Goal: Check status: Check status

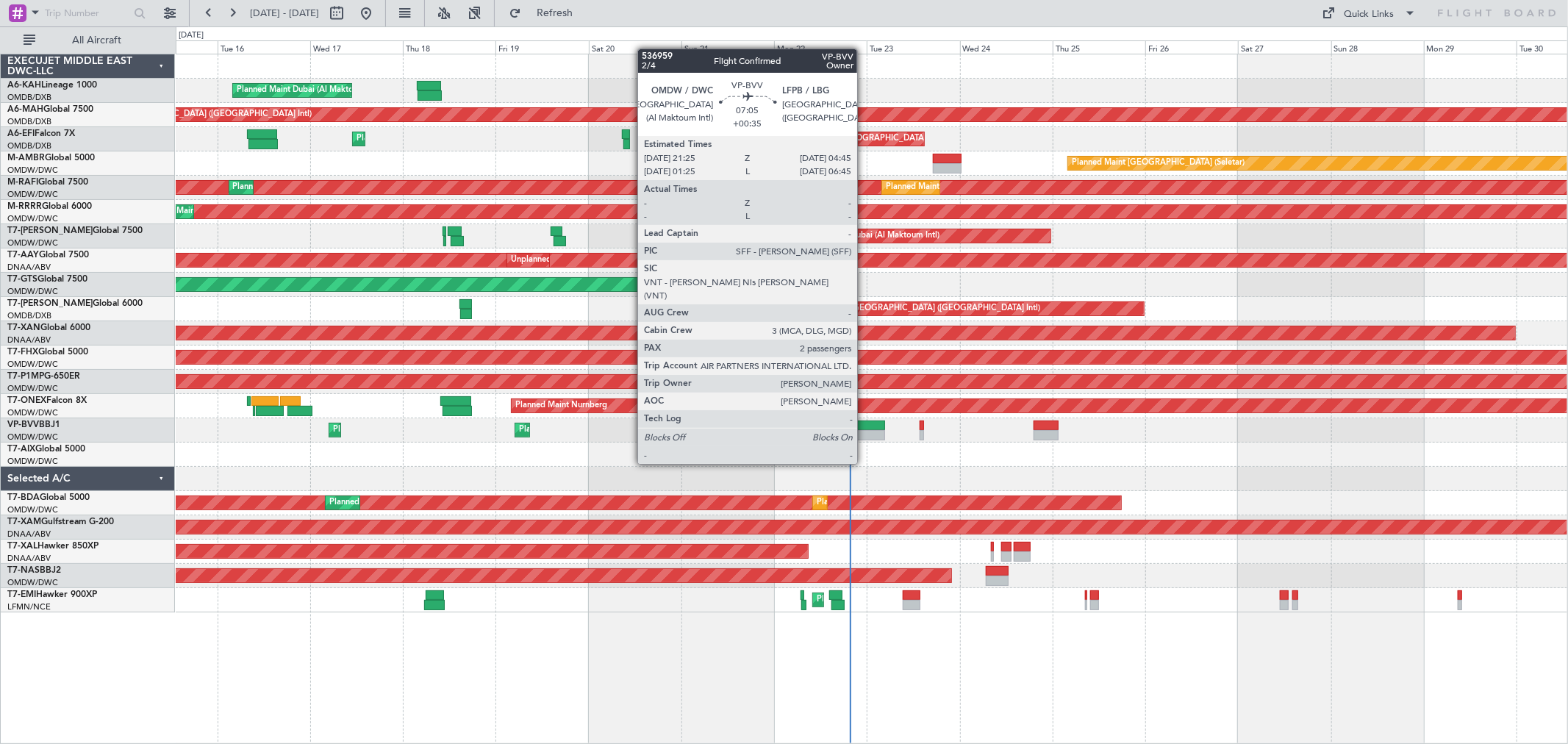
click at [865, 436] on div at bounding box center [870, 435] width 29 height 10
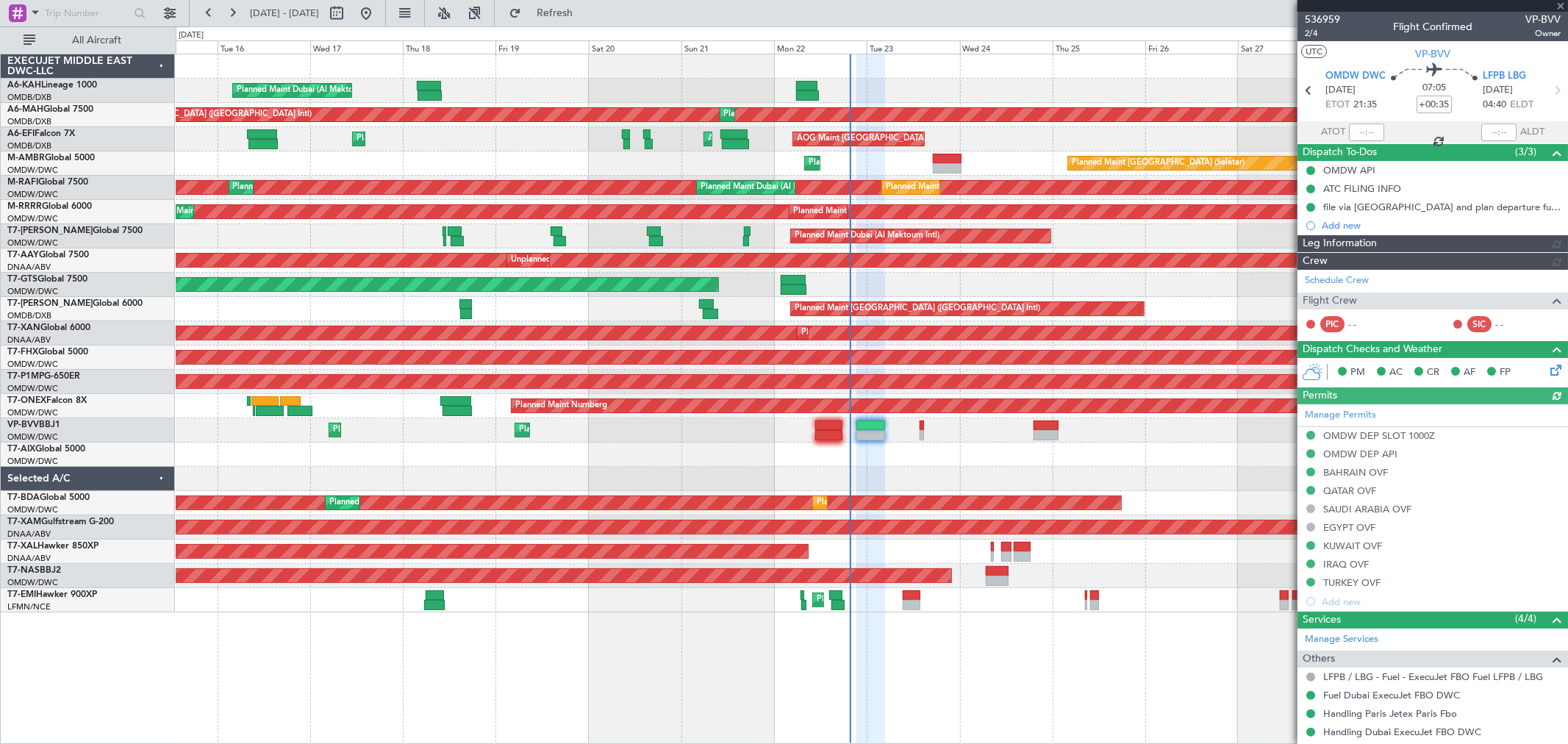
type input "[PERSON_NAME] ([PERSON_NAME])"
type input "7351"
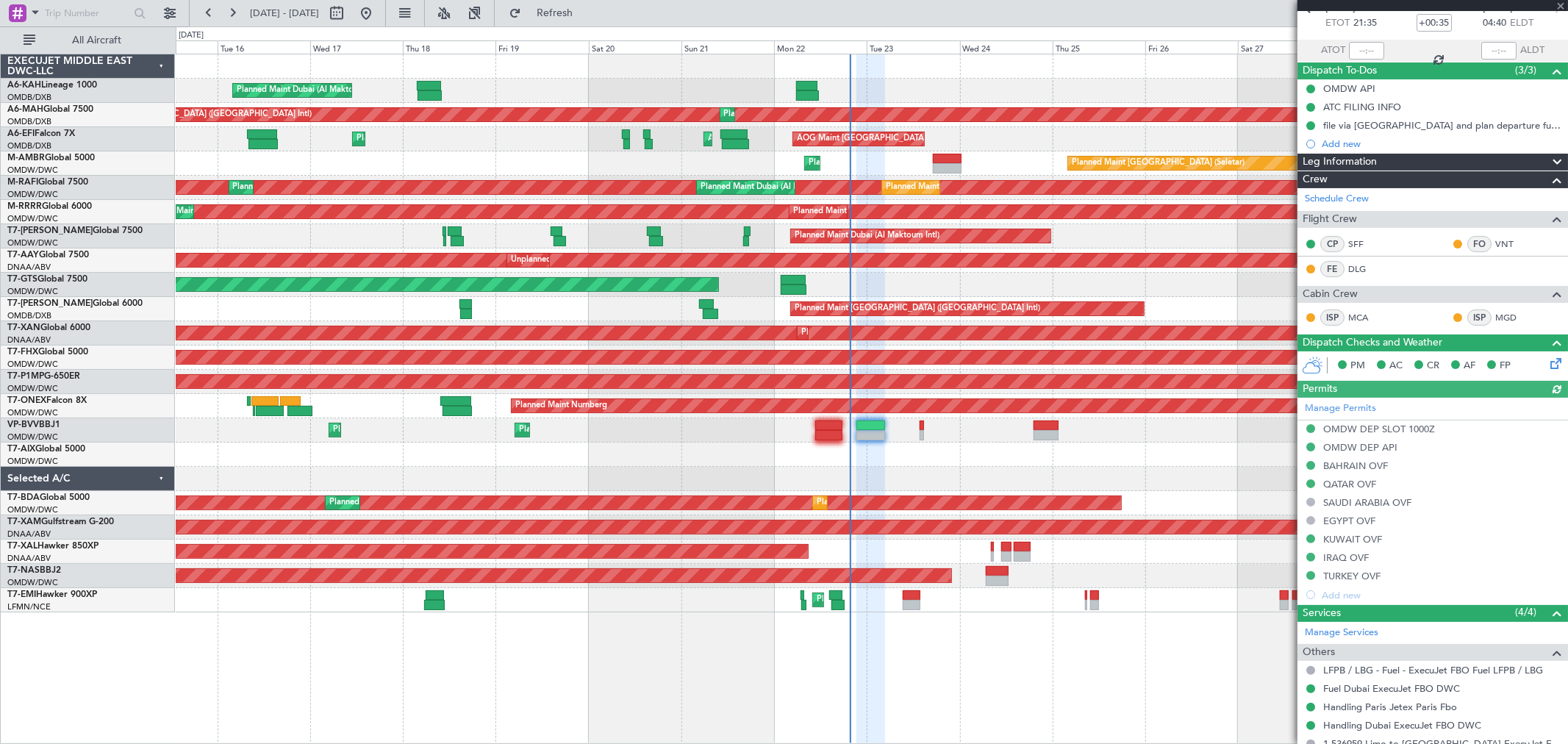
scroll to position [217, 0]
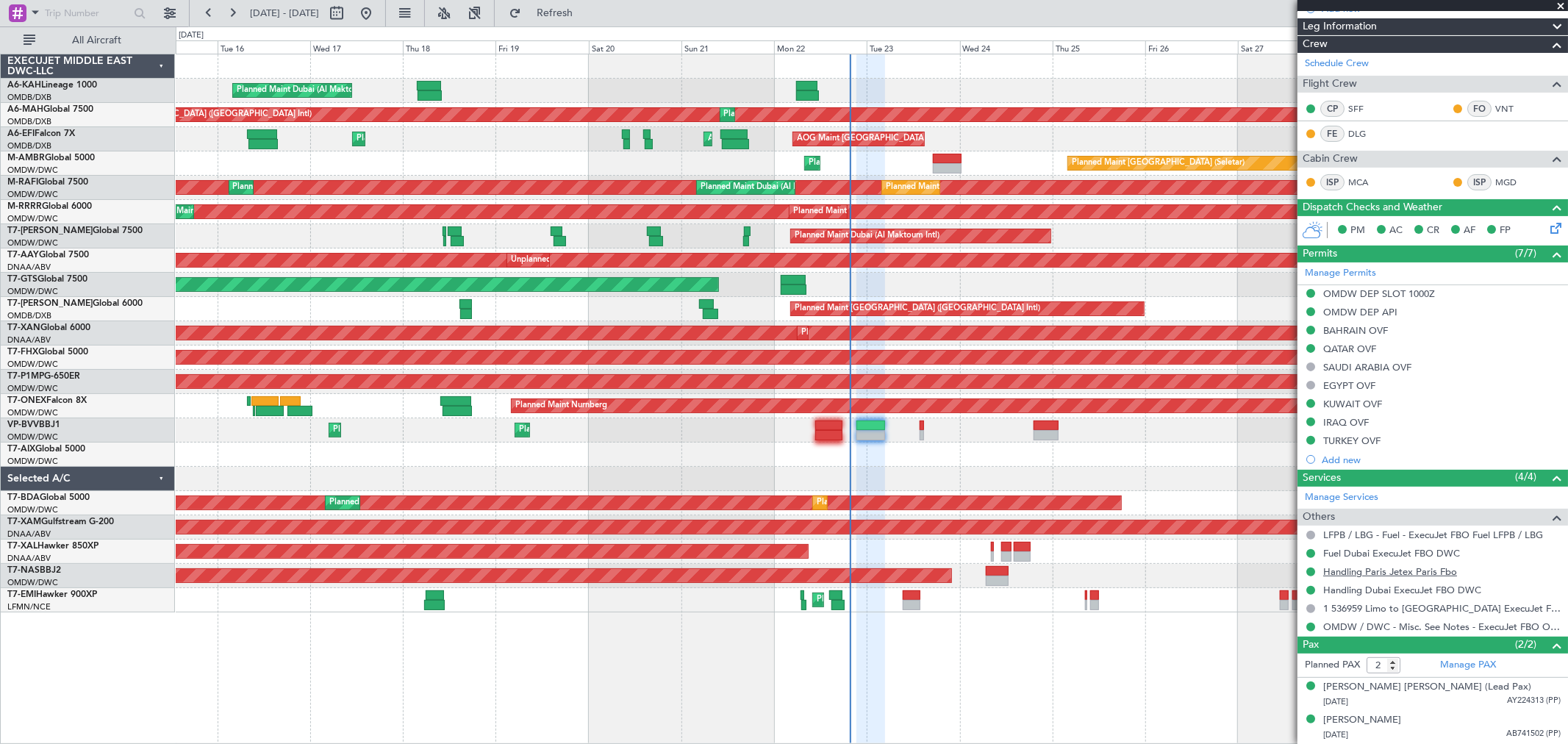
click at [1400, 574] on link "Handling Paris Jetex Paris Fbo" at bounding box center [1390, 571] width 133 height 13
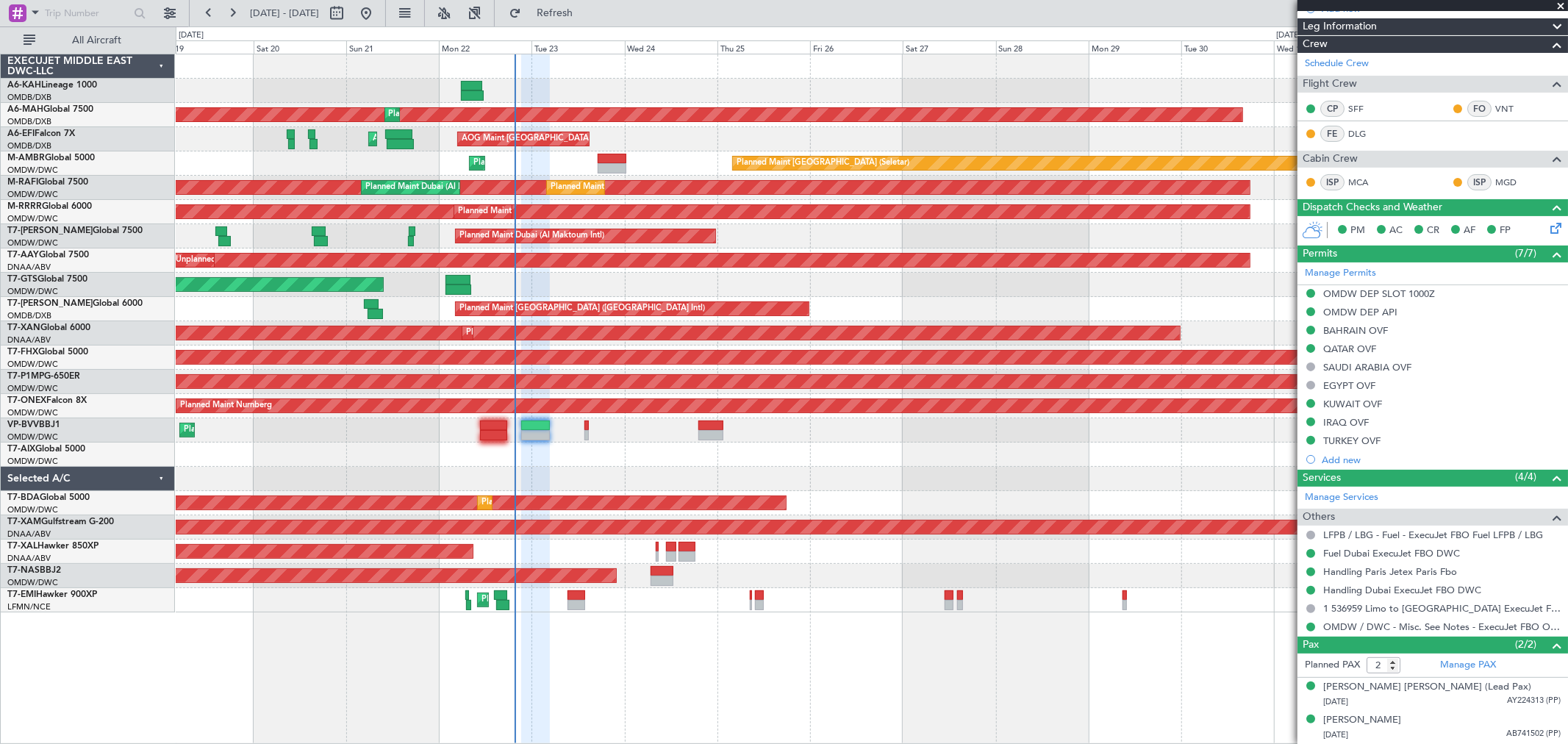
click at [444, 439] on div "Planned Maint Dubai (Al Maktoum Intl) Planned Maint [GEOGRAPHIC_DATA] ([GEOGRAP…" at bounding box center [871, 333] width 1391 height 558
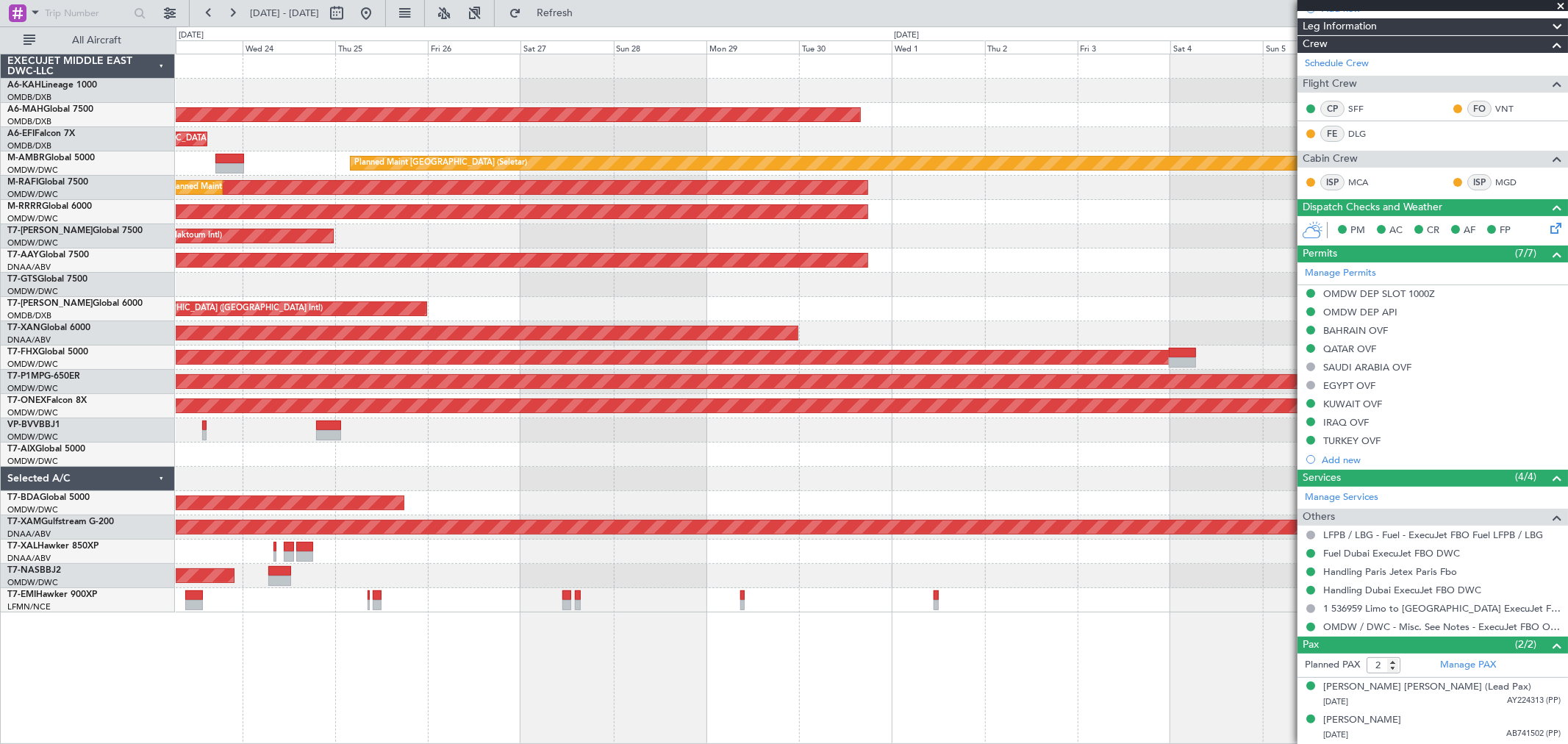
click at [407, 468] on div at bounding box center [871, 479] width 1391 height 24
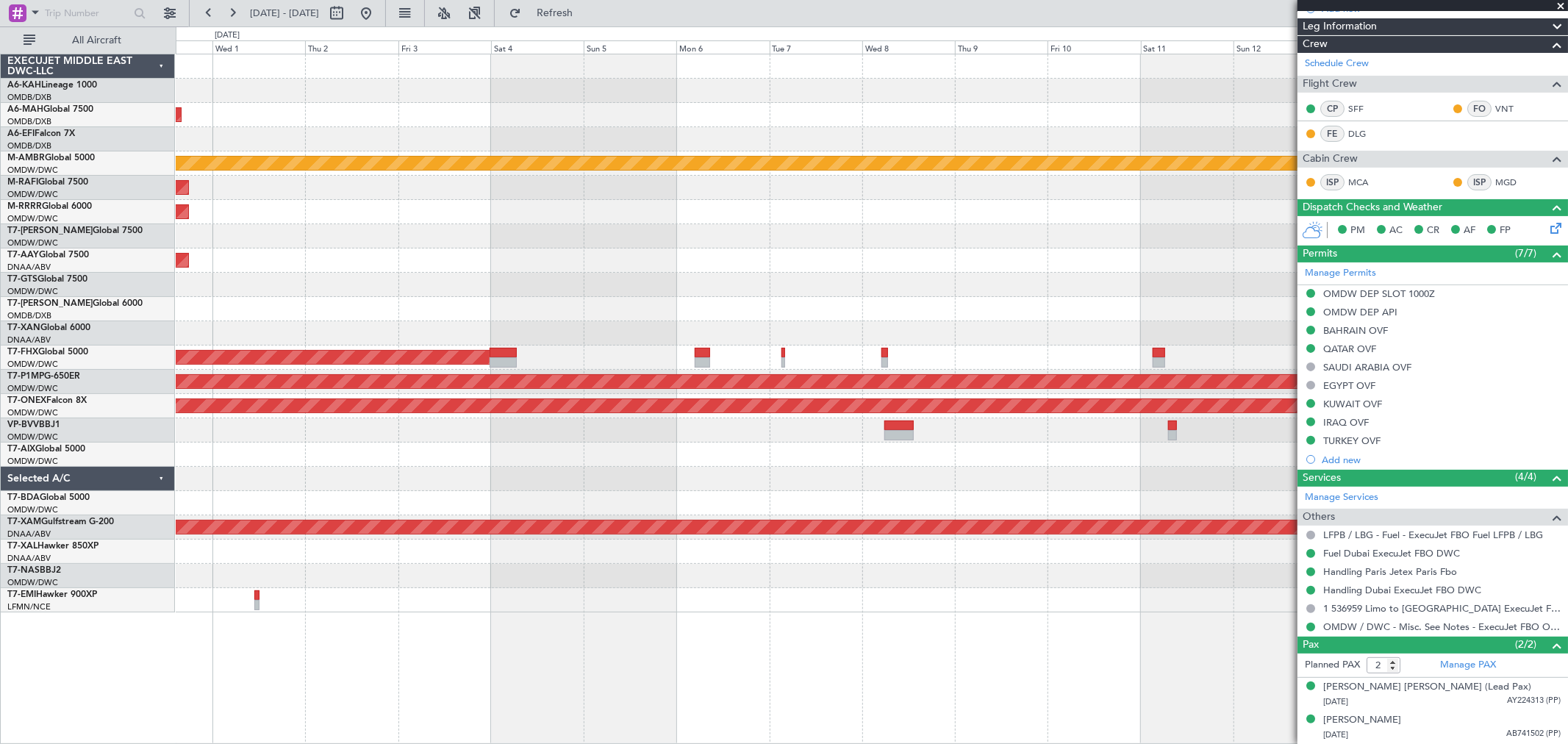
click at [542, 498] on div "Planned Maint [GEOGRAPHIC_DATA] ([GEOGRAPHIC_DATA] Intl) Planned Maint [GEOGRAP…" at bounding box center [871, 333] width 1391 height 558
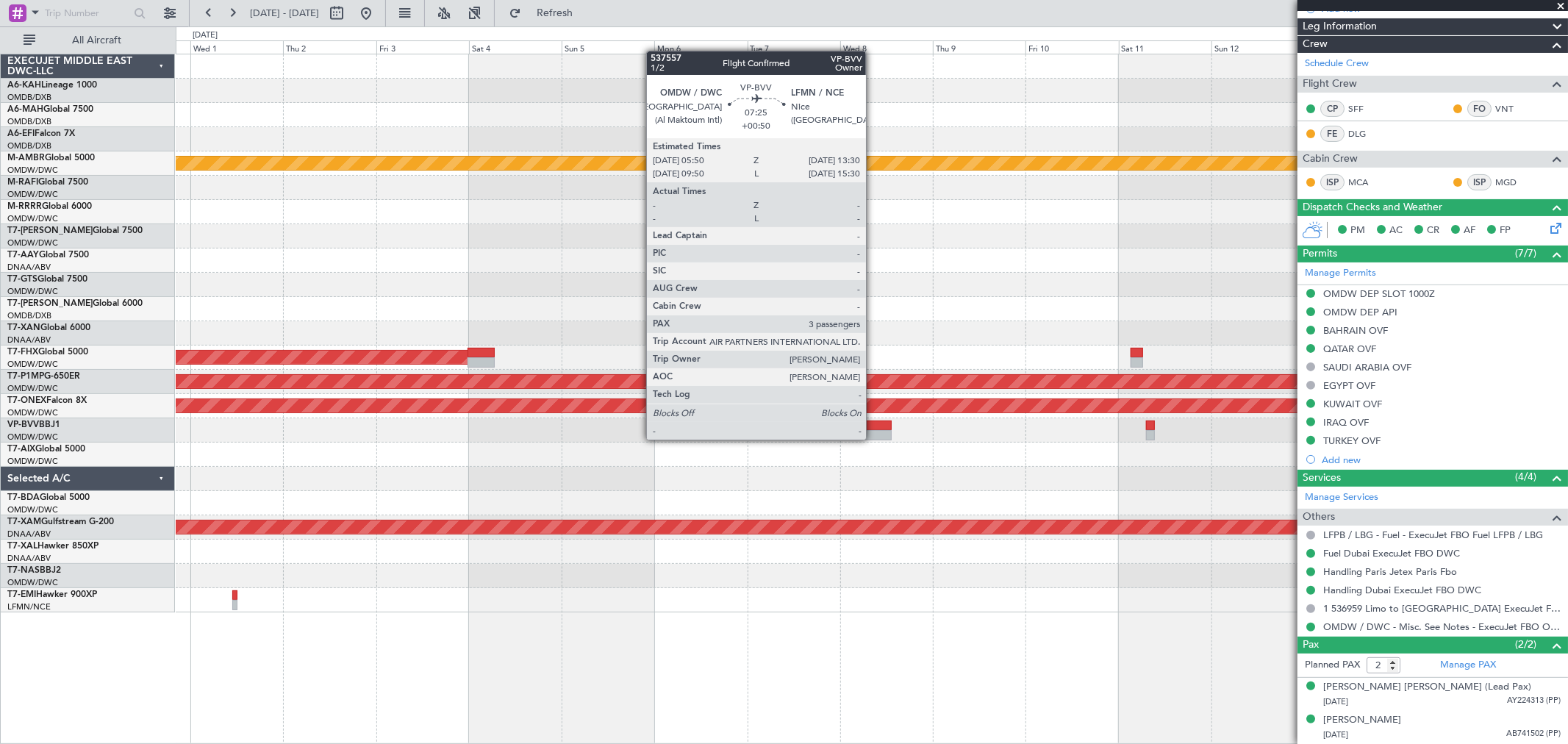
click at [873, 437] on div at bounding box center [877, 435] width 30 height 10
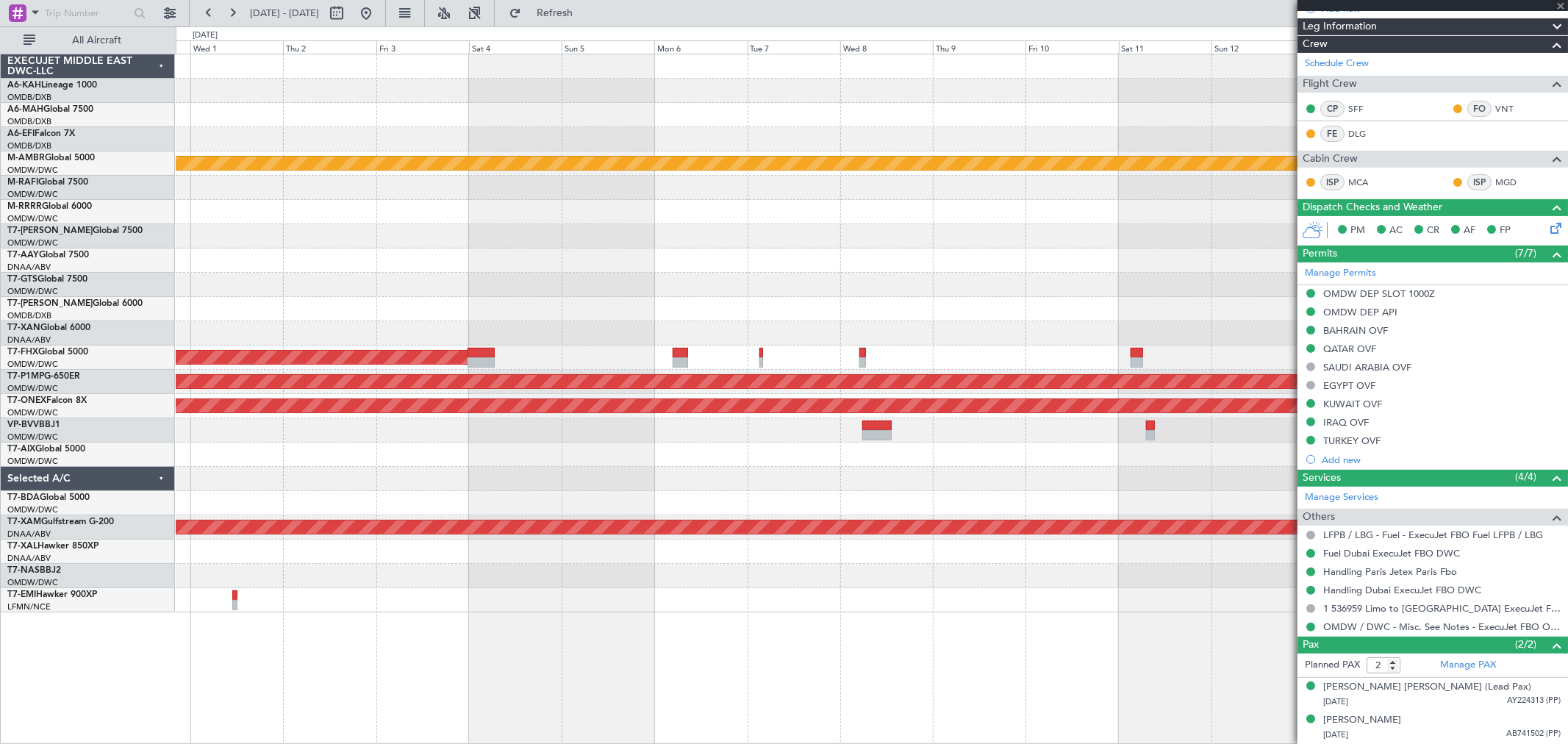
type input "+00:50"
type input "3"
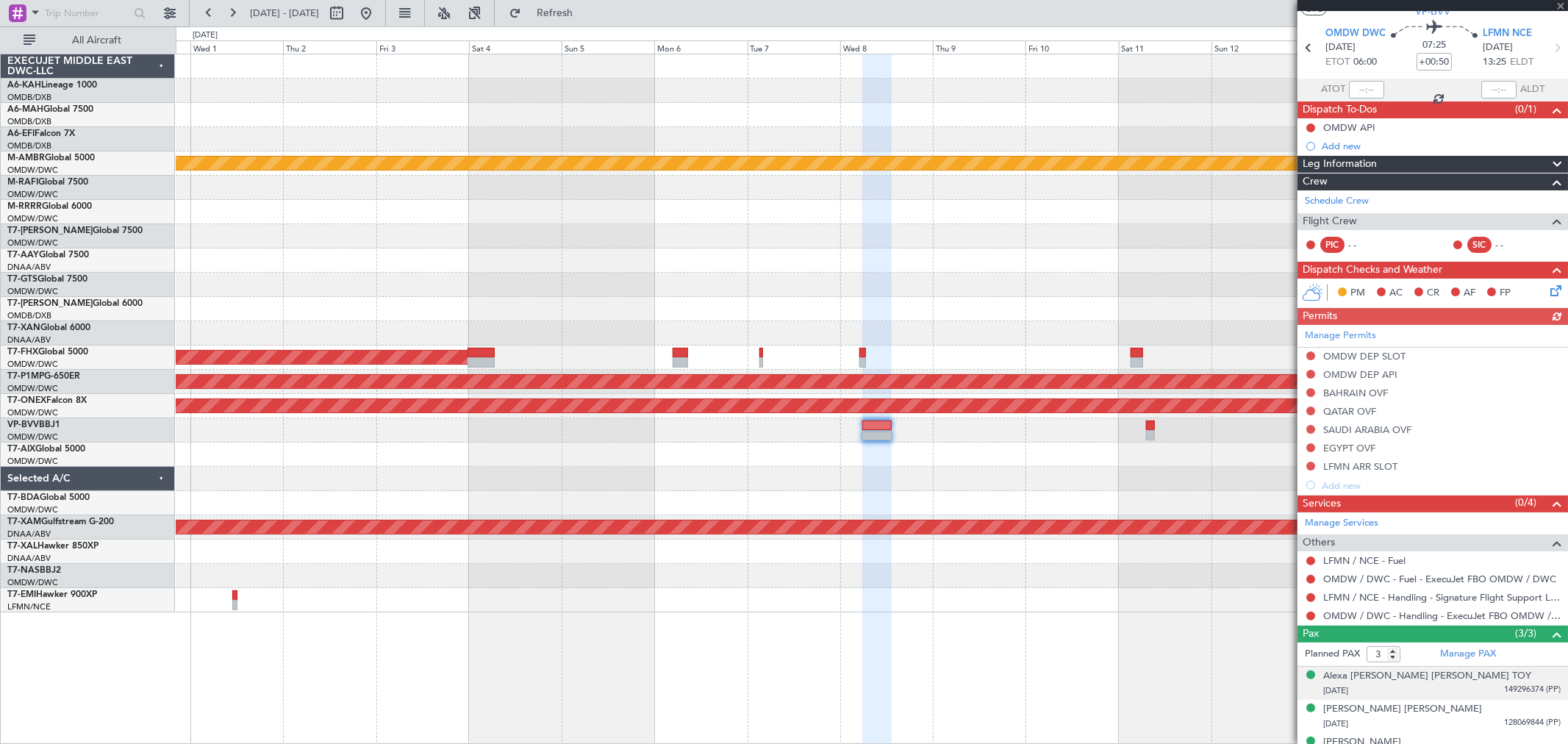
scroll to position [64, 0]
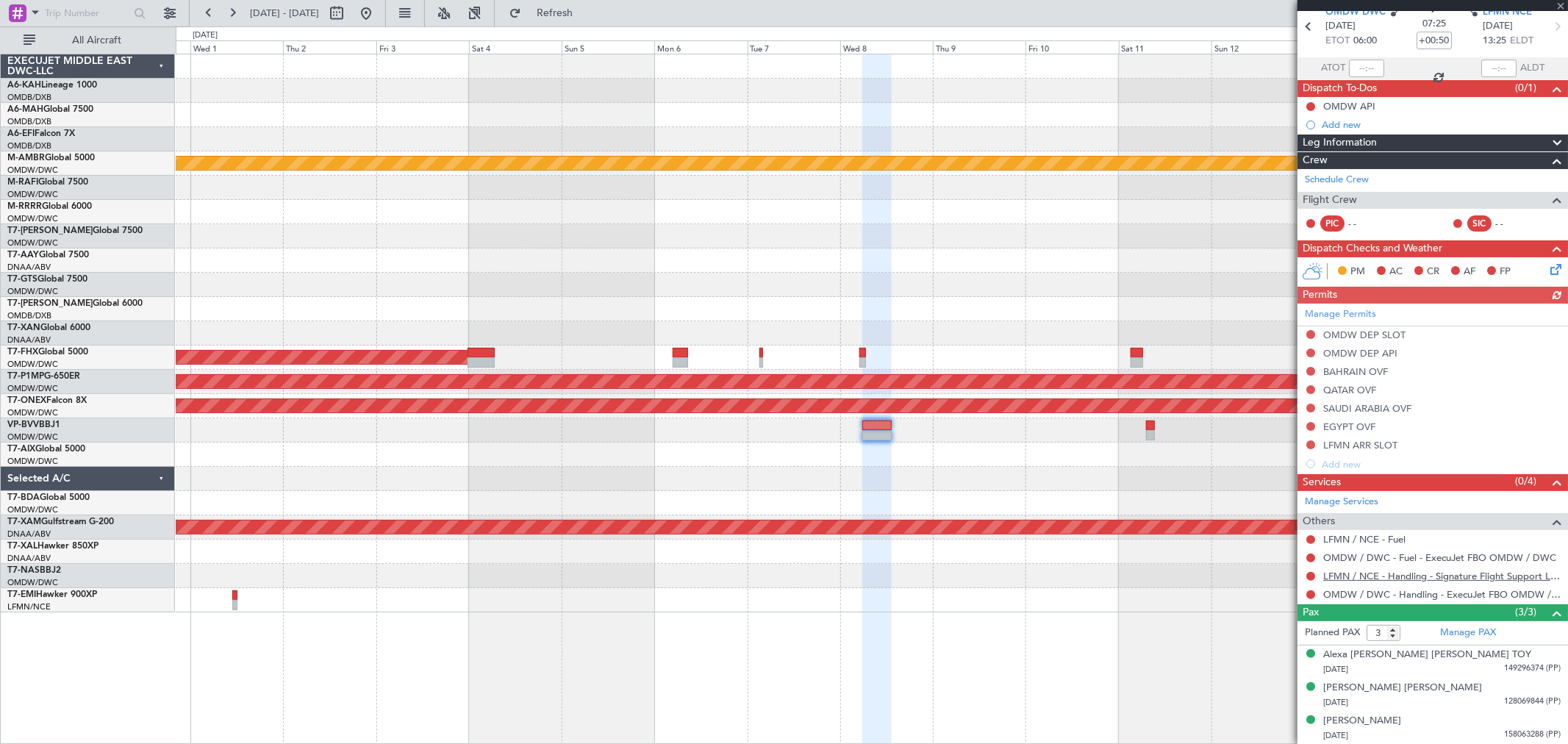
click at [1412, 571] on link "LFMN / NCE - Handling - Signature Flight Support LFMN / NCE" at bounding box center [1442, 576] width 238 height 13
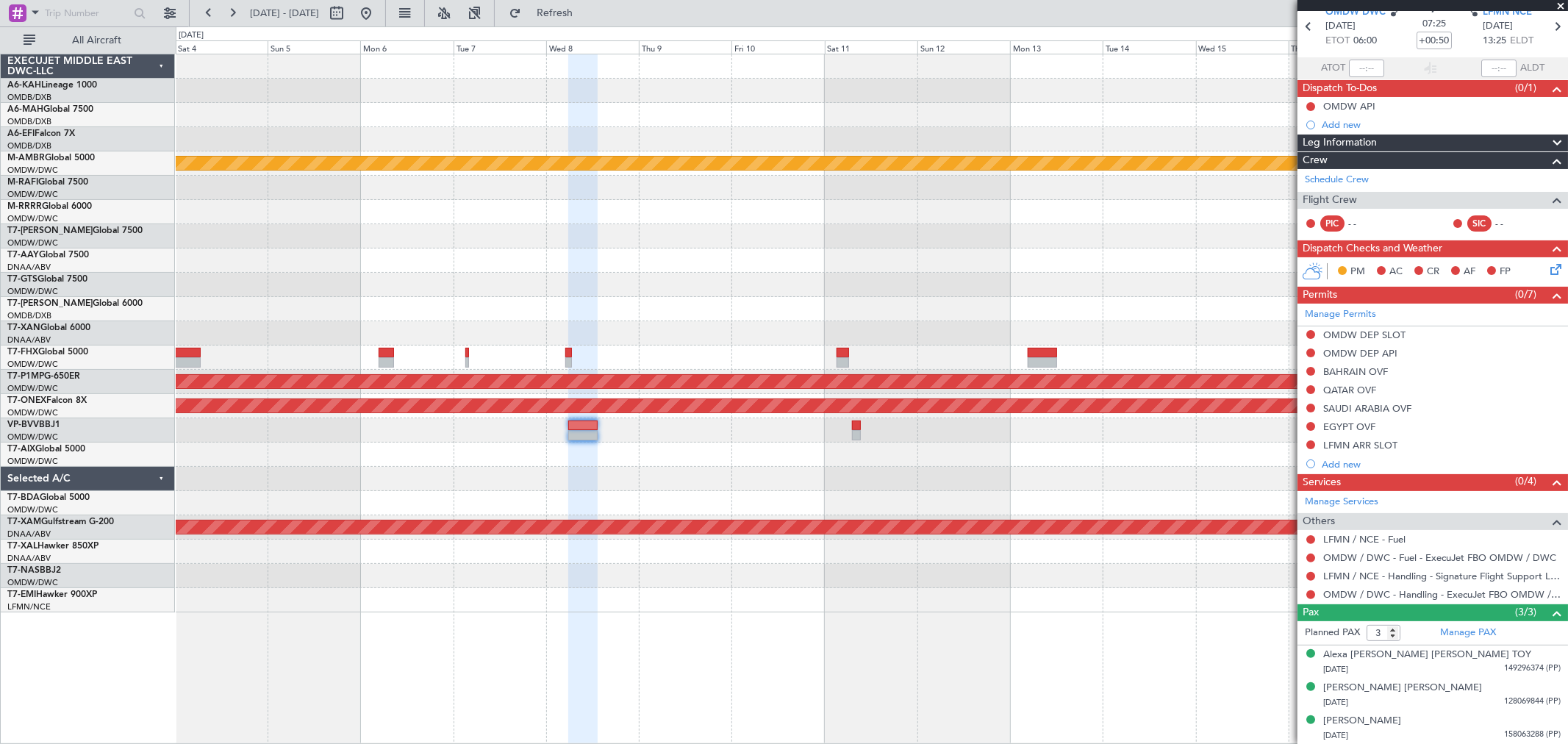
click at [701, 459] on div "Planned Maint [GEOGRAPHIC_DATA] ([GEOGRAPHIC_DATA] Intl) Planned Maint [GEOGRAP…" at bounding box center [871, 333] width 1391 height 558
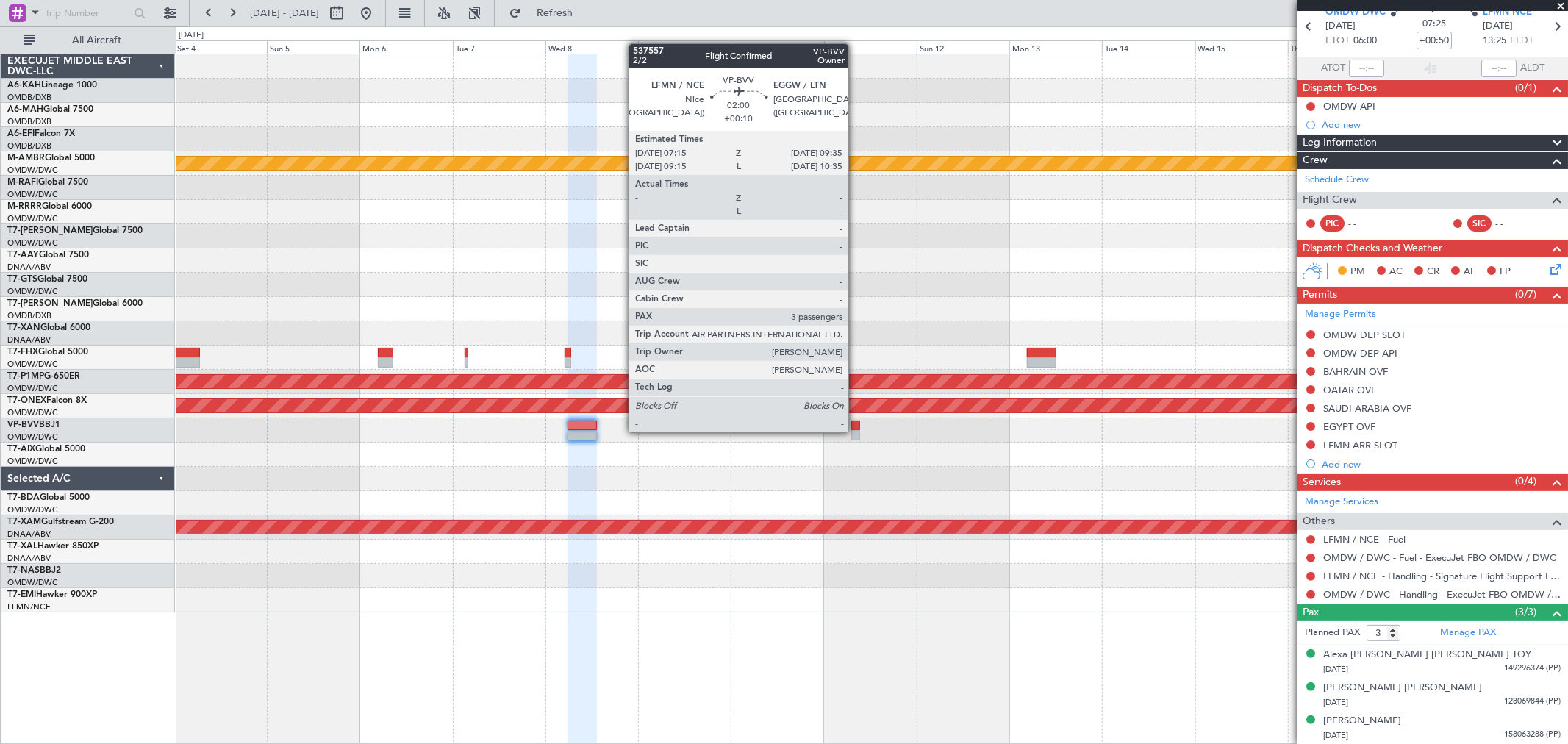
click at [855, 431] on div at bounding box center [856, 435] width 9 height 10
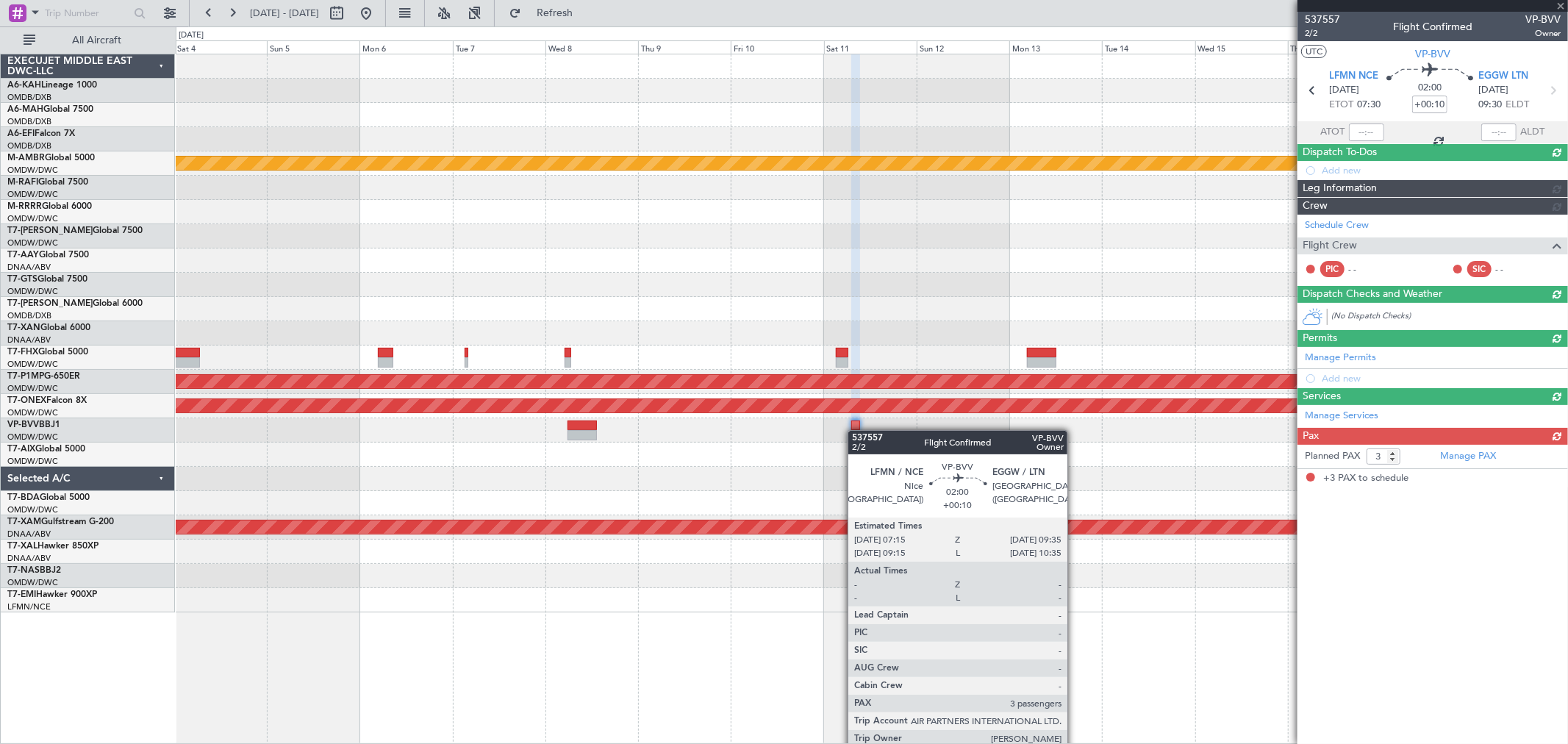
scroll to position [0, 0]
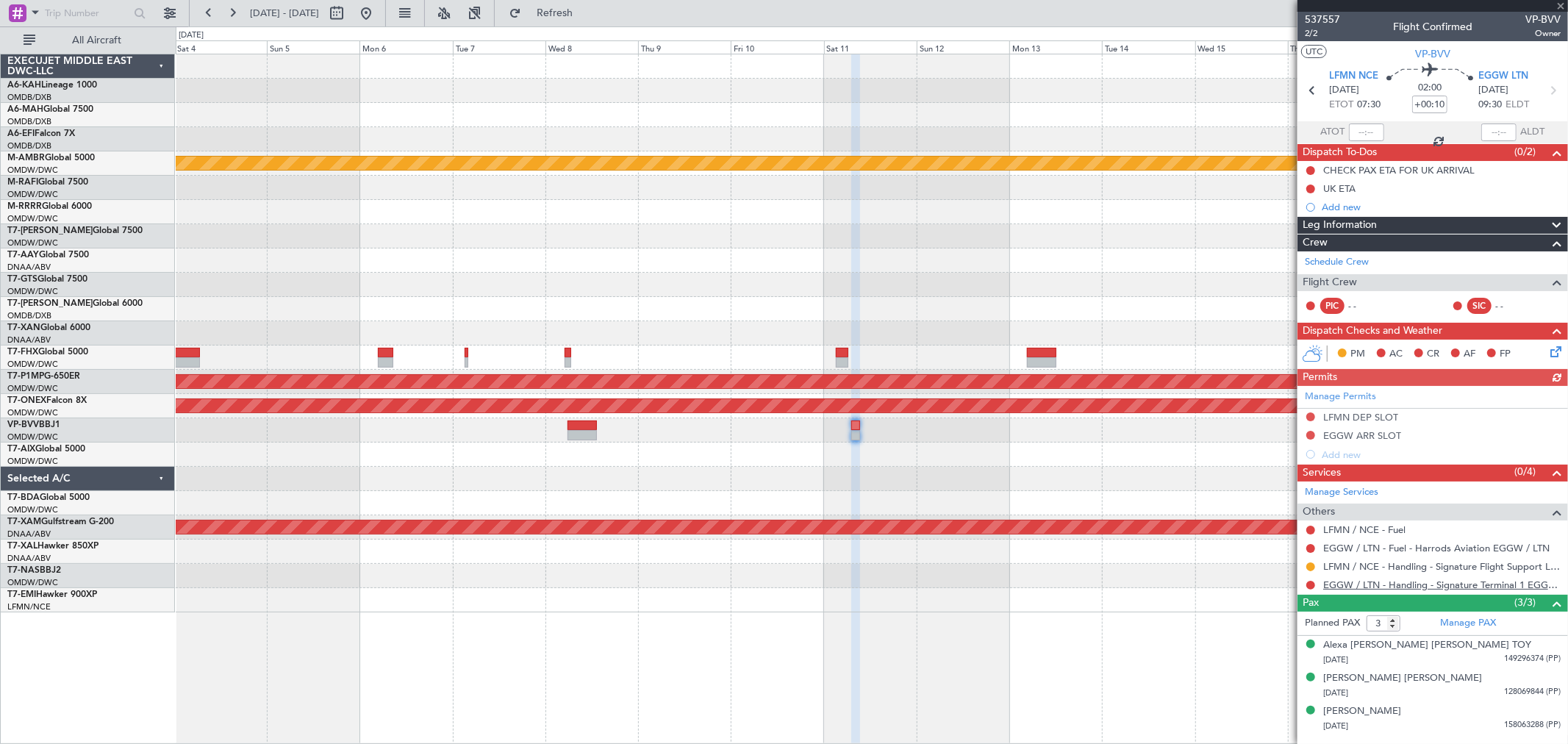
click at [1386, 585] on link "EGGW / LTN - Handling - Signature Terminal 1 EGGW / LTN" at bounding box center [1442, 585] width 238 height 13
click at [1307, 432] on button at bounding box center [1311, 435] width 9 height 9
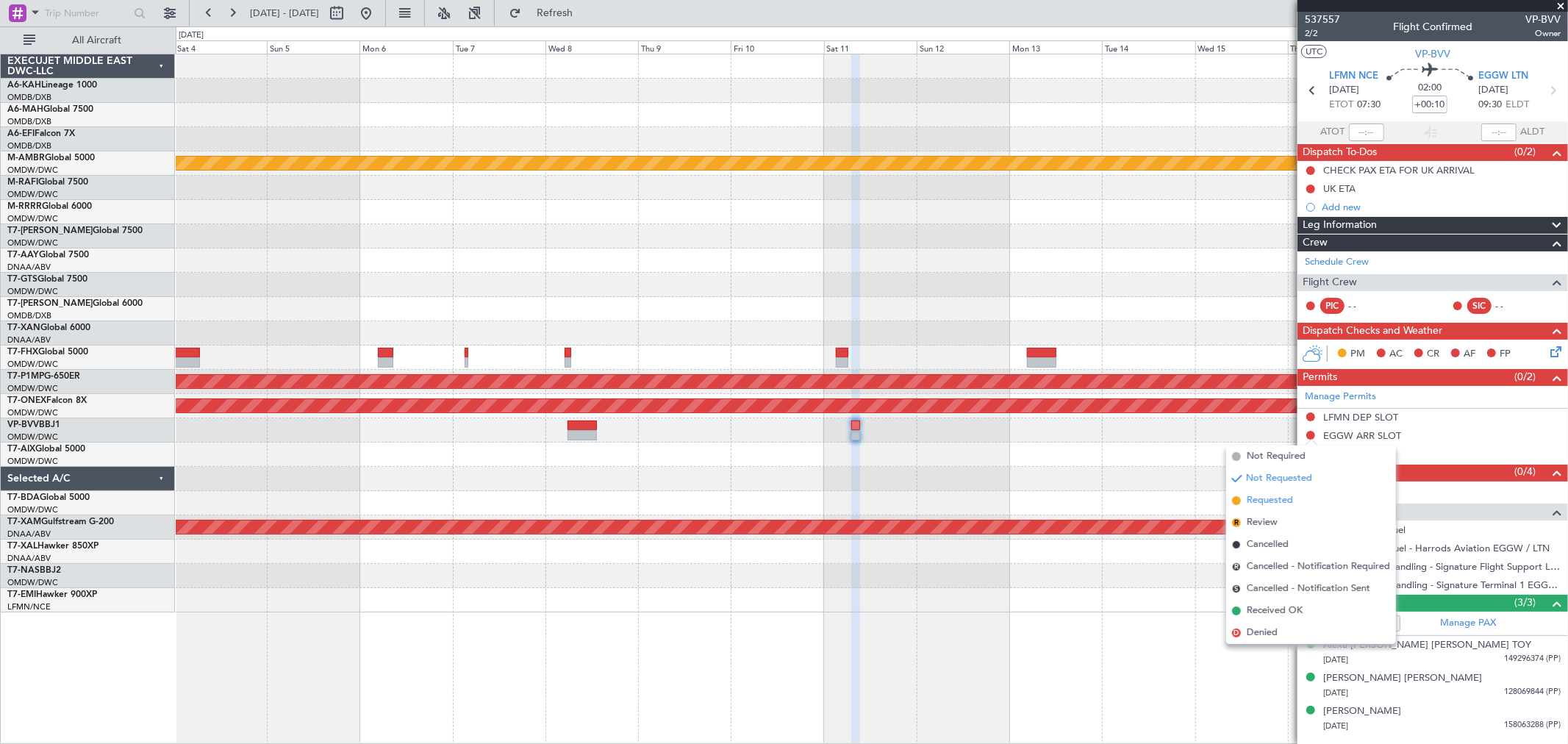
click at [1282, 498] on span "Requested" at bounding box center [1270, 501] width 46 height 15
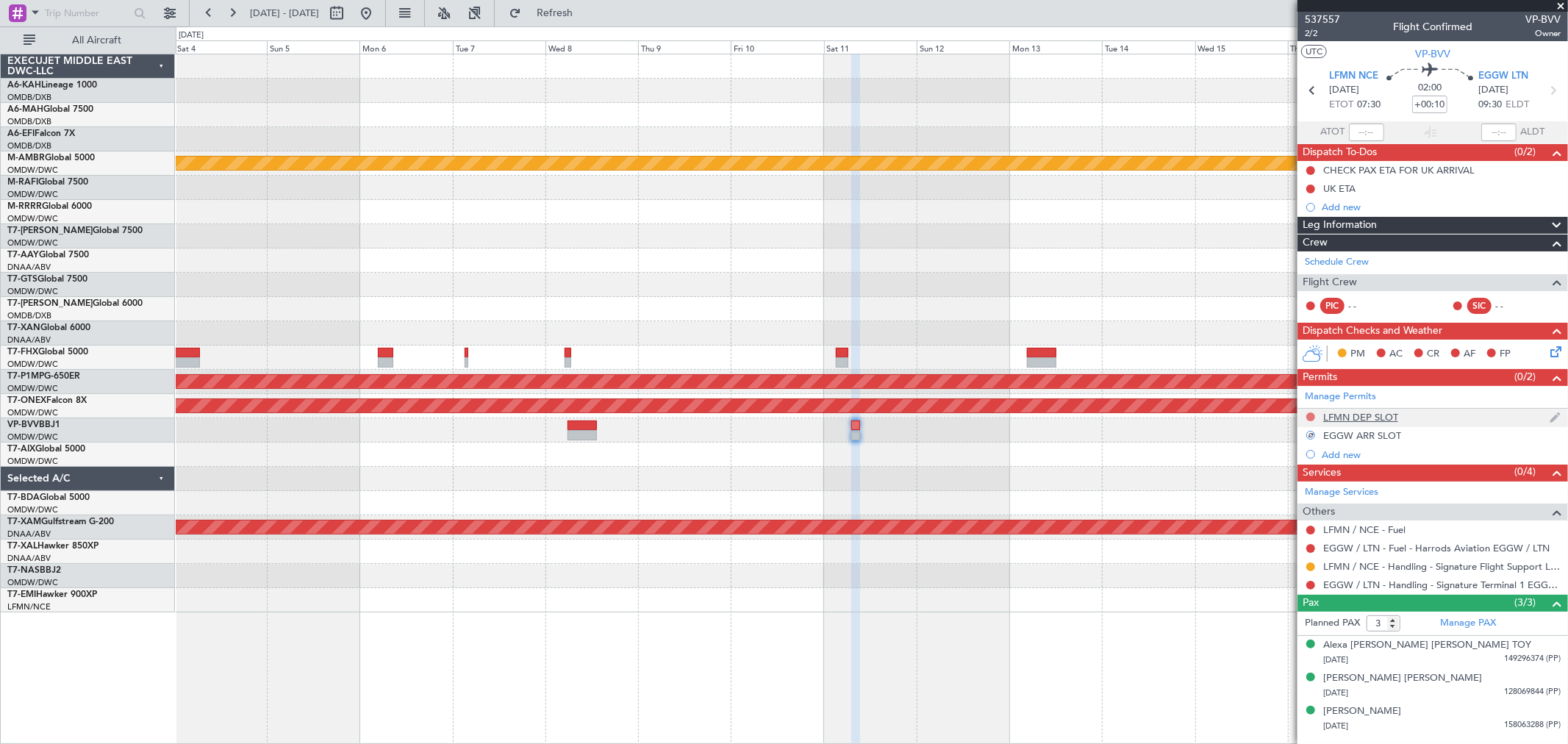
click at [1310, 416] on button at bounding box center [1311, 417] width 9 height 9
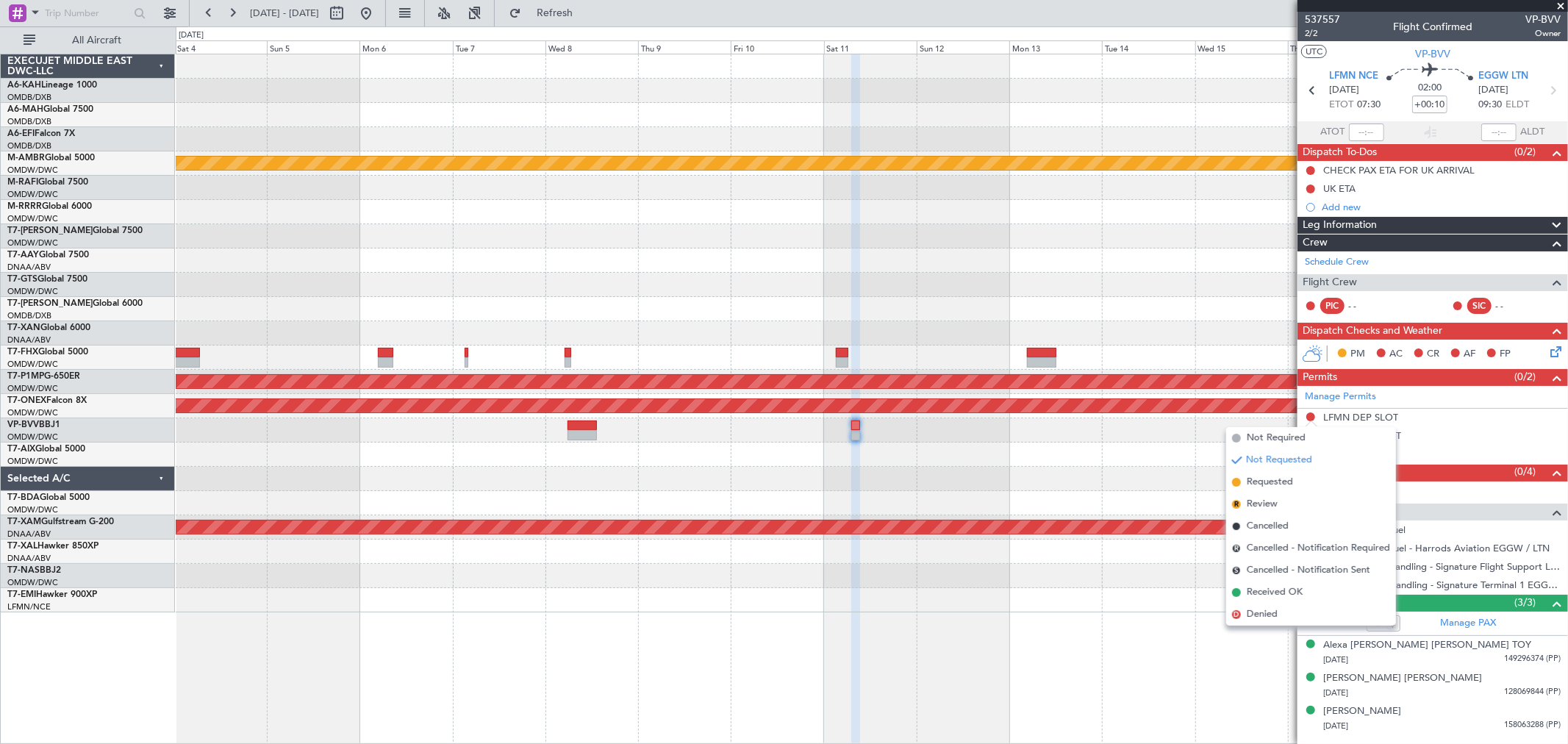
click at [1272, 478] on span "Requested" at bounding box center [1270, 482] width 46 height 15
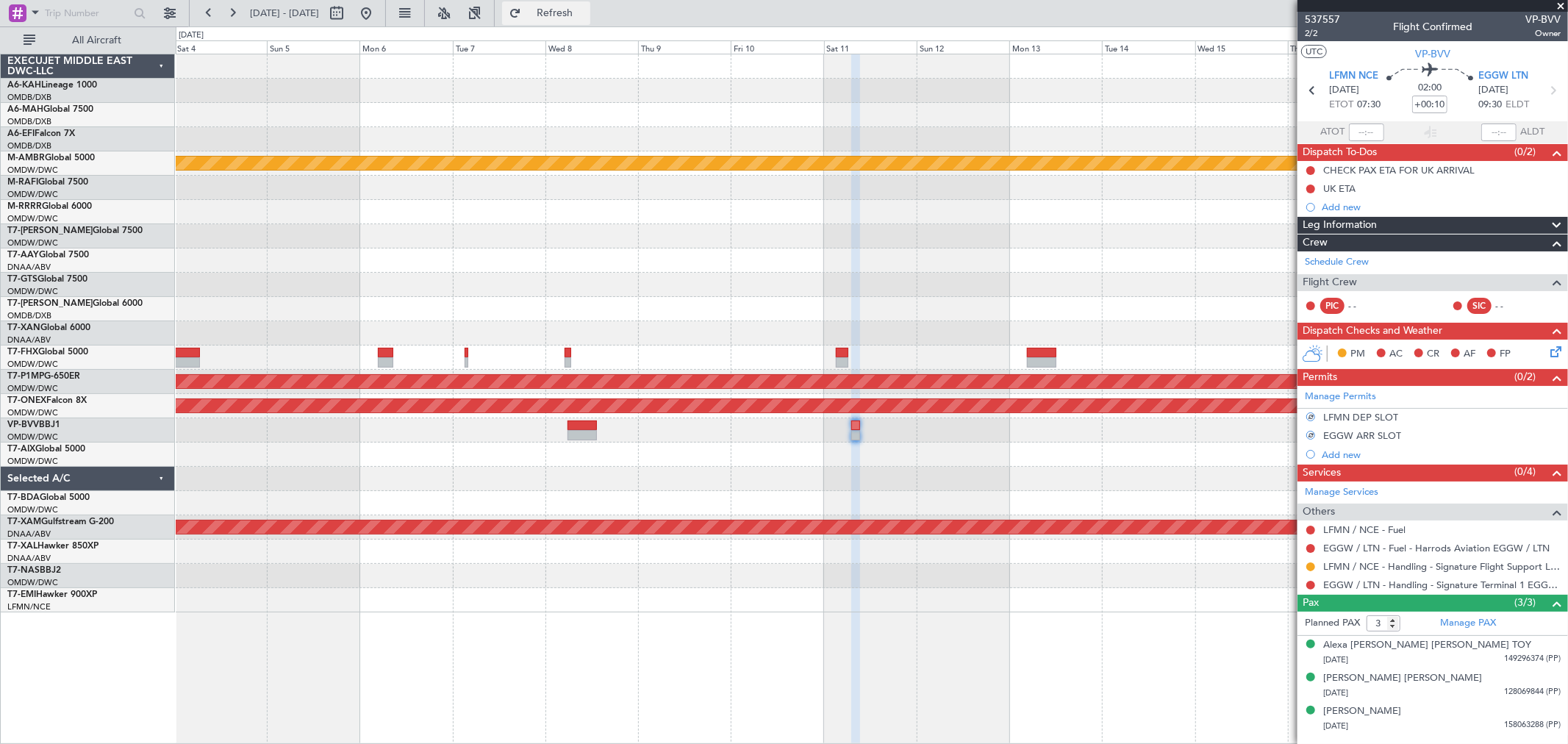
click at [586, 16] on span "Refresh" at bounding box center [555, 13] width 62 height 10
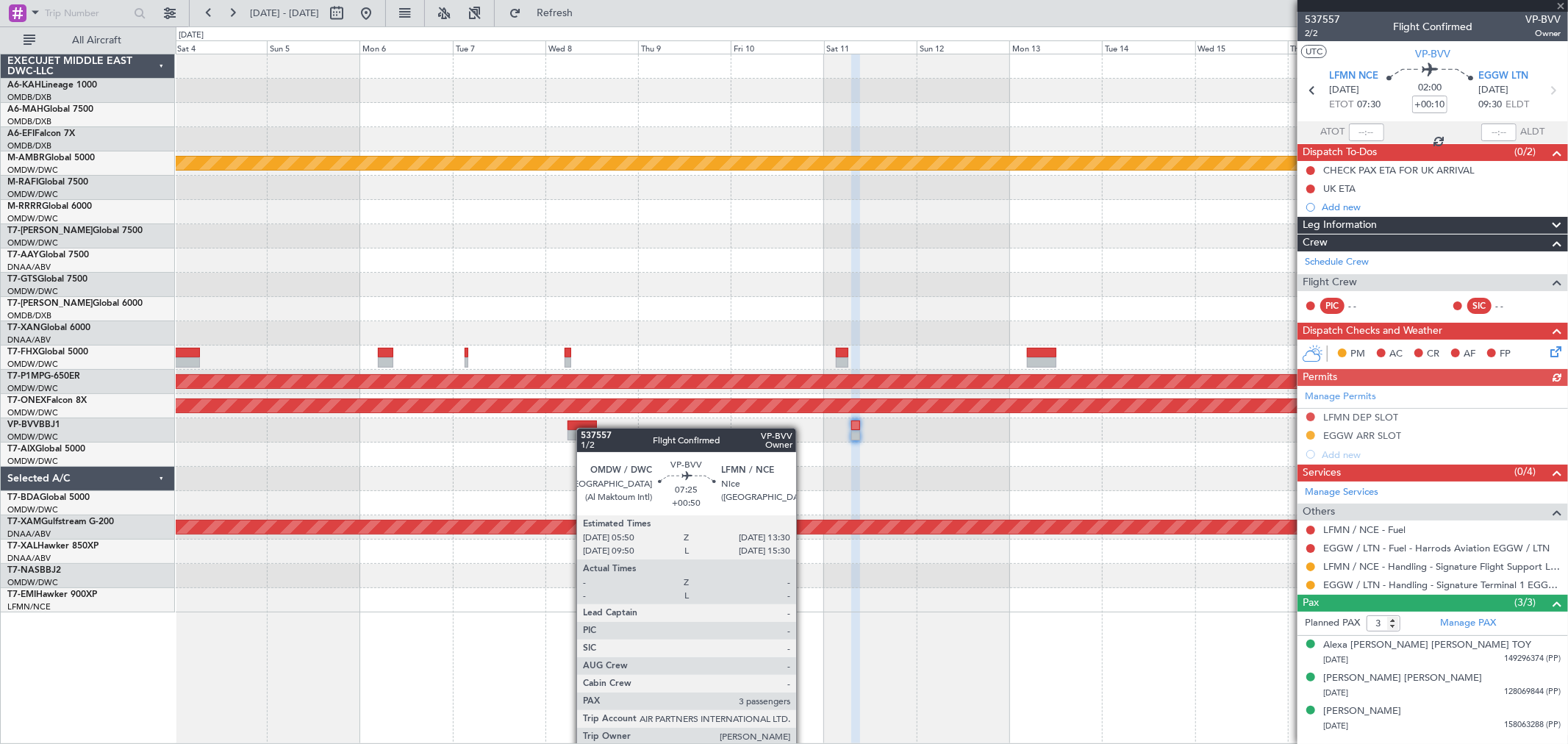
click at [584, 430] on div at bounding box center [582, 435] width 30 height 10
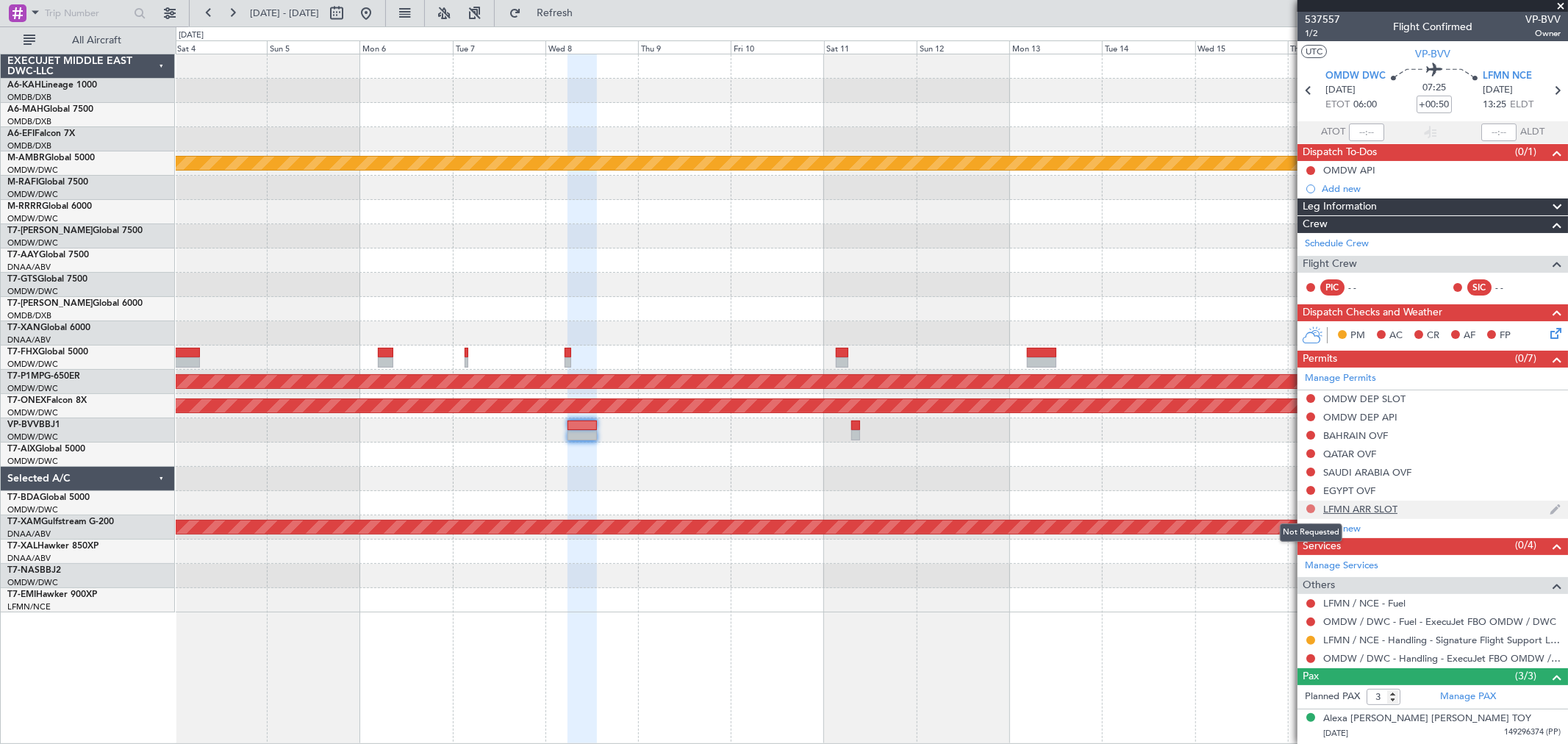
click at [1307, 507] on button at bounding box center [1311, 509] width 9 height 9
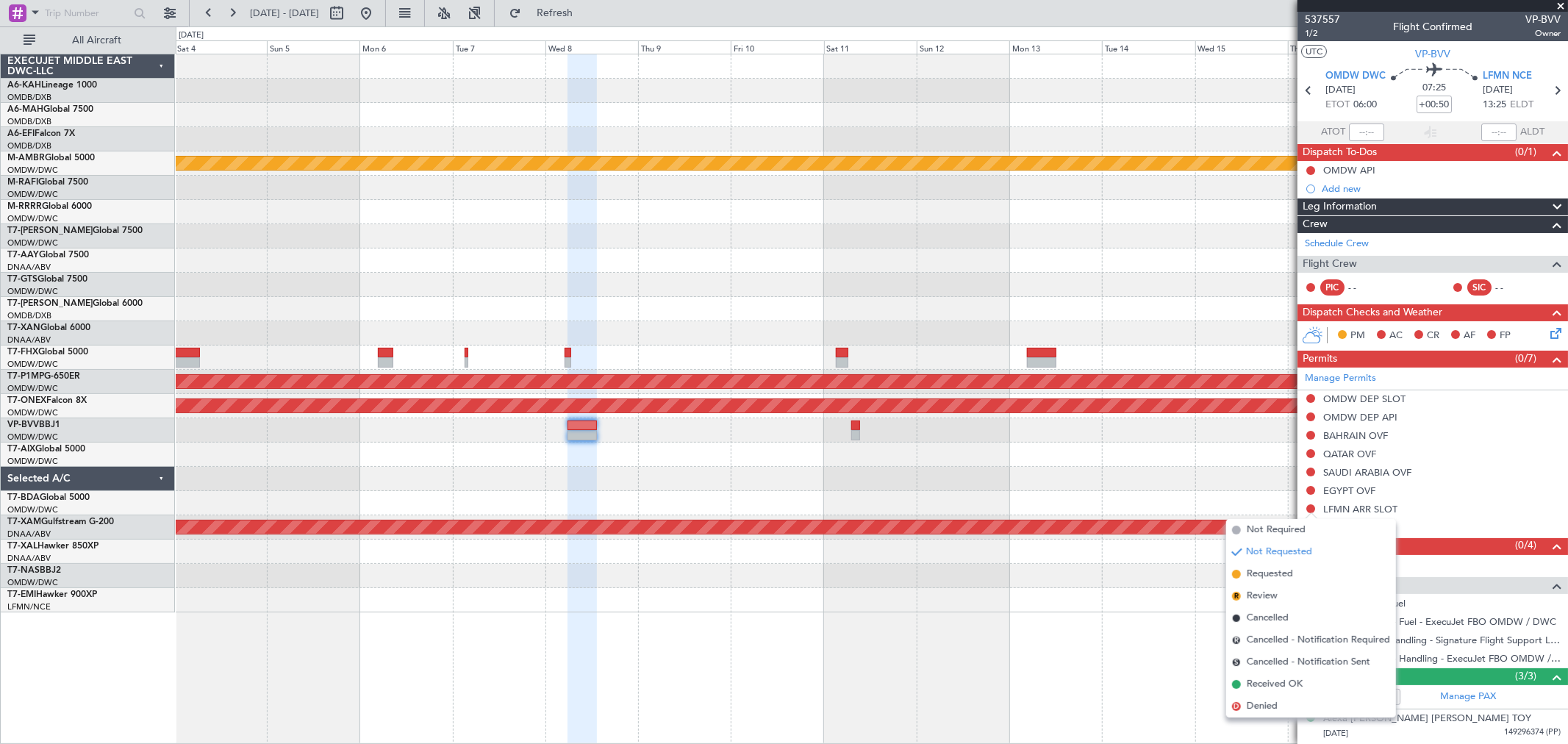
click at [1279, 567] on span "Requested" at bounding box center [1270, 574] width 46 height 15
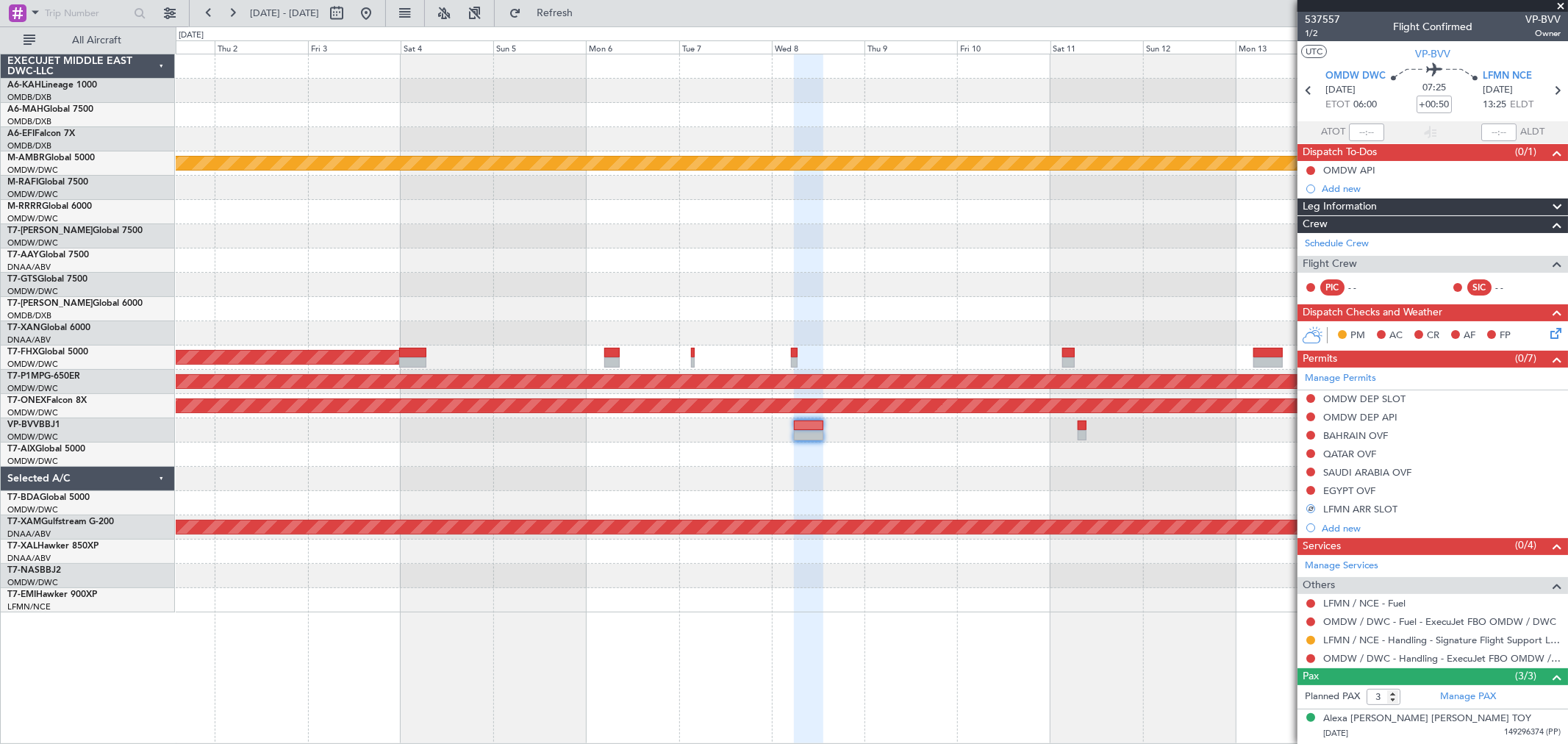
click at [1085, 458] on div "Planned Maint [GEOGRAPHIC_DATA] ([GEOGRAPHIC_DATA] Intl) Planned Maint [GEOGRAP…" at bounding box center [871, 333] width 1391 height 558
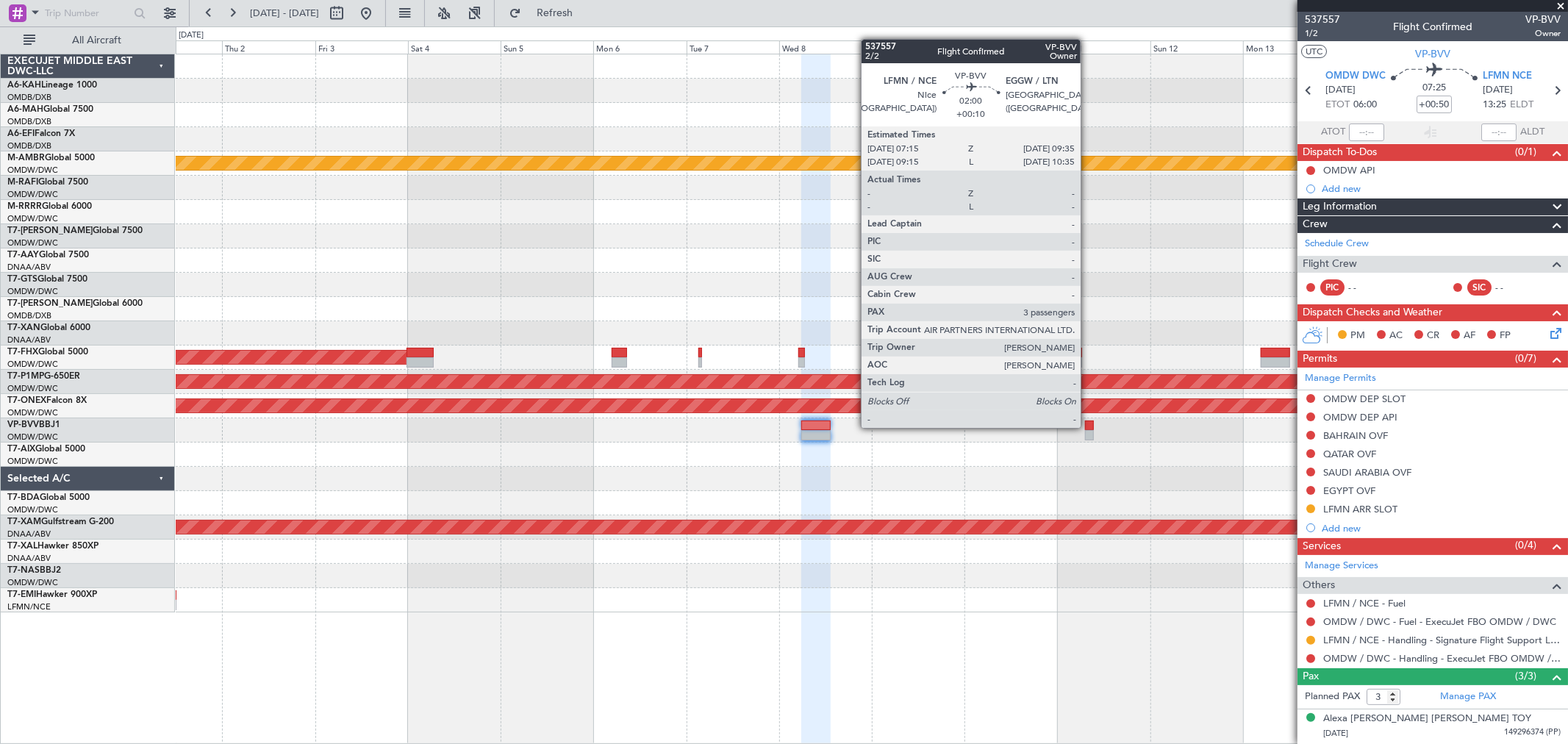
click at [1088, 425] on div at bounding box center [1090, 425] width 9 height 10
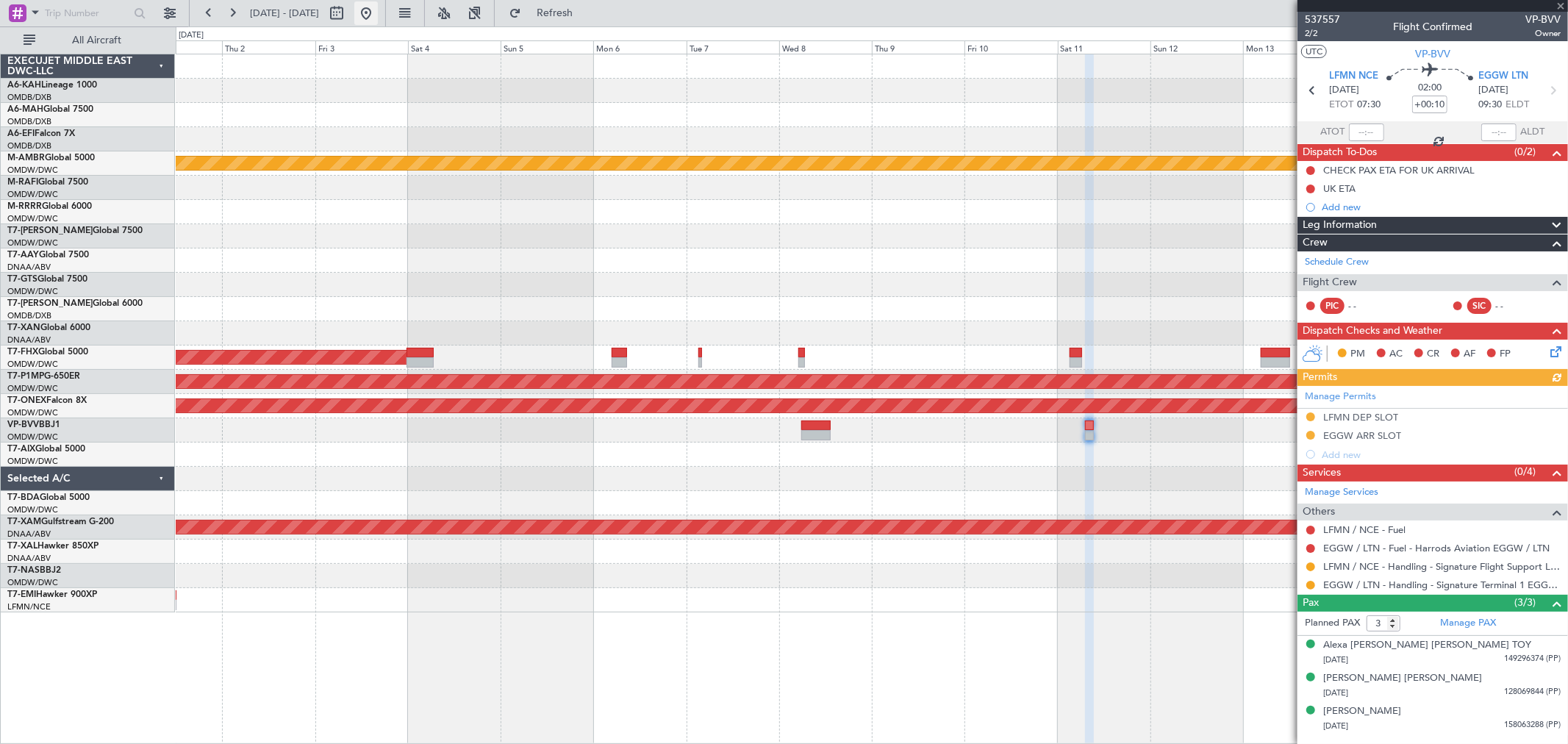
click at [377, 17] on button at bounding box center [366, 13] width 24 height 24
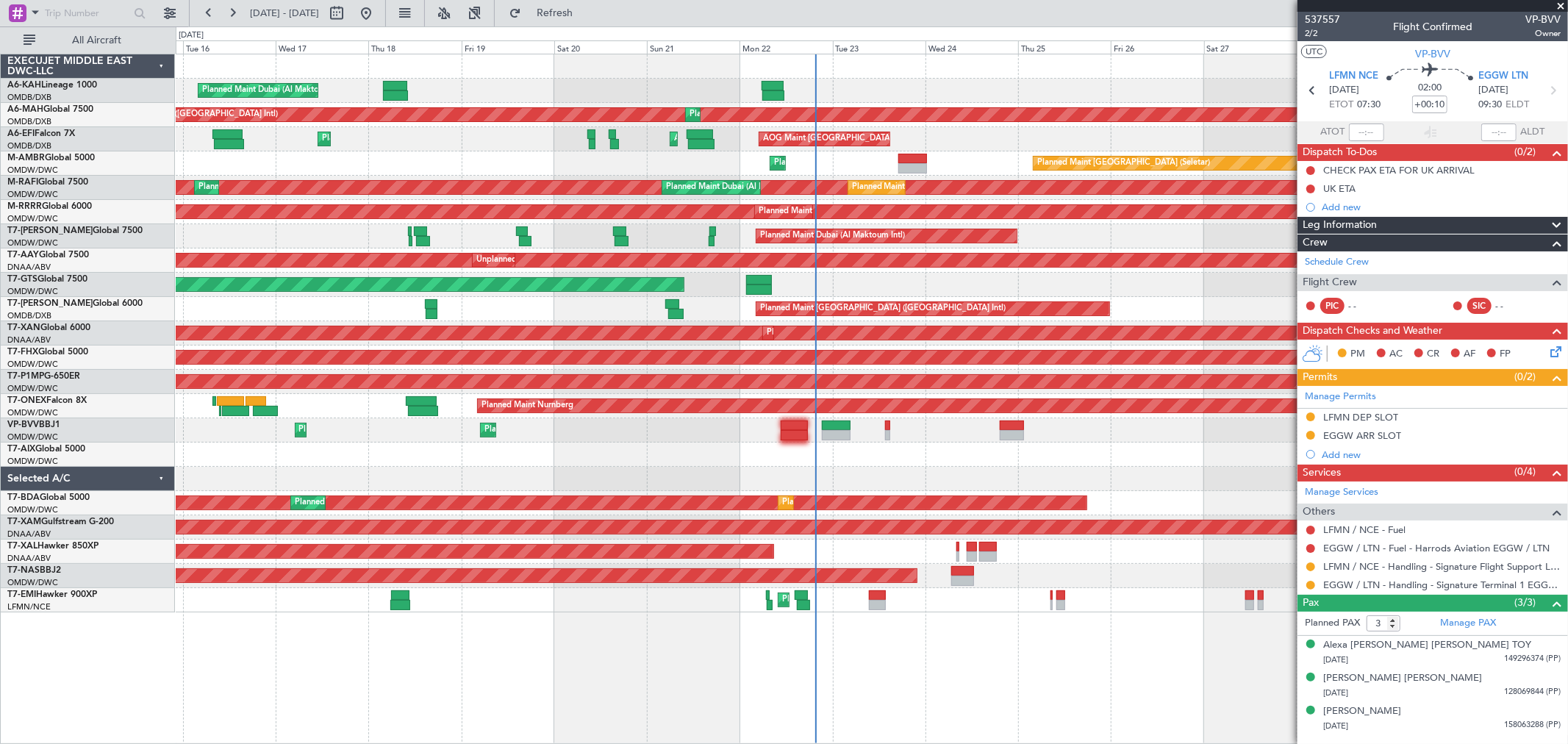
click at [674, 100] on div "Planned Maint Dubai (Al Maktoum Intl)" at bounding box center [871, 90] width 1391 height 24
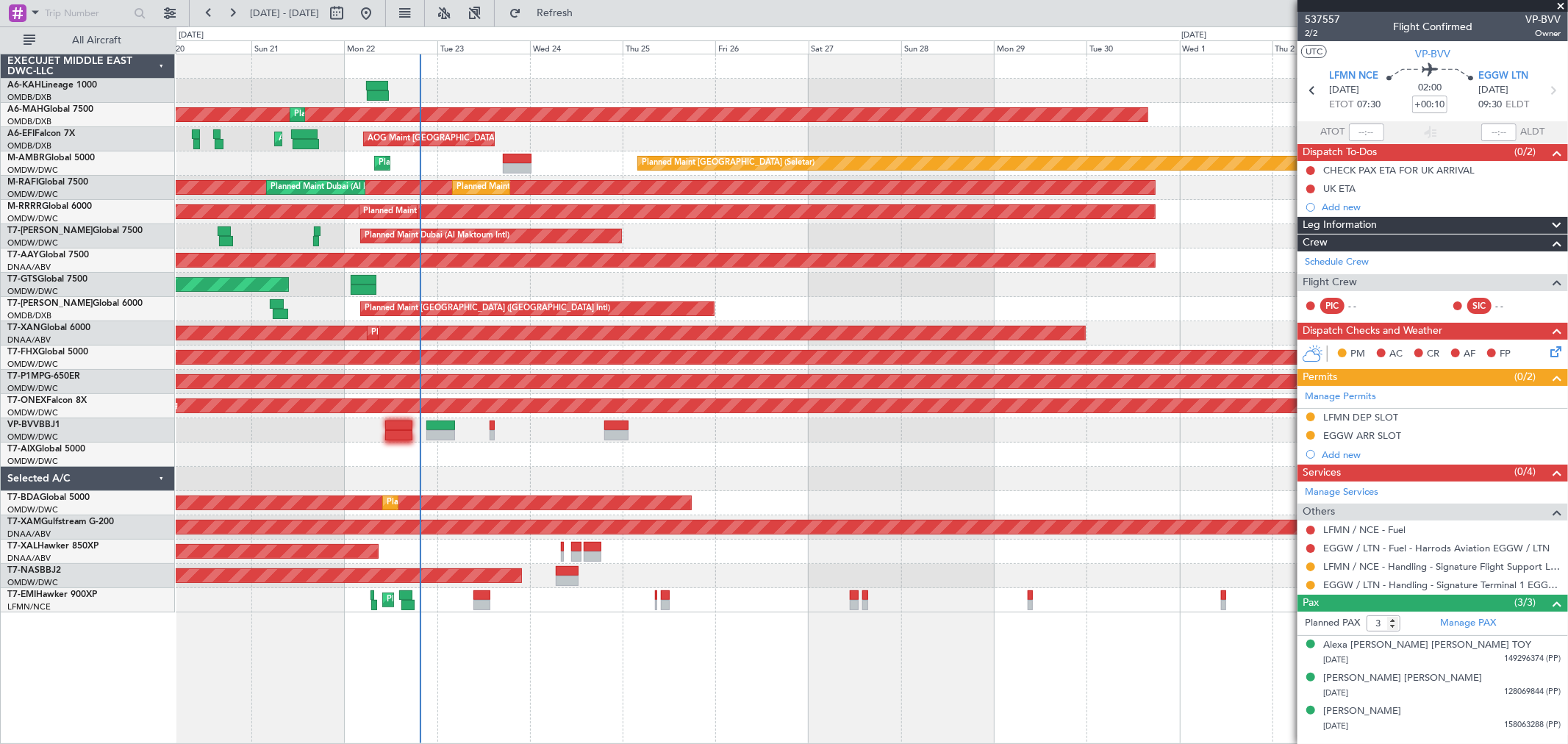
click at [631, 140] on div "AOG Maint [GEOGRAPHIC_DATA] (Dubai Intl) AOG Maint Planned Maint [GEOGRAPHIC_DA…" at bounding box center [871, 139] width 1391 height 24
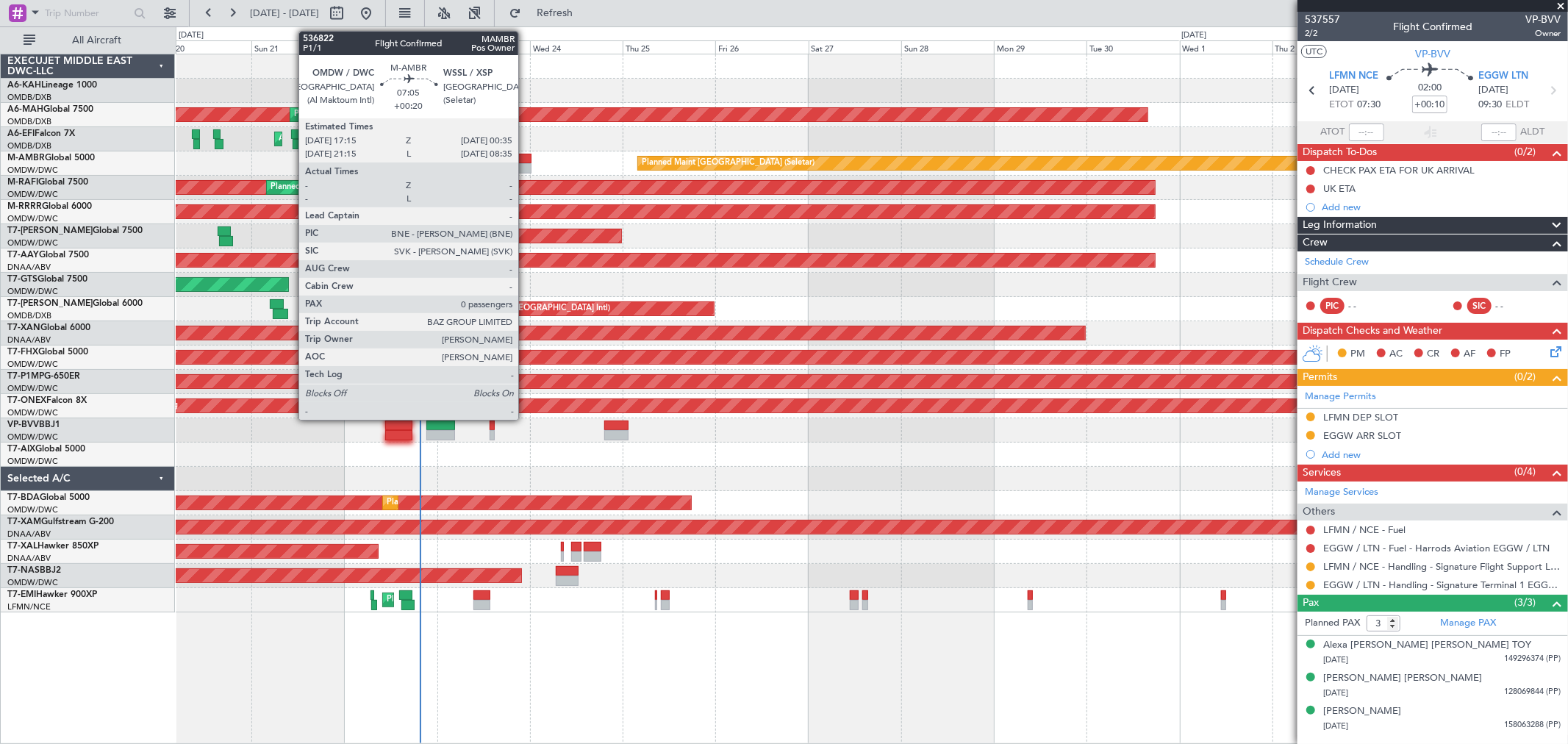
click at [525, 159] on div at bounding box center [517, 159] width 29 height 10
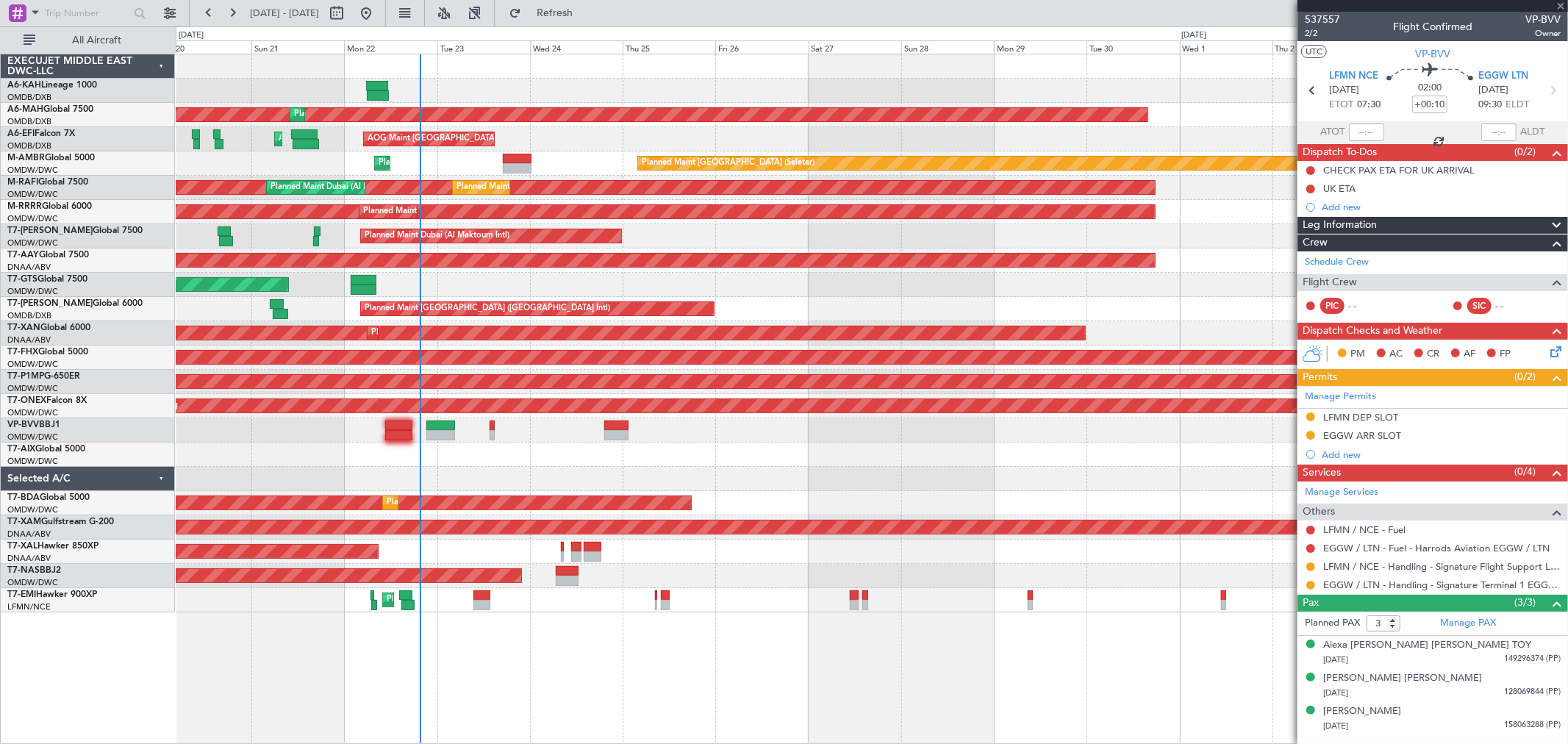
type input "+00:20"
type input "0"
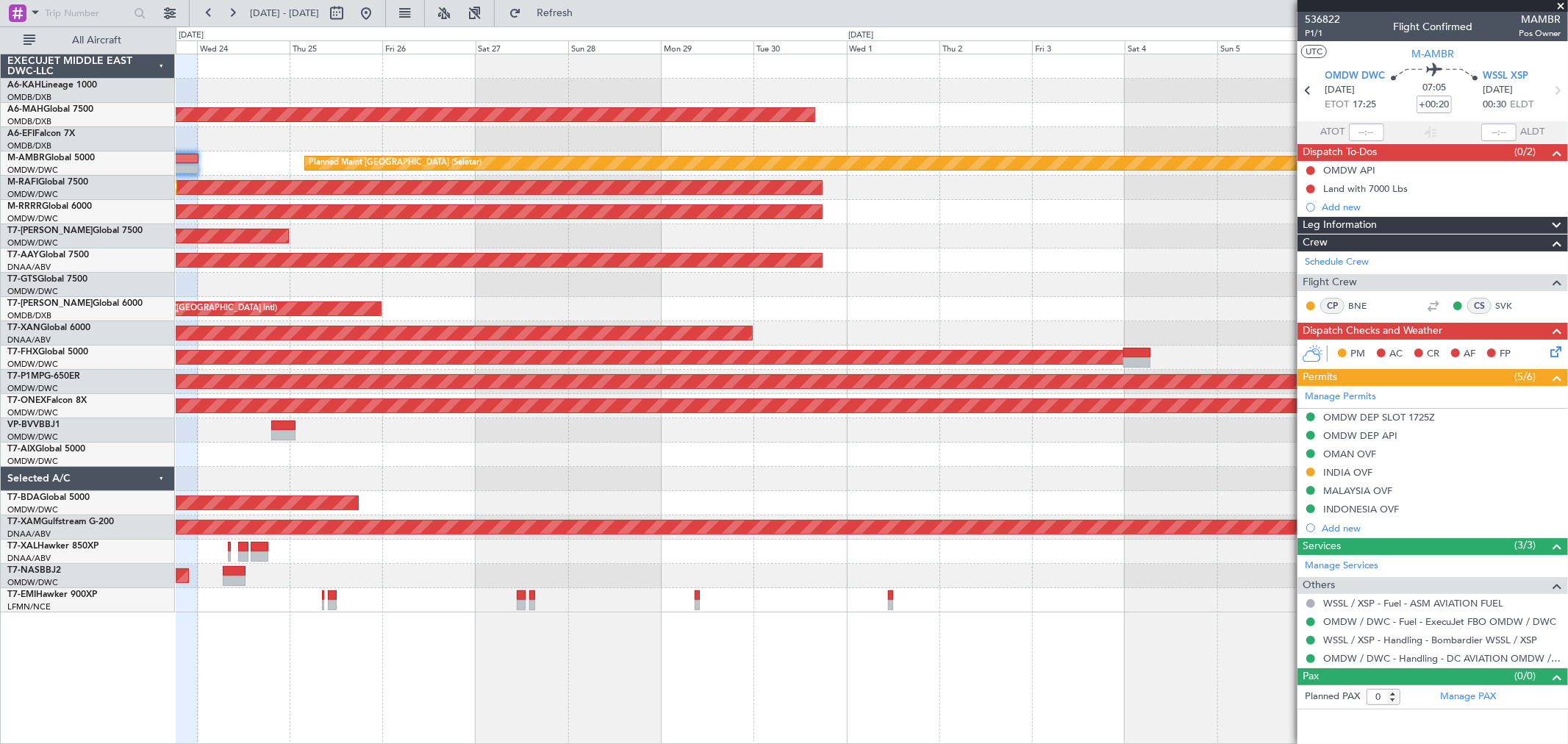
click at [560, 293] on div "AOG Maint [GEOGRAPHIC_DATA] (Seletar)" at bounding box center [871, 285] width 1391 height 24
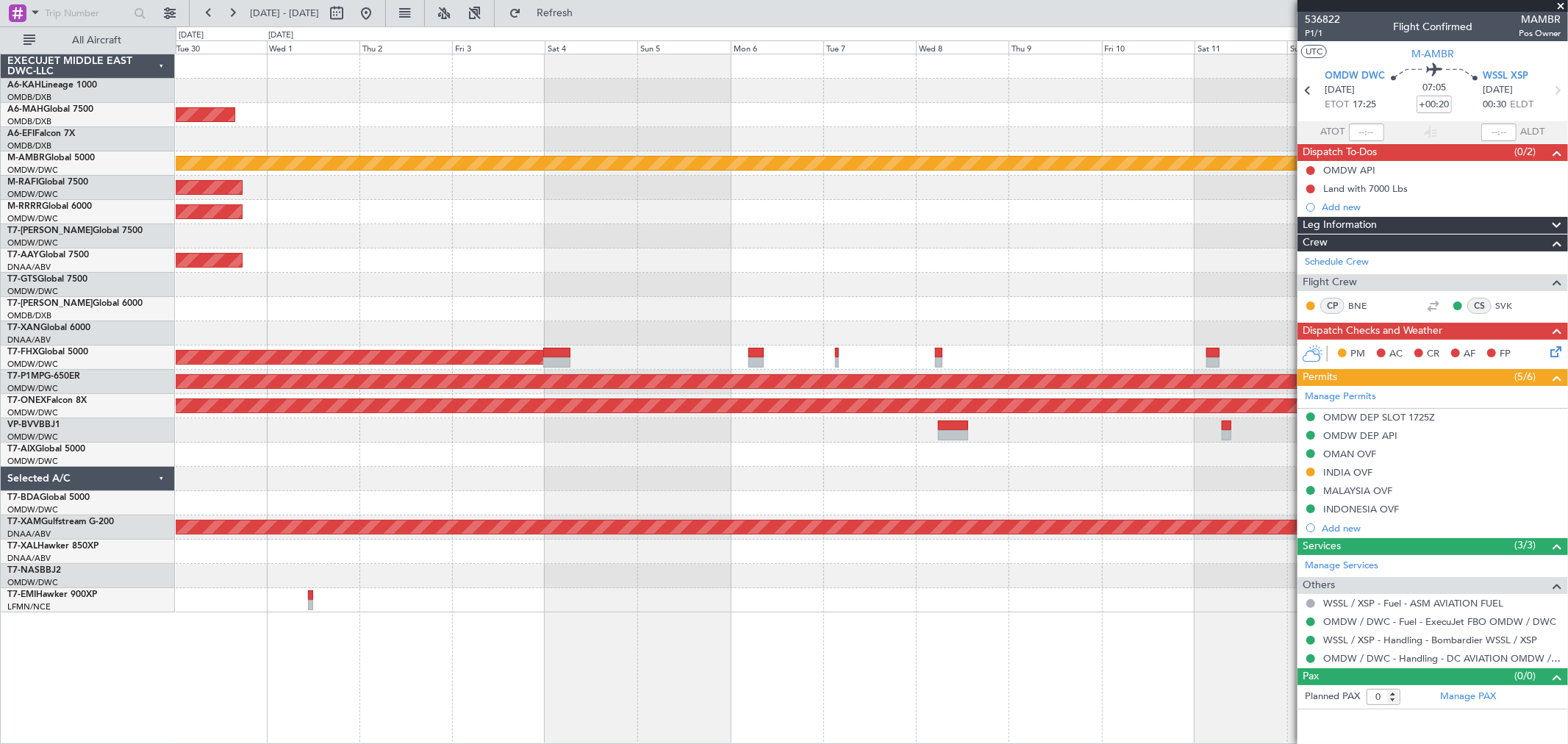
click at [291, 266] on div "Planned Maint [GEOGRAPHIC_DATA] ([GEOGRAPHIC_DATA] Intl) Planned Maint [GEOGRAP…" at bounding box center [871, 333] width 1391 height 558
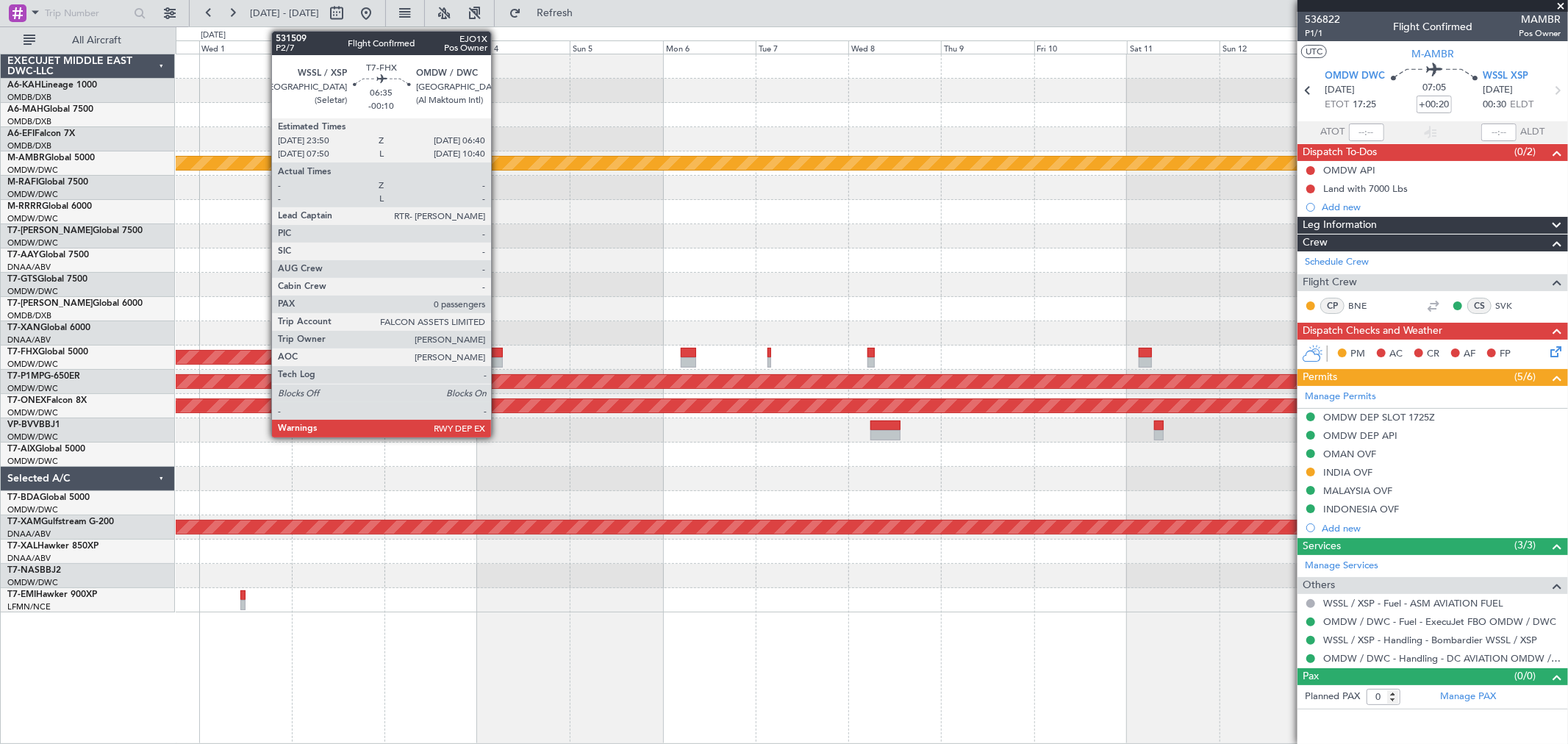
click at [498, 356] on div at bounding box center [489, 352] width 27 height 10
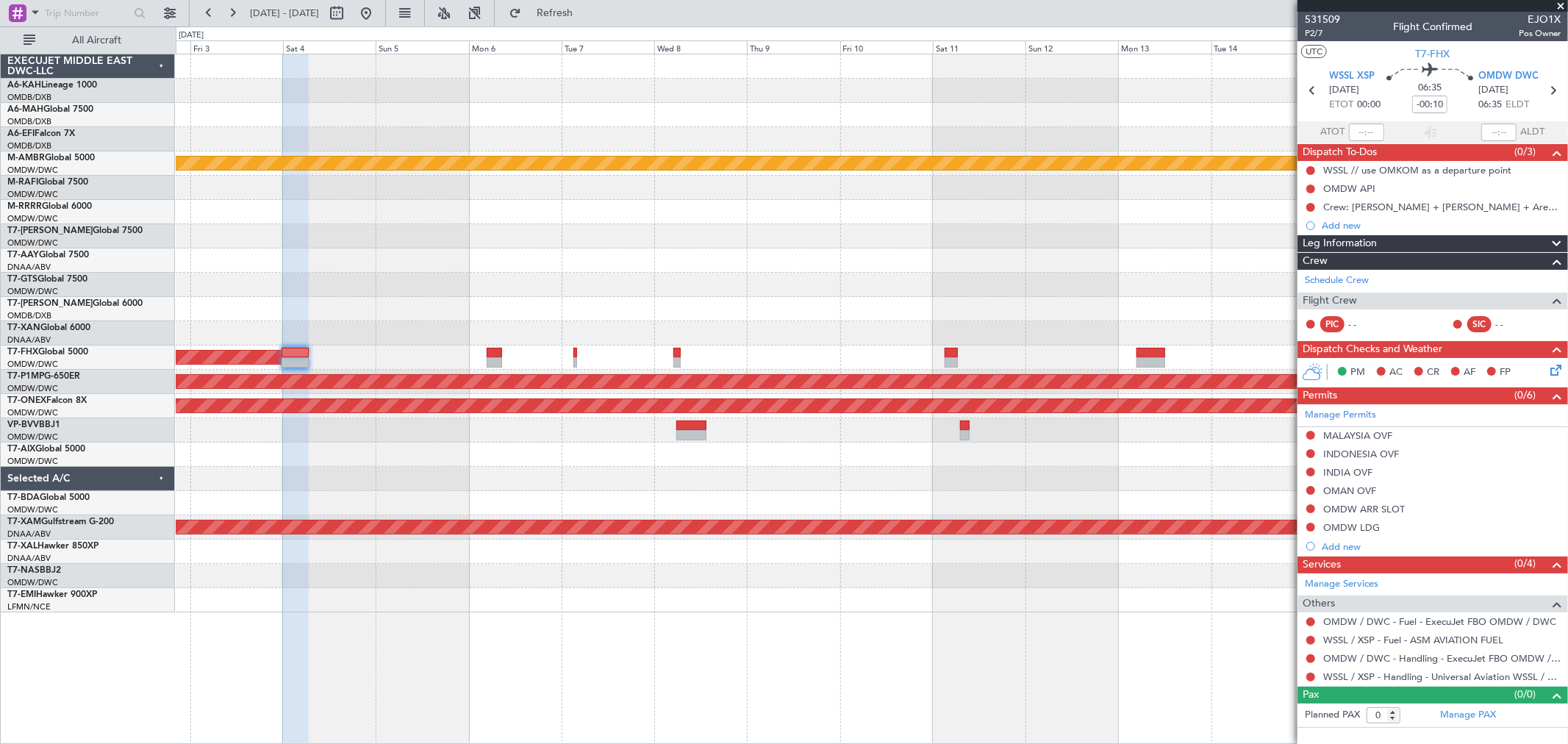
click at [529, 259] on div "Unplanned Maint [GEOGRAPHIC_DATA] (Al Maktoum Intl)" at bounding box center [871, 261] width 1391 height 24
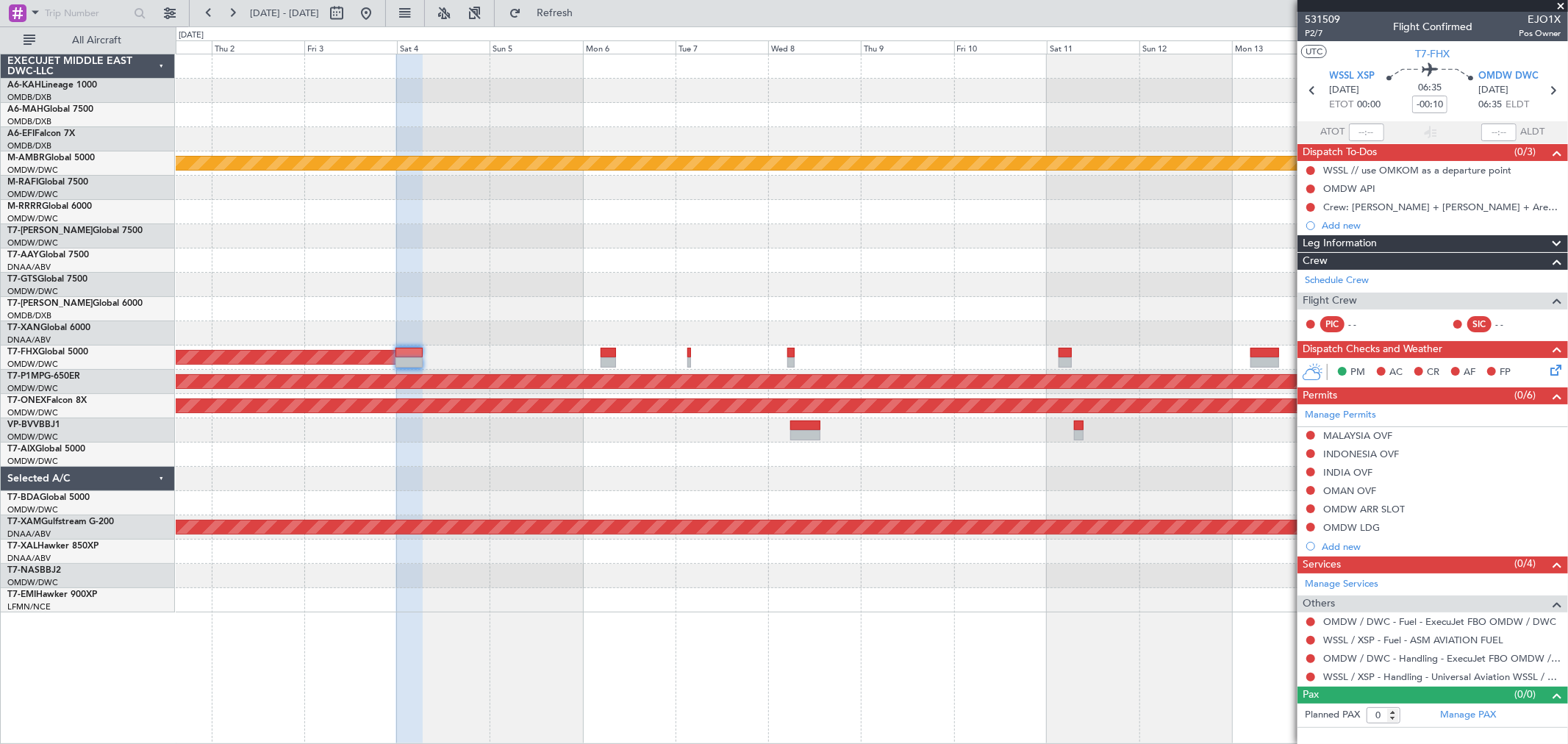
click at [706, 290] on div at bounding box center [871, 285] width 1391 height 24
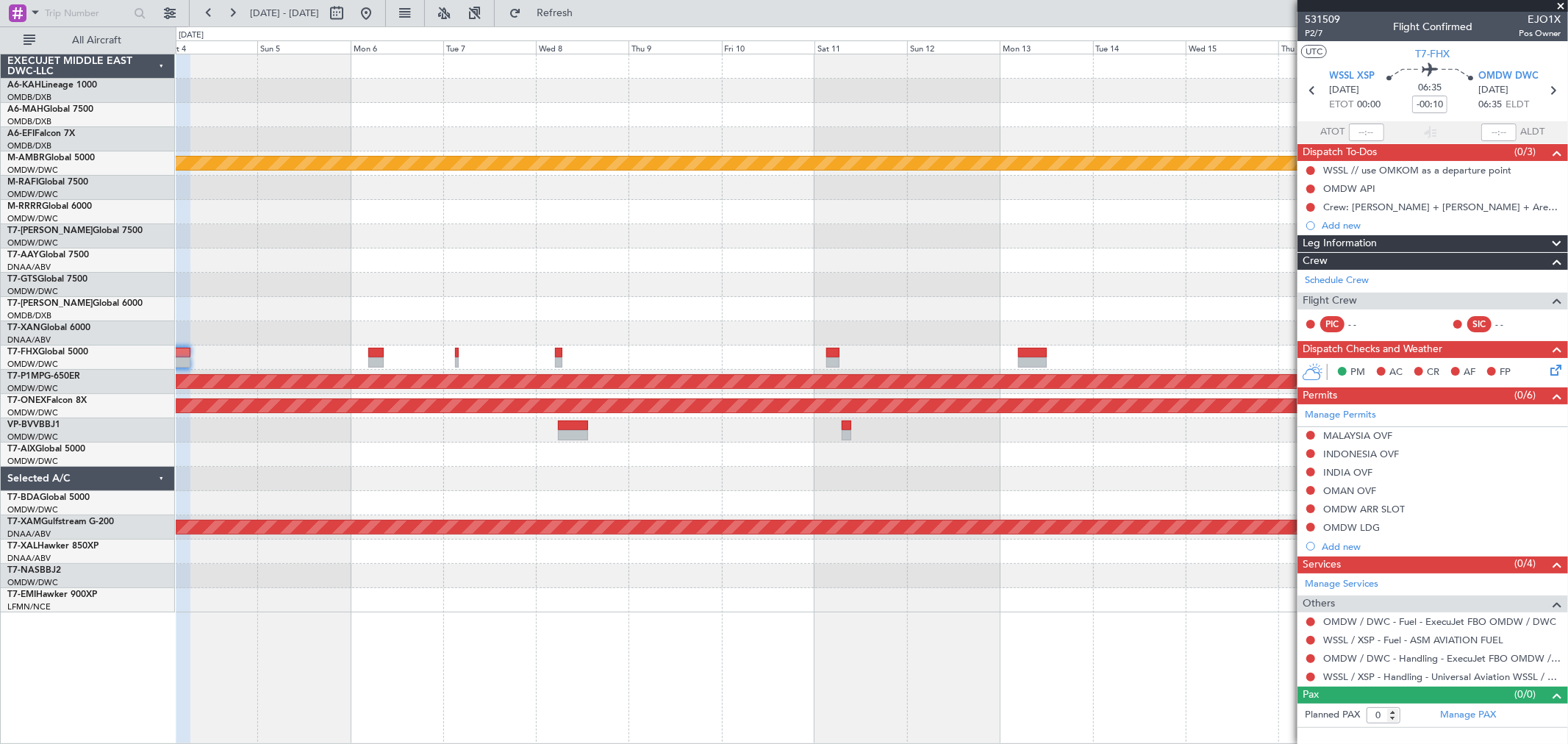
click at [453, 289] on div at bounding box center [871, 285] width 1391 height 24
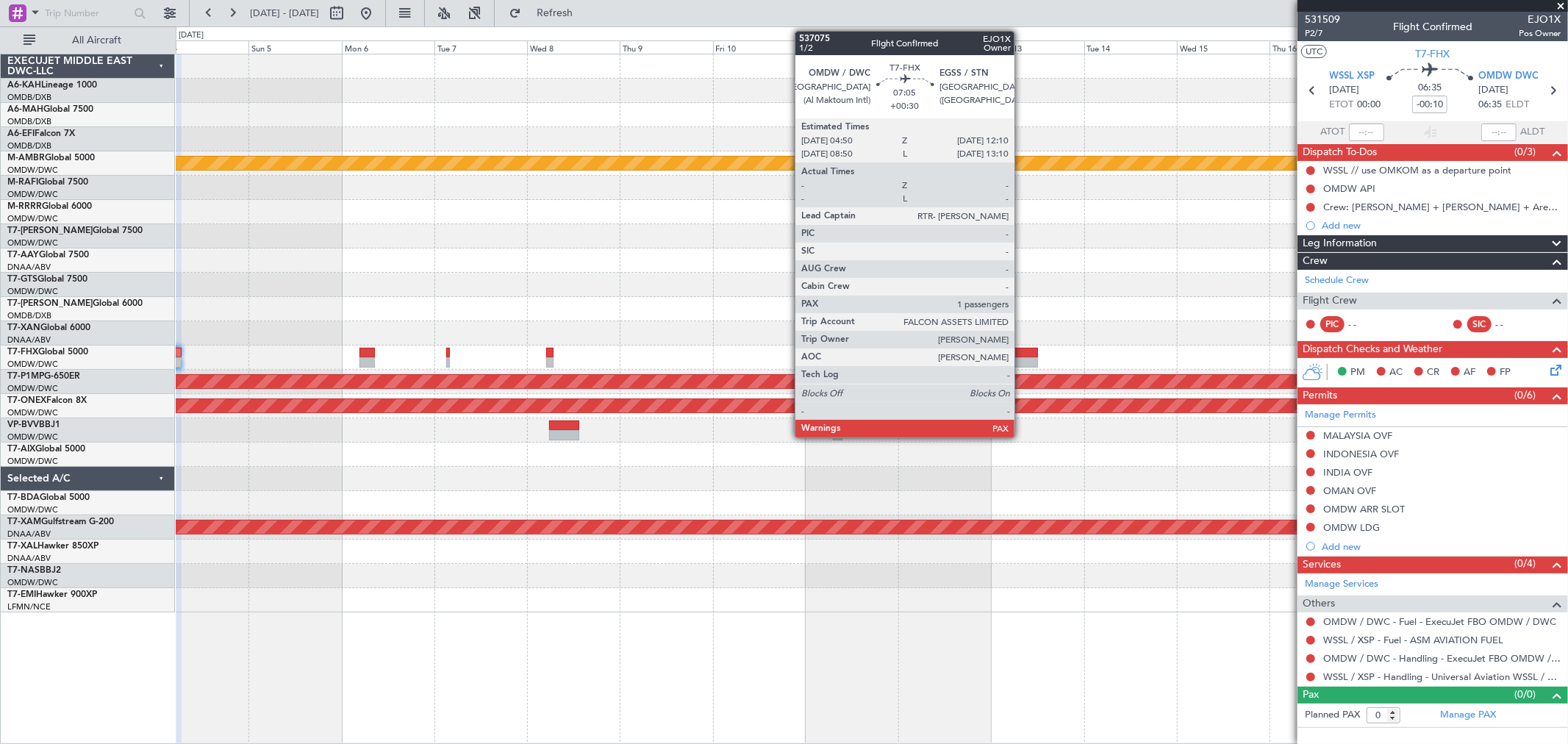
click at [1022, 359] on div at bounding box center [1023, 362] width 29 height 10
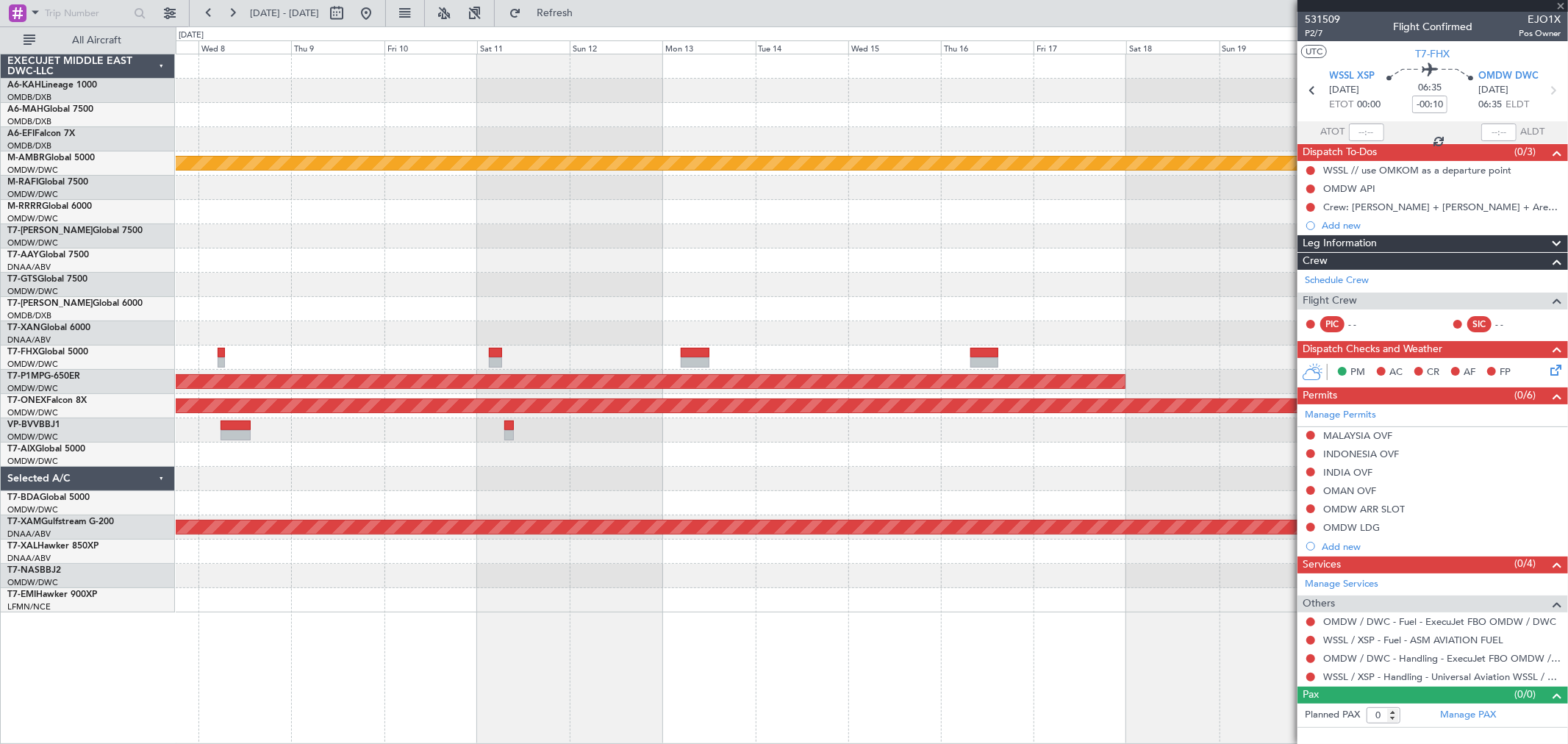
click at [365, 297] on div "Planned Maint [GEOGRAPHIC_DATA] (Seletar) Planned Maint Savannah ([GEOGRAPHIC_D…" at bounding box center [871, 333] width 1391 height 558
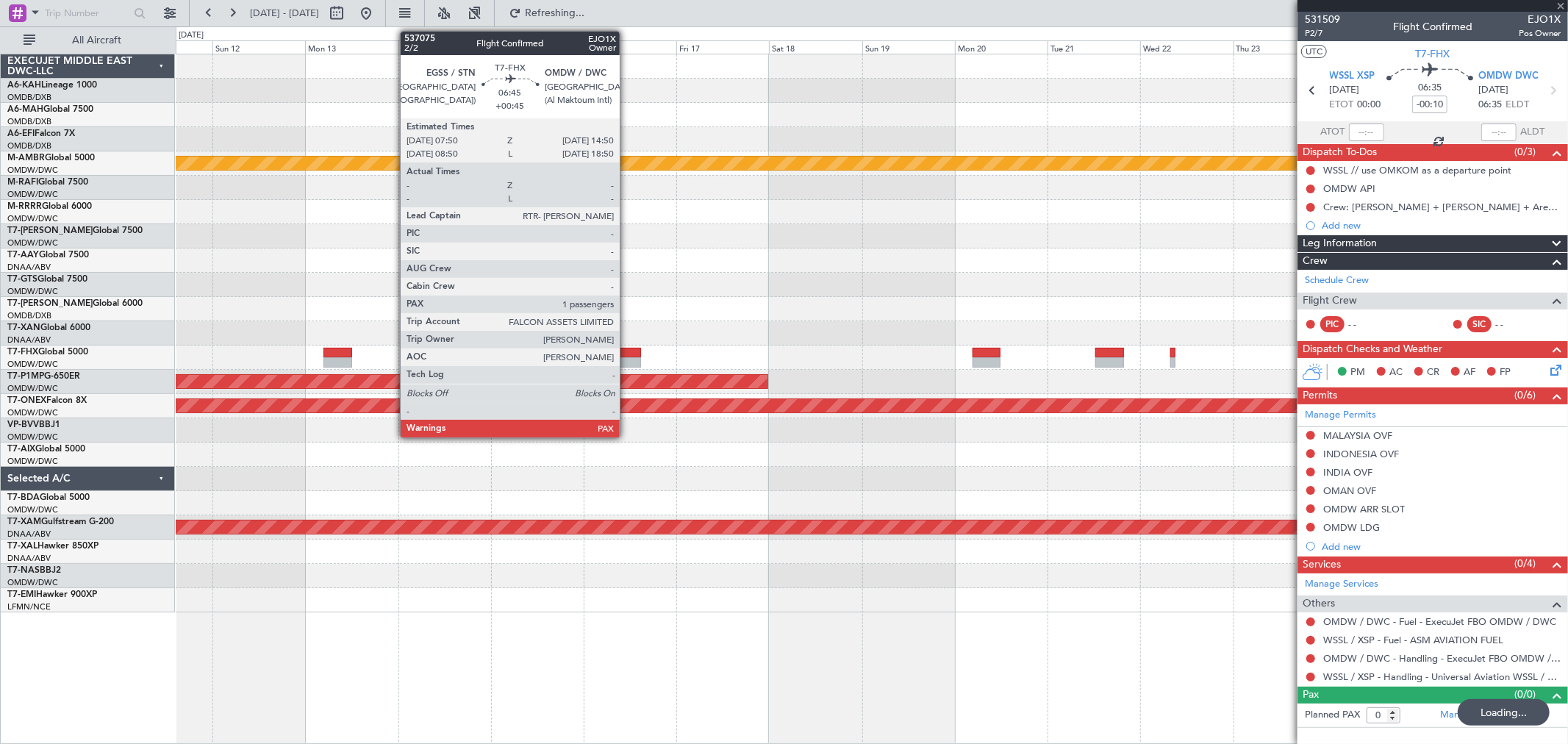
type input "+00:30"
type input "1"
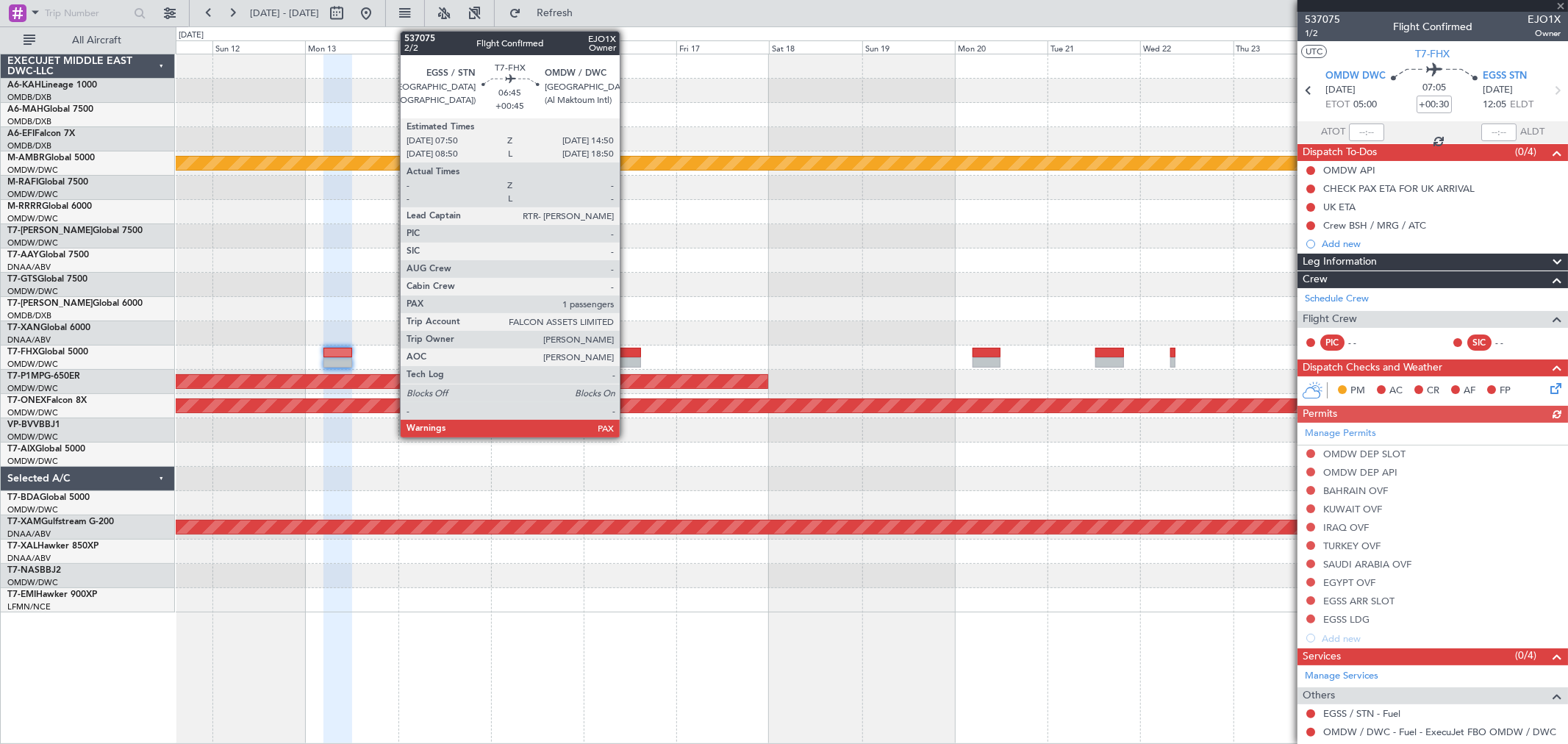
click at [627, 351] on div at bounding box center [626, 352] width 27 height 10
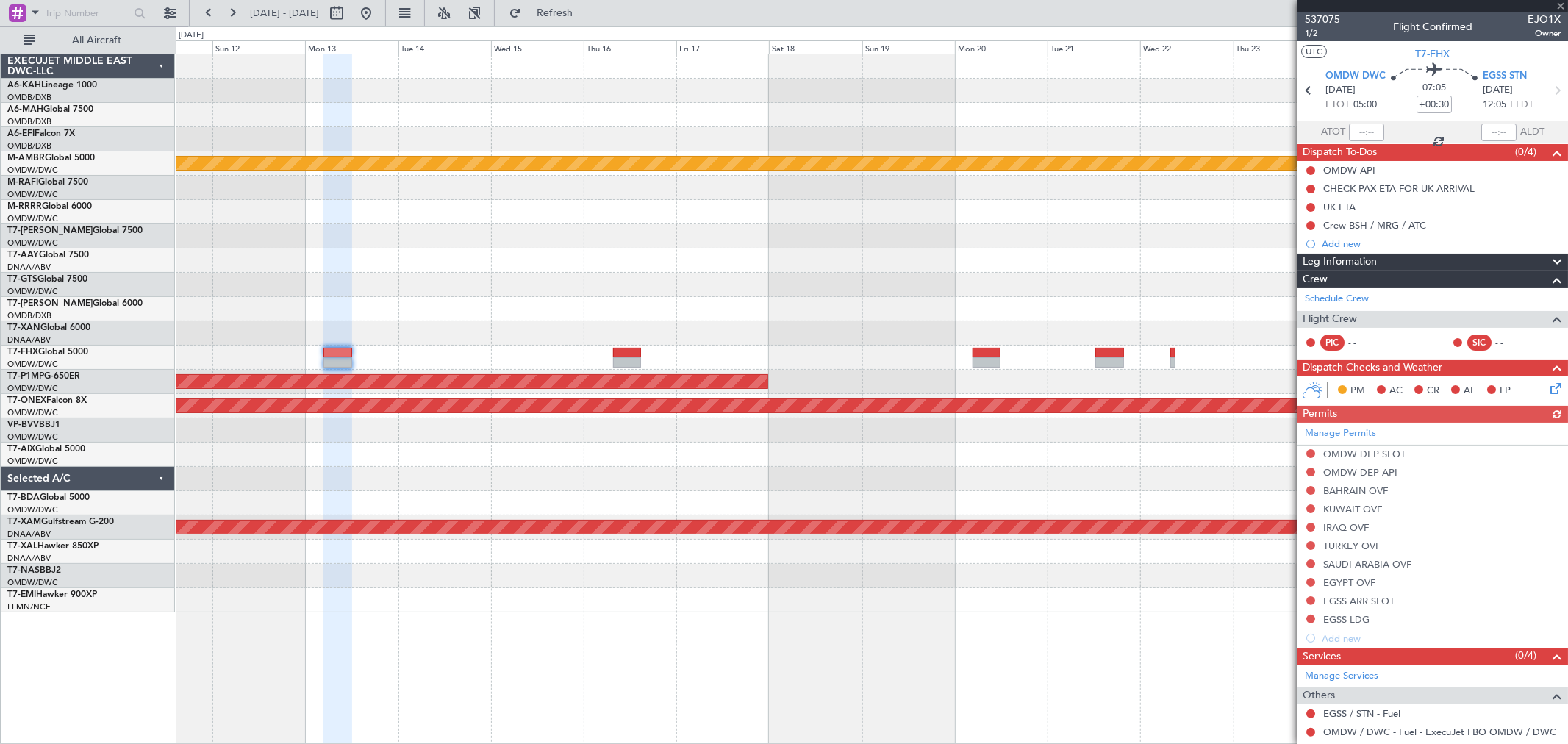
type input "+00:45"
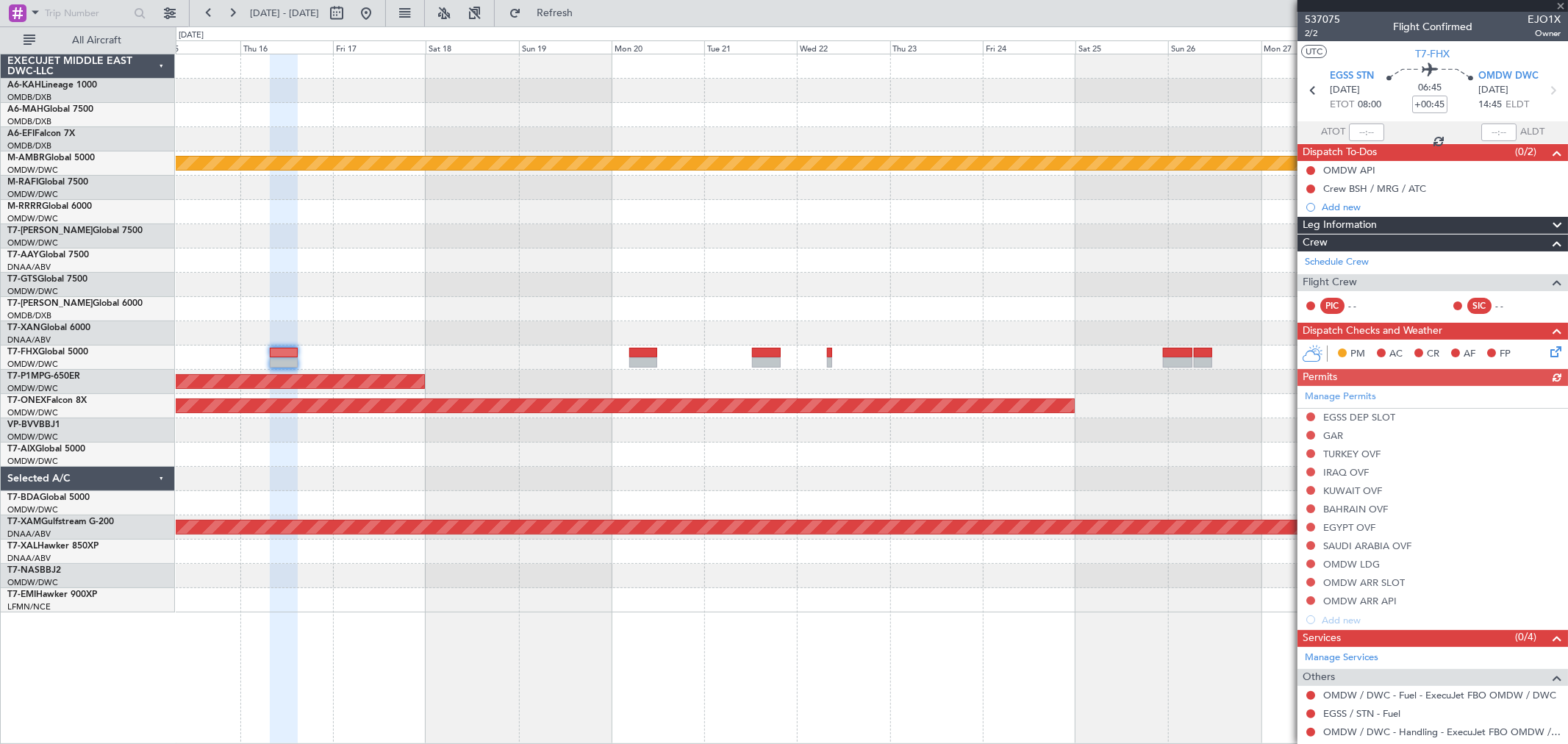
click at [553, 282] on div at bounding box center [871, 285] width 1391 height 24
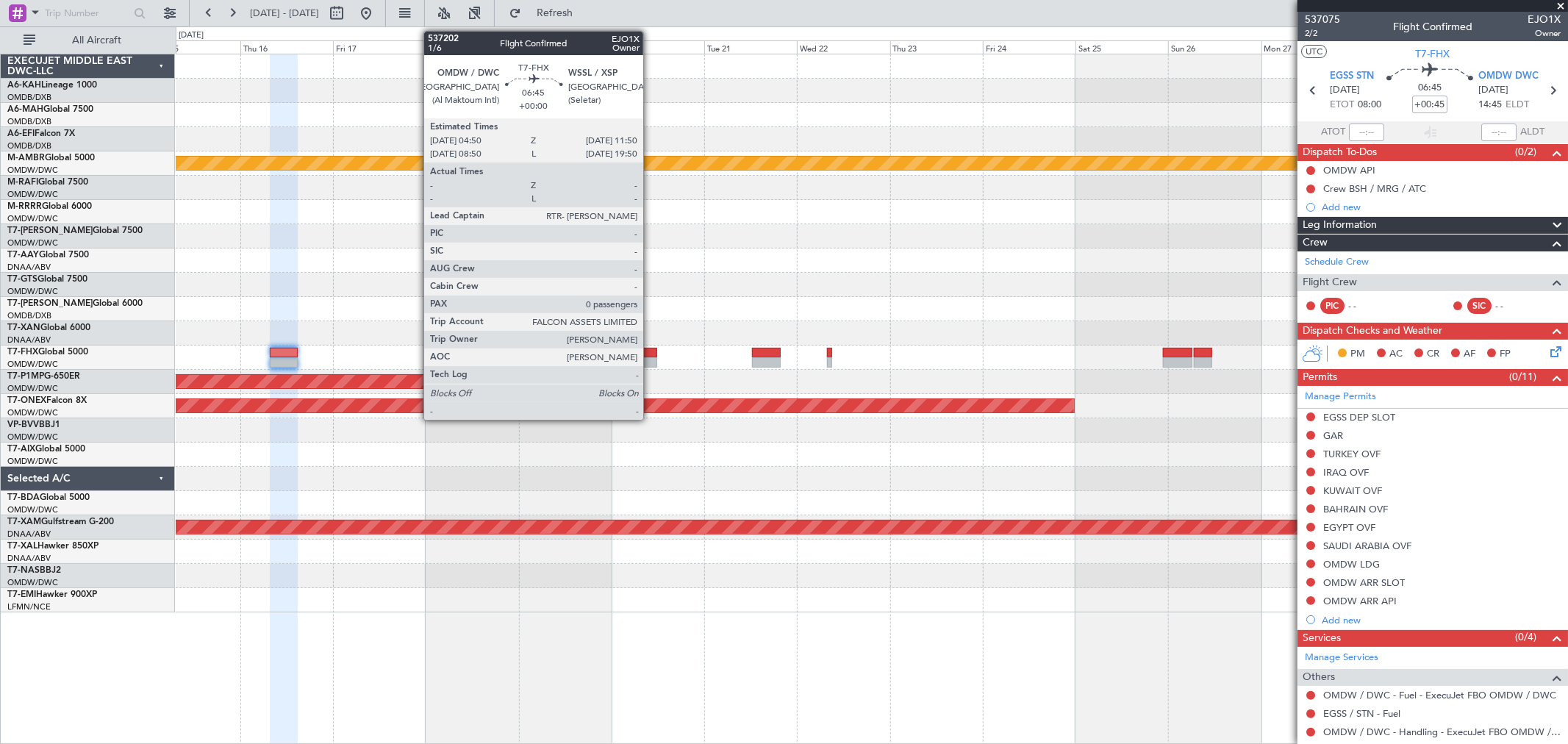
click at [651, 351] on div at bounding box center [643, 352] width 27 height 10
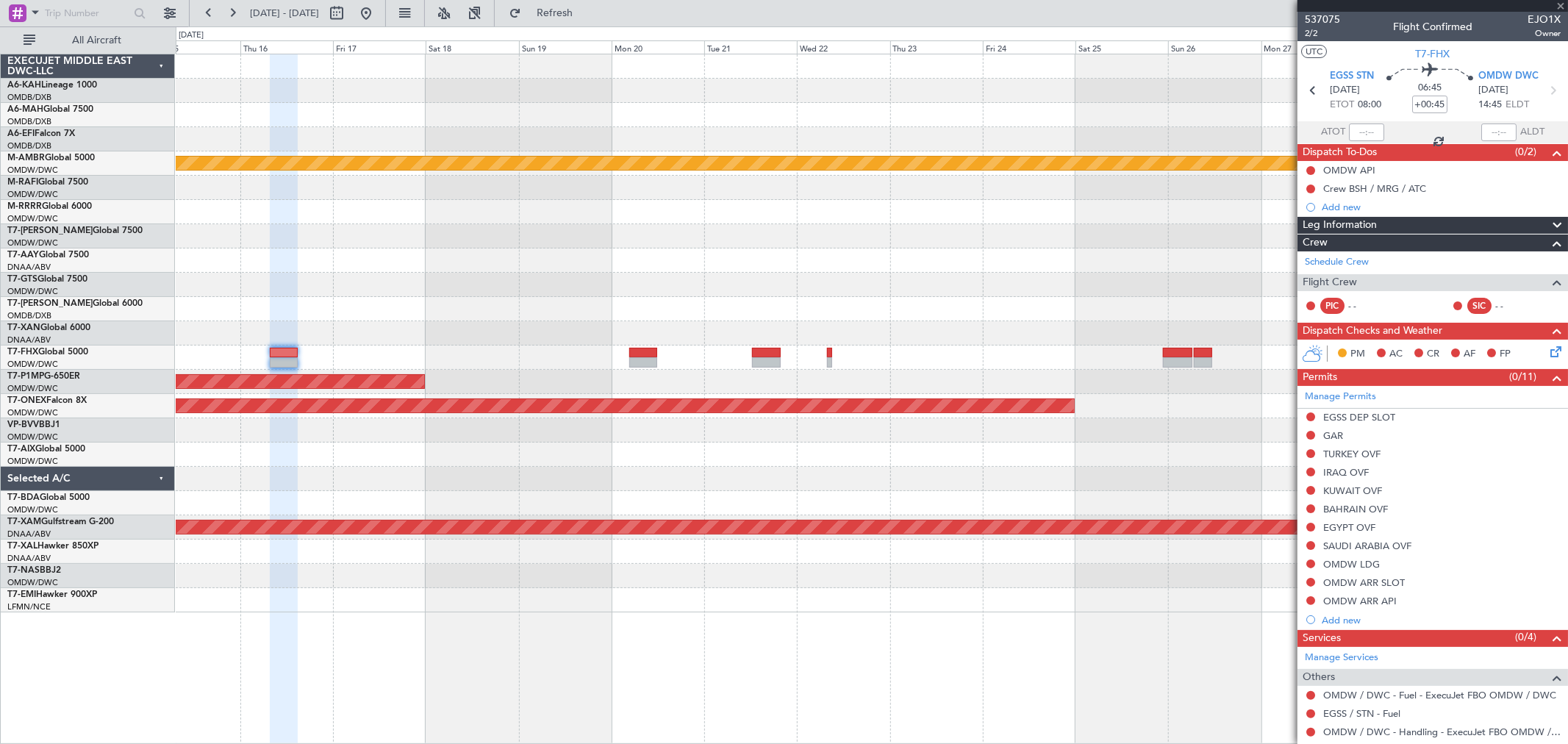
type input "0"
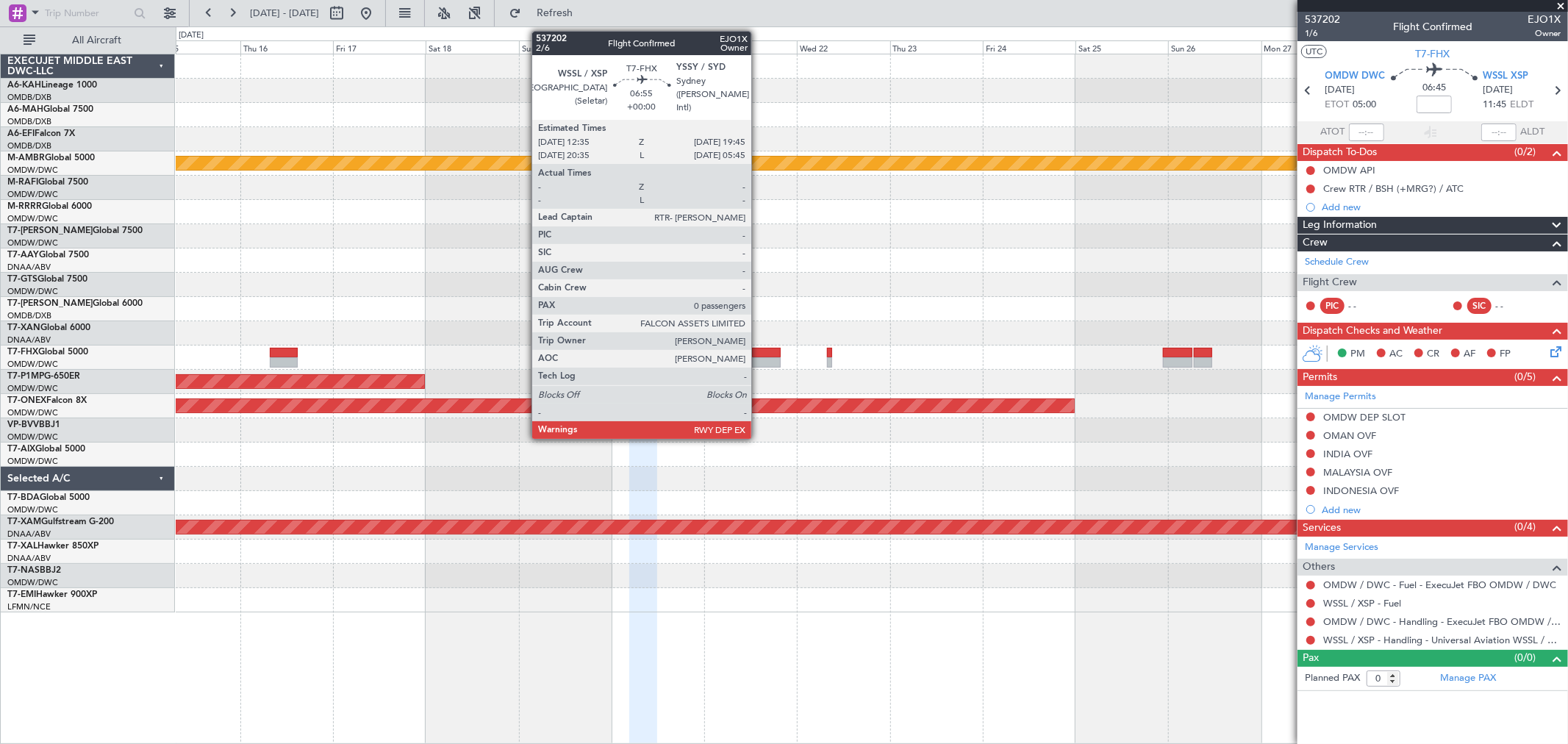
click at [759, 358] on div at bounding box center [766, 362] width 28 height 10
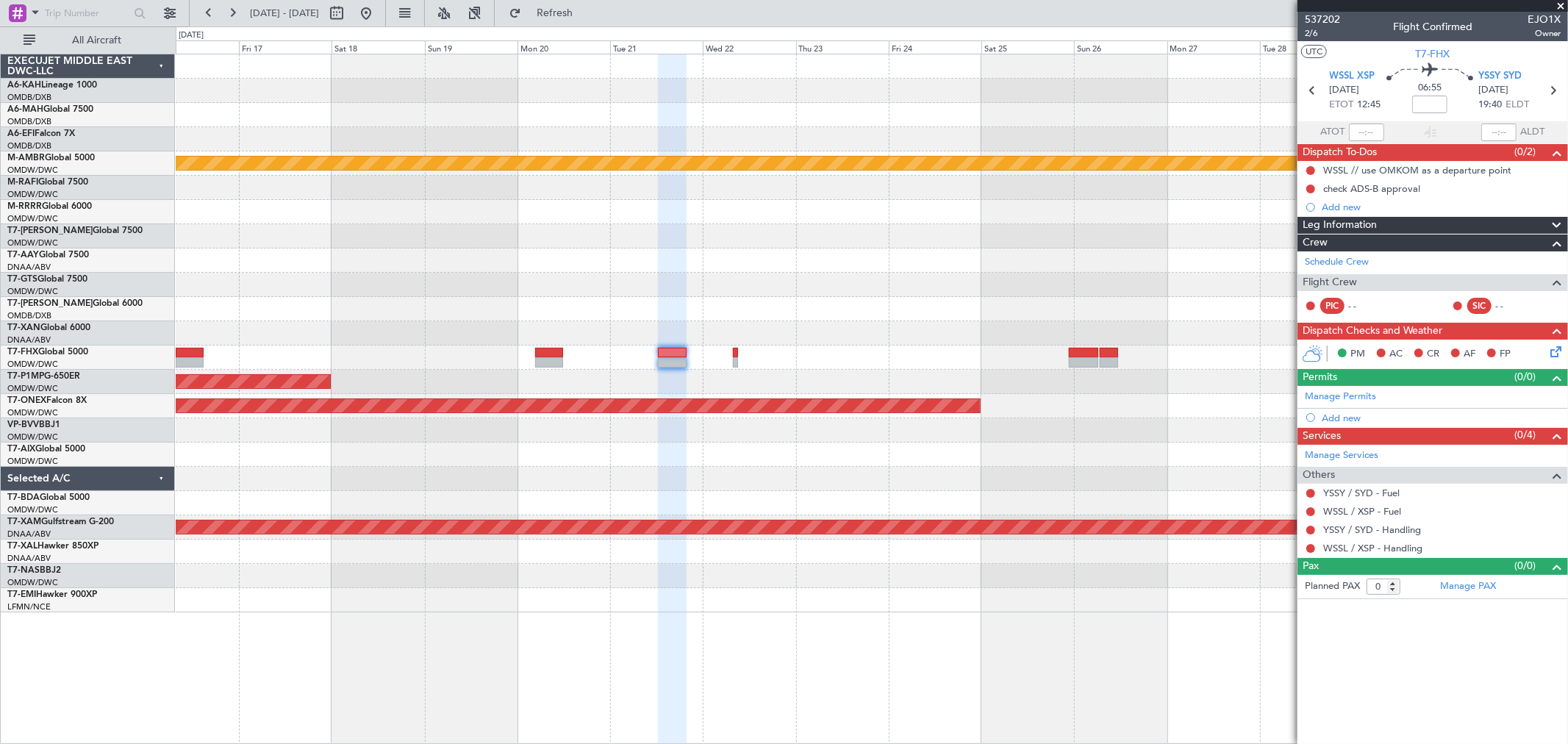
click at [751, 279] on div at bounding box center [871, 285] width 1391 height 24
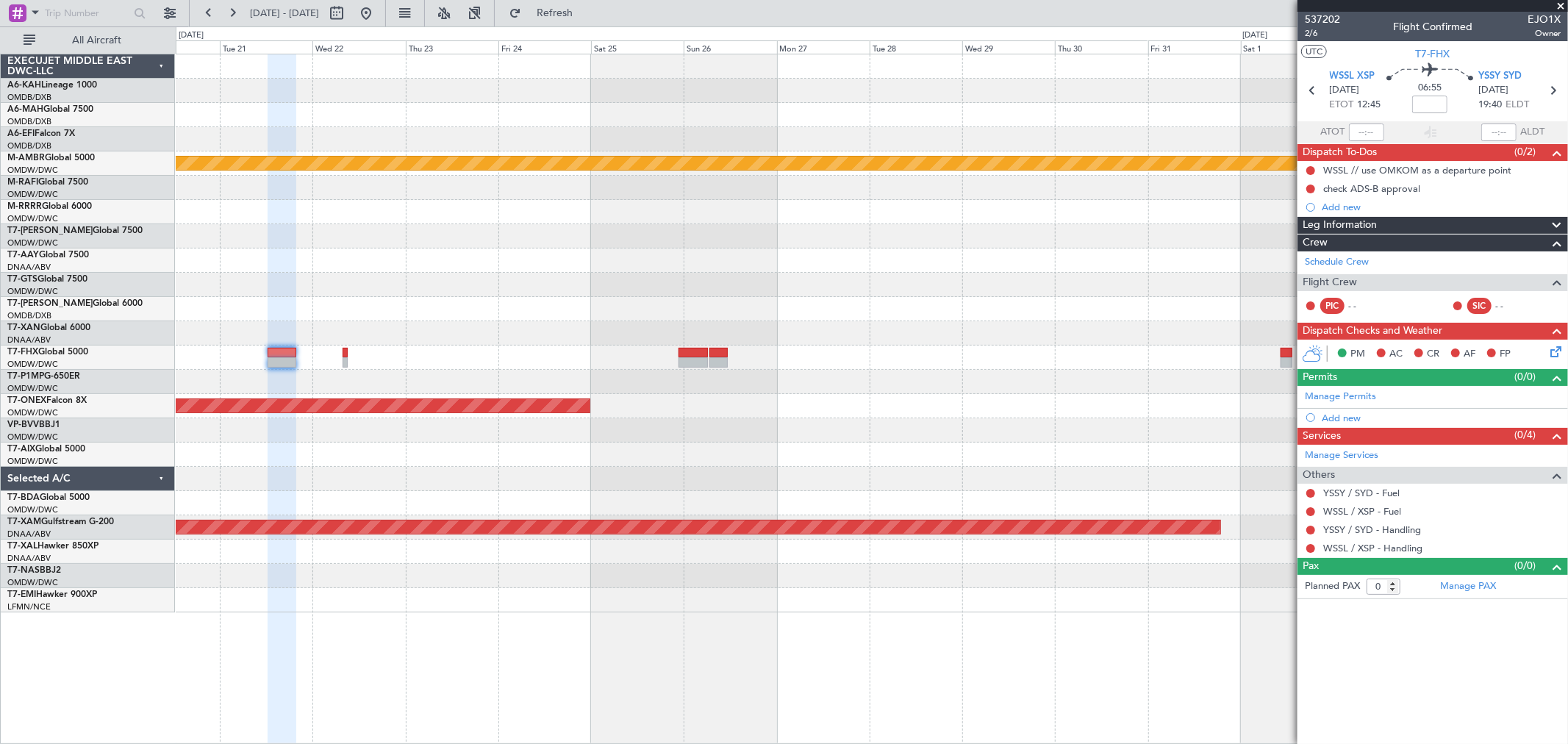
click at [944, 262] on div "Planned Maint [GEOGRAPHIC_DATA] (Seletar) Planned Maint Savannah ([GEOGRAPHIC_D…" at bounding box center [871, 333] width 1391 height 558
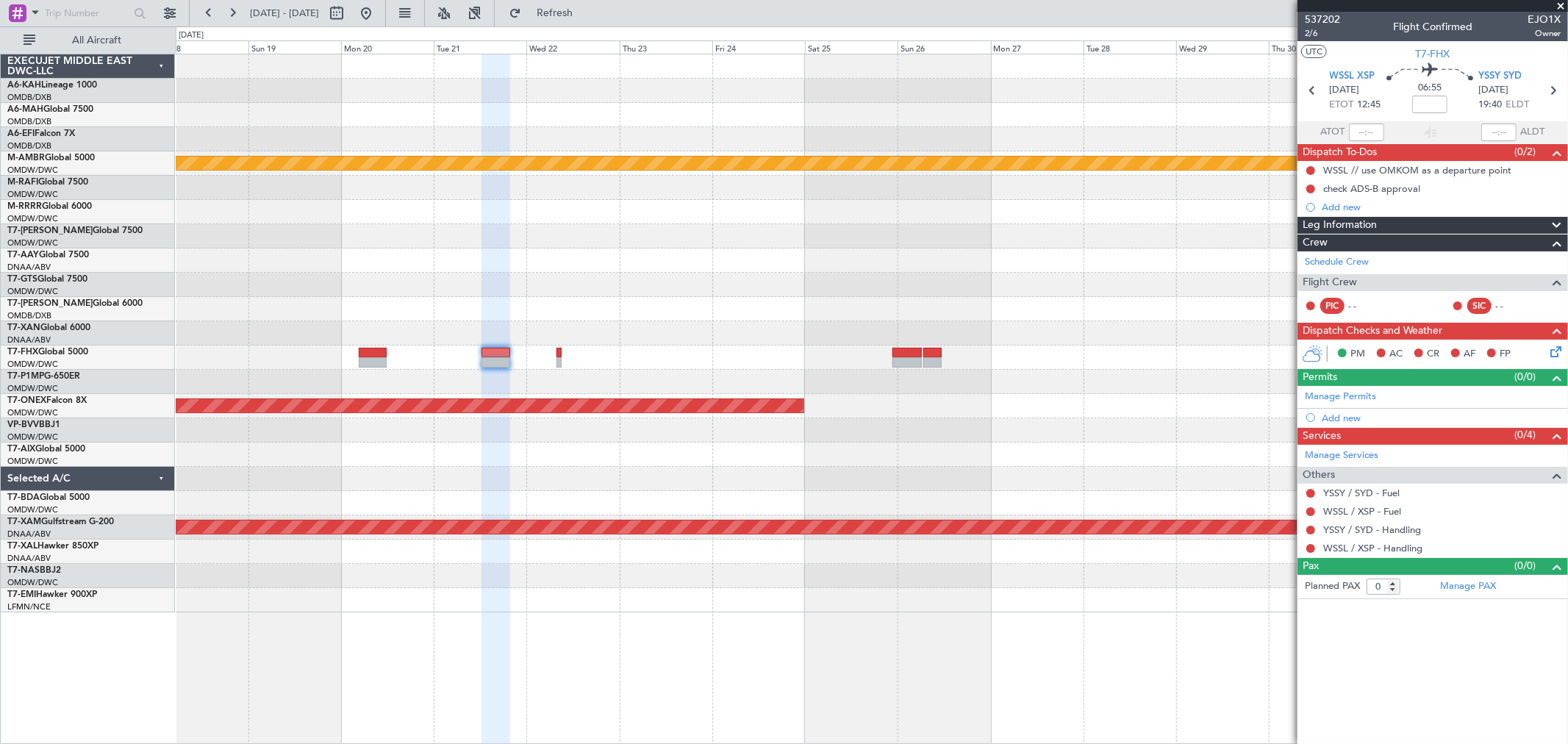
click at [973, 249] on div "Planned Maint [GEOGRAPHIC_DATA] (Seletar) Planned Maint Savannah ([GEOGRAPHIC_D…" at bounding box center [871, 333] width 1391 height 558
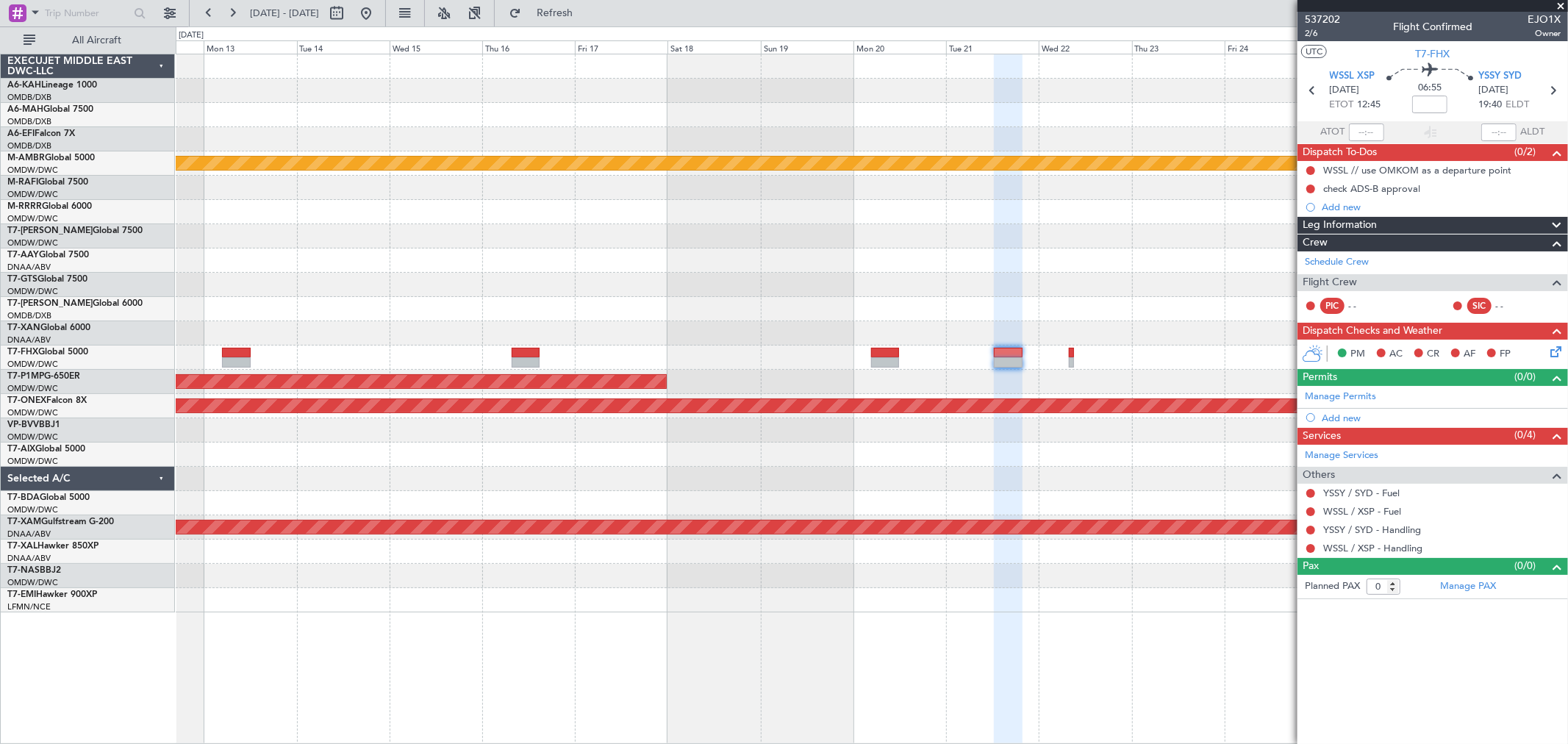
click at [904, 268] on div "Planned Maint [GEOGRAPHIC_DATA] (Seletar) Planned Maint Savannah ([GEOGRAPHIC_D…" at bounding box center [871, 333] width 1391 height 558
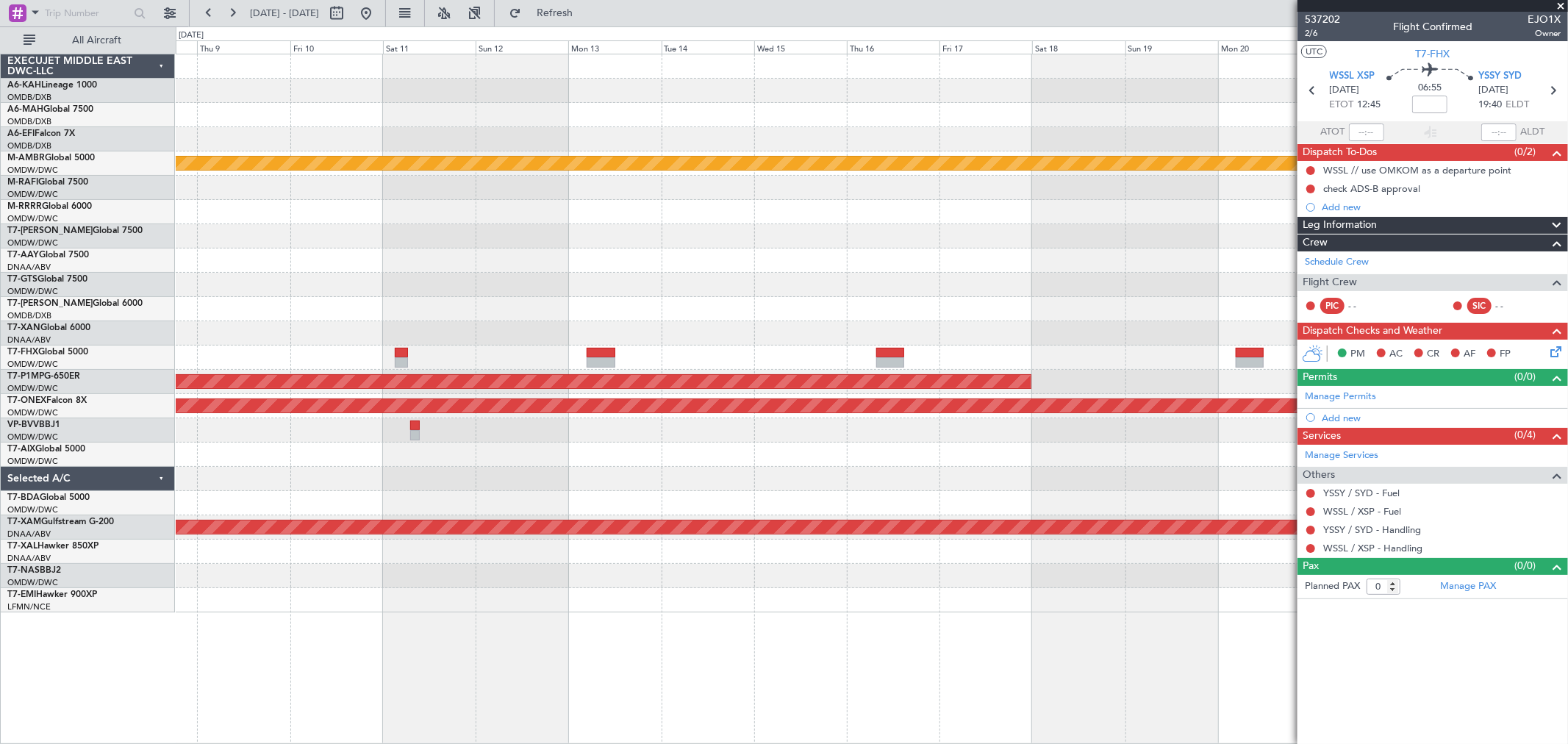
click at [923, 217] on div "Planned Maint [GEOGRAPHIC_DATA] (Seletar) Planned Maint Savannah ([GEOGRAPHIC_D…" at bounding box center [871, 333] width 1391 height 558
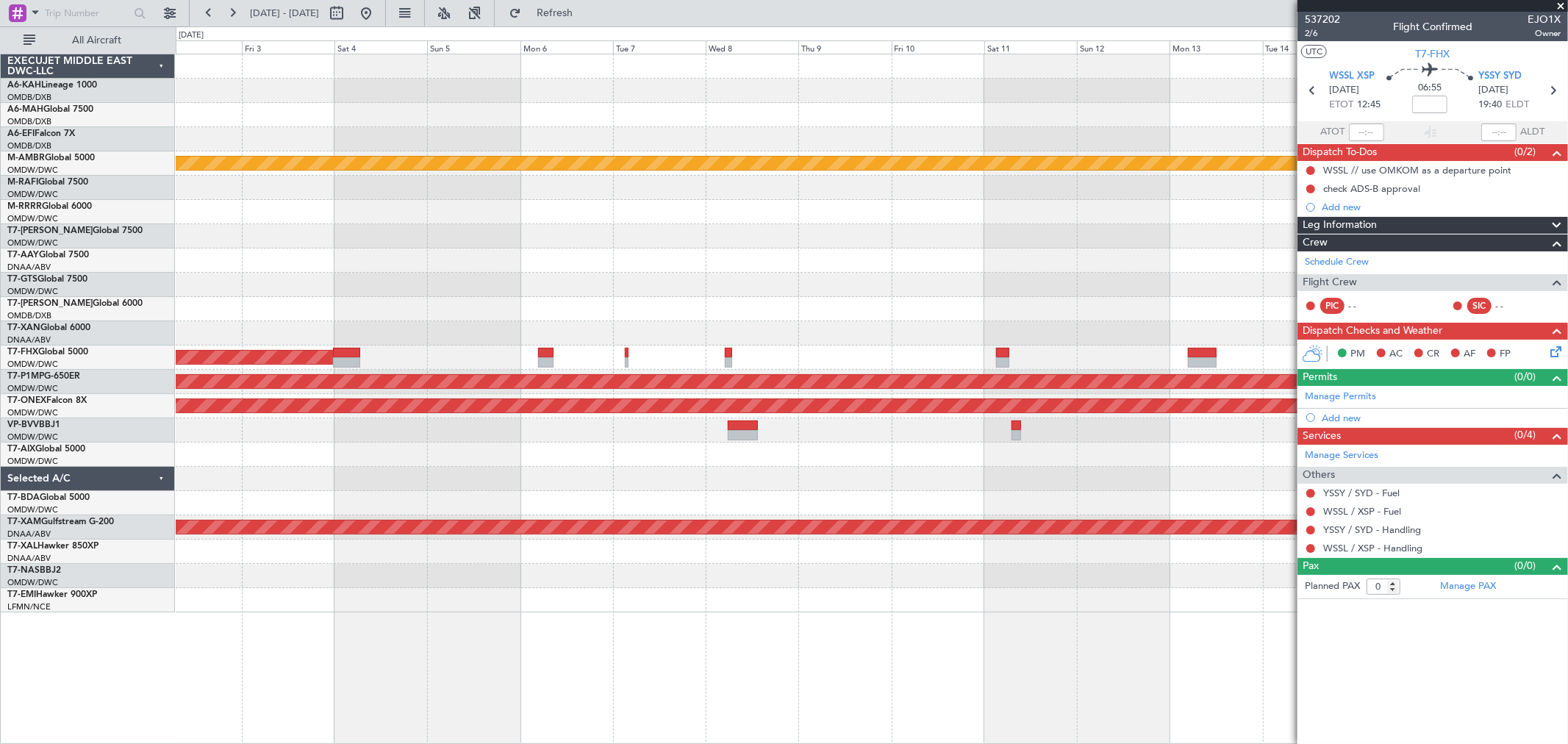
click at [845, 232] on div "Planned Maint [GEOGRAPHIC_DATA] ([GEOGRAPHIC_DATA] Intl) Planned Maint [GEOGRAP…" at bounding box center [871, 333] width 1391 height 558
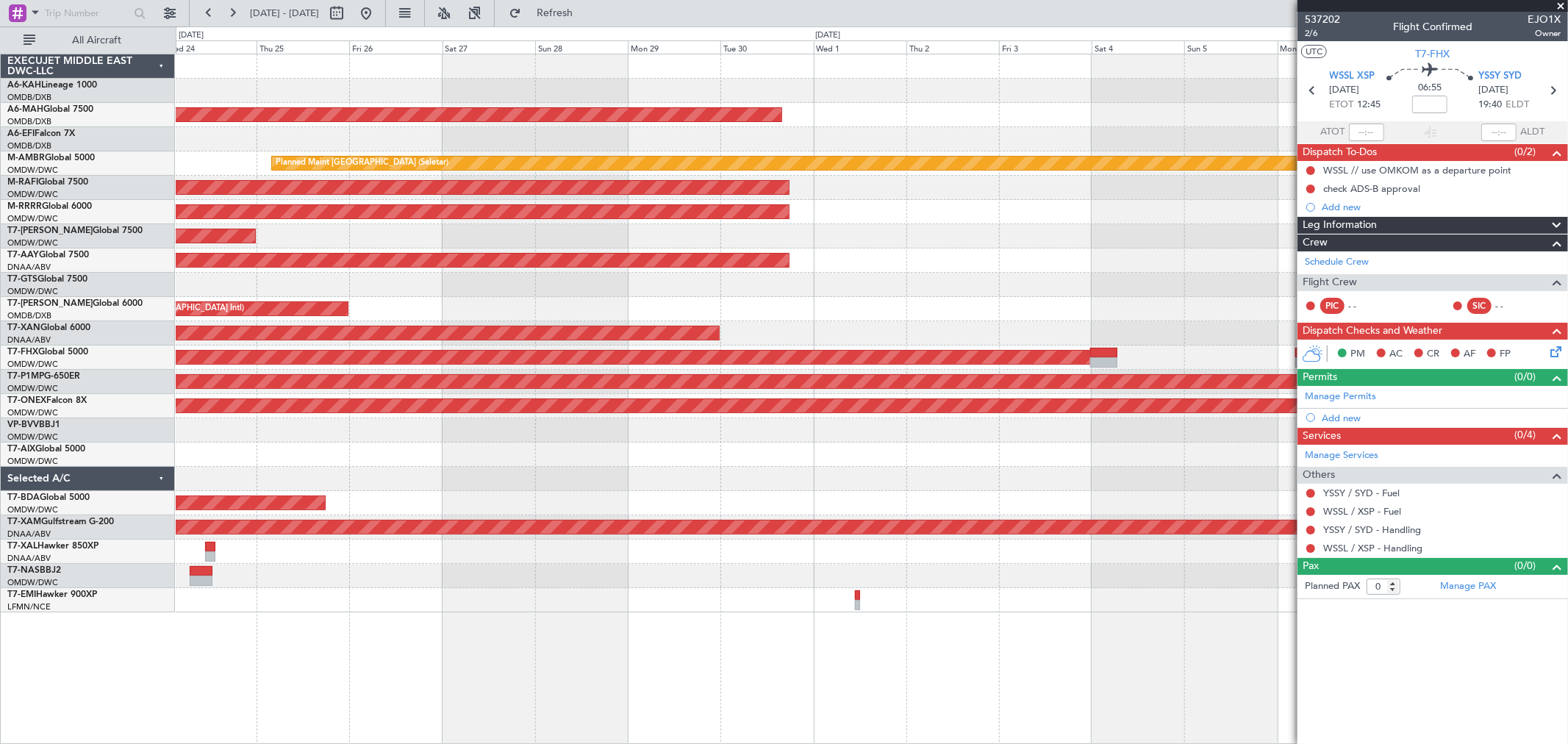
click at [843, 227] on div "Planned Maint Dubai (Al Maktoum Intl)" at bounding box center [871, 236] width 1391 height 24
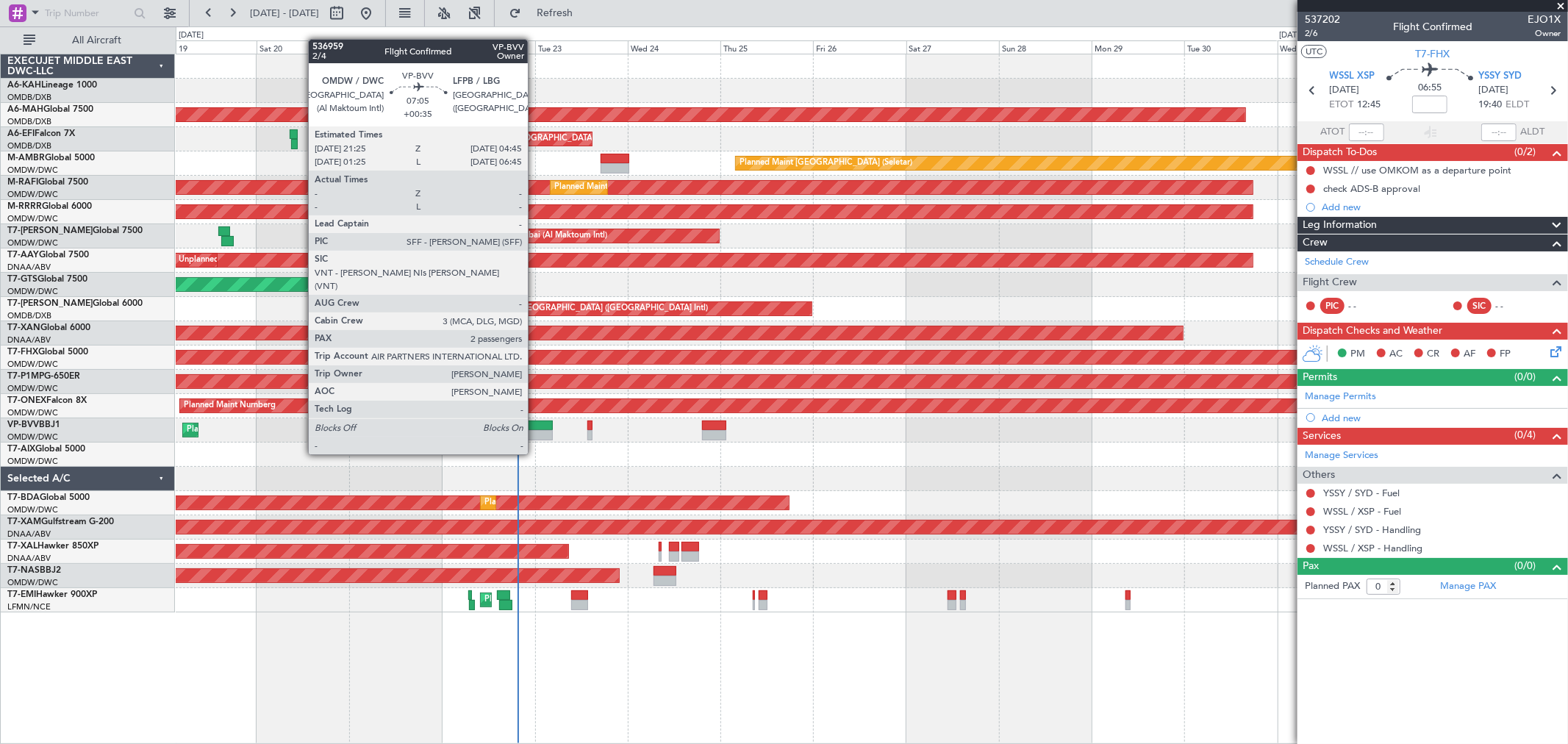
click at [535, 426] on div at bounding box center [538, 425] width 29 height 10
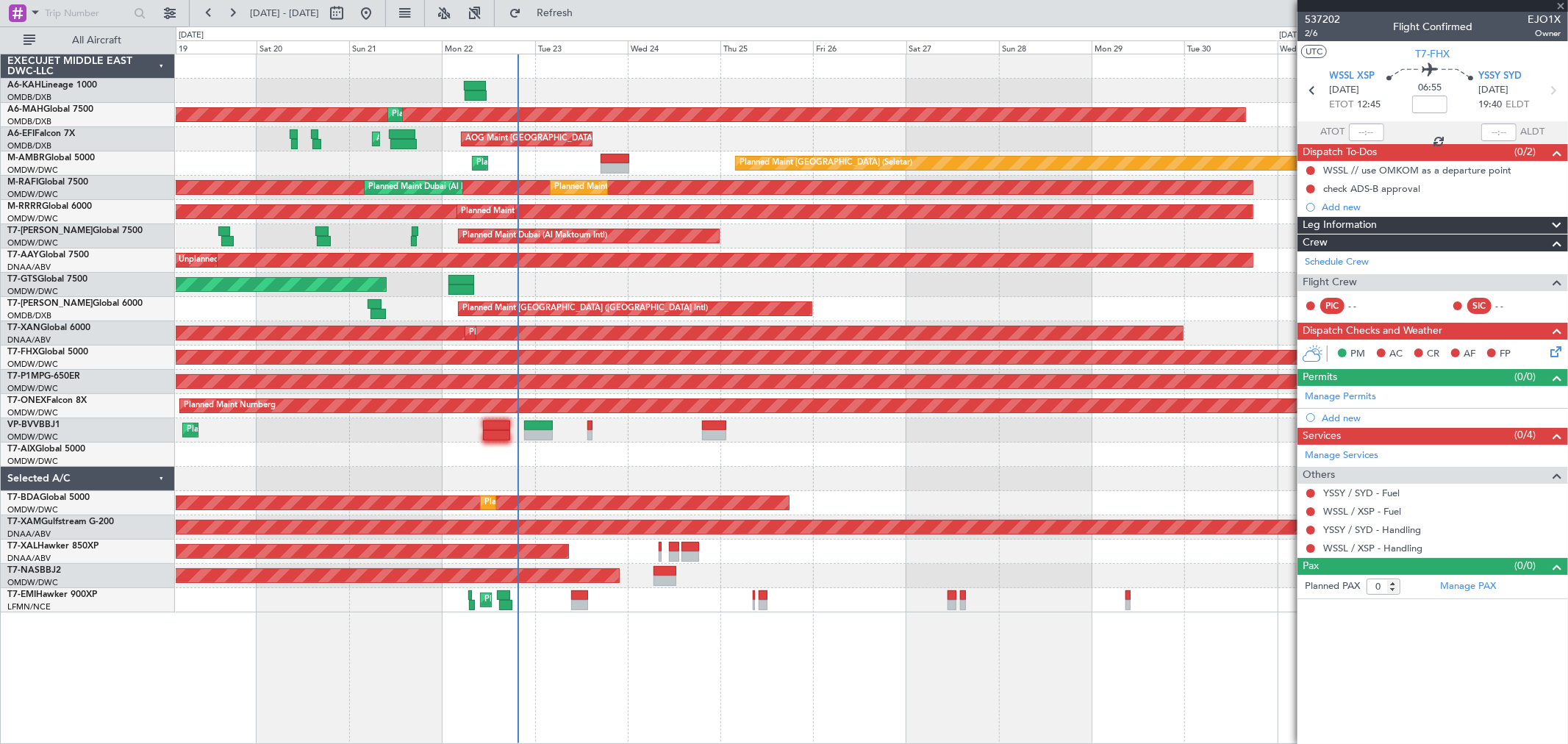
type input "+00:35"
type input "2"
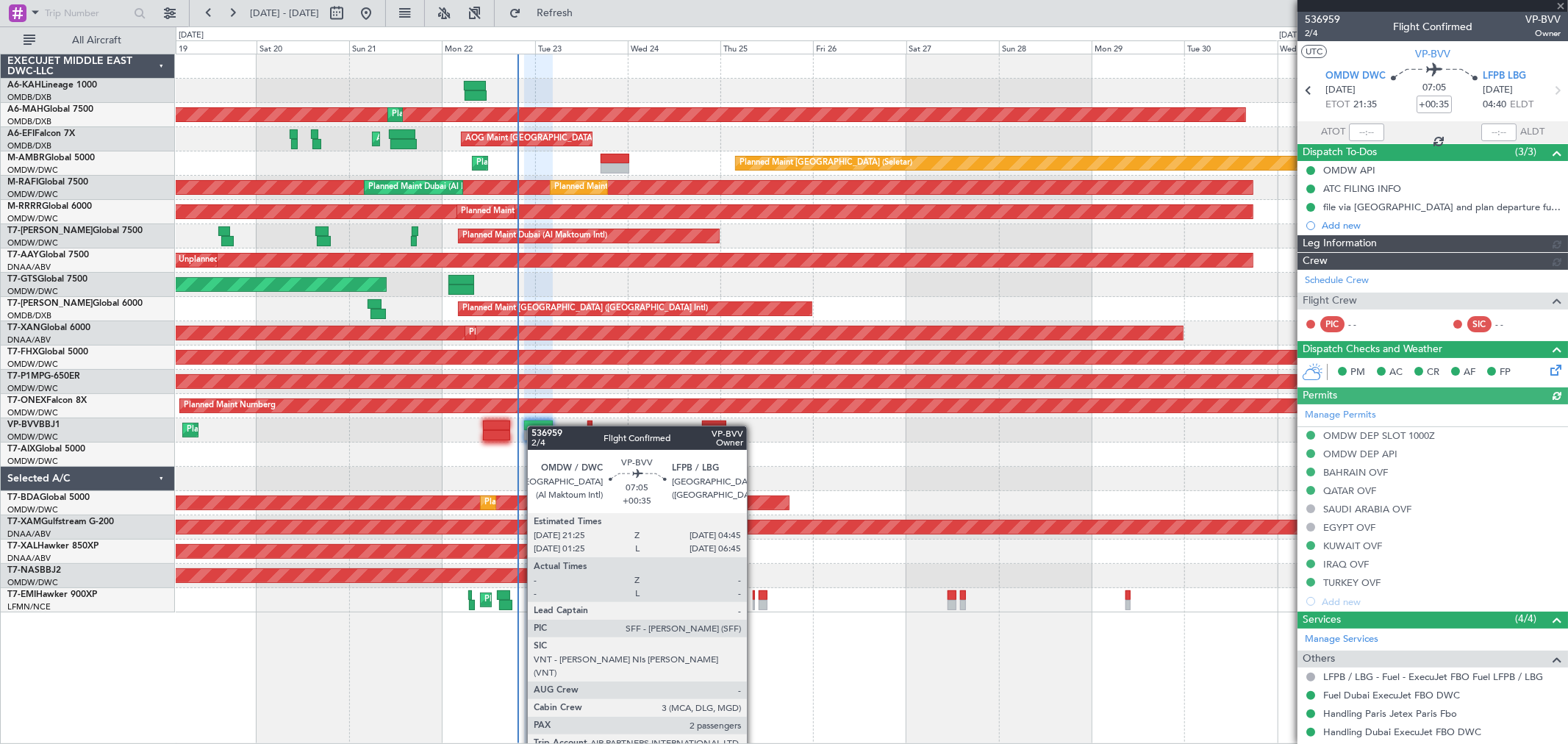
type input "[PERSON_NAME] ([PERSON_NAME])"
type input "7351"
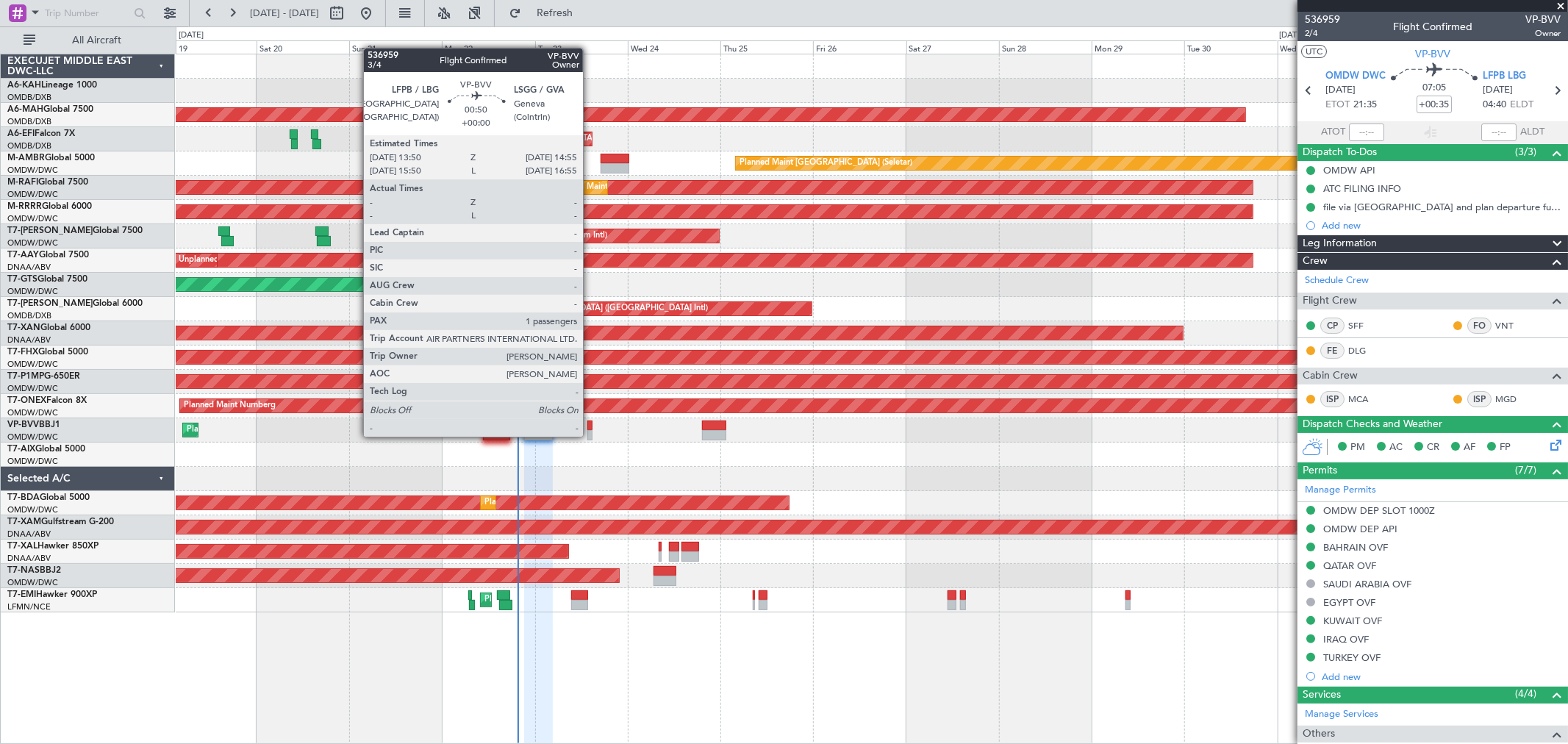
click at [590, 436] on div at bounding box center [589, 435] width 5 height 10
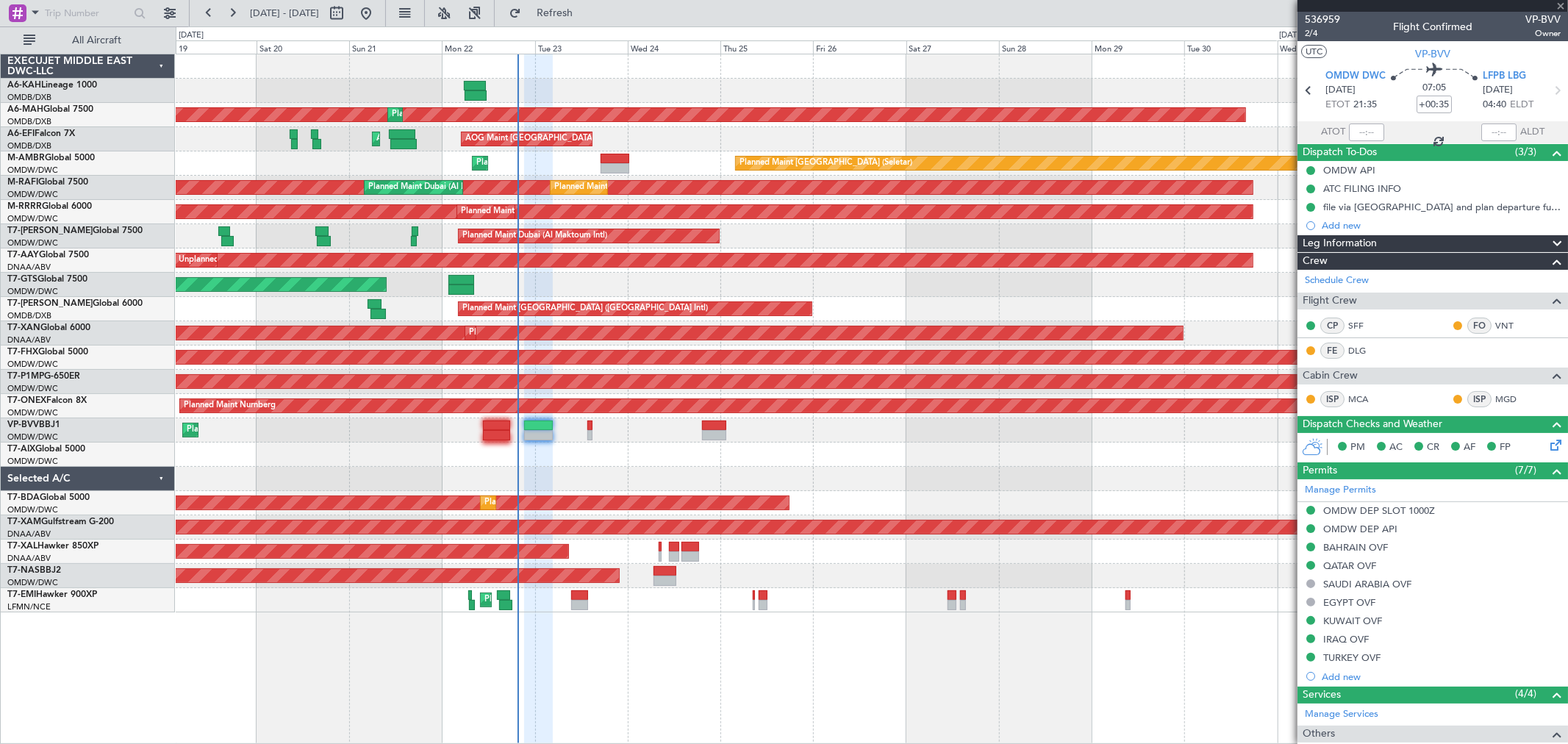
type input "1"
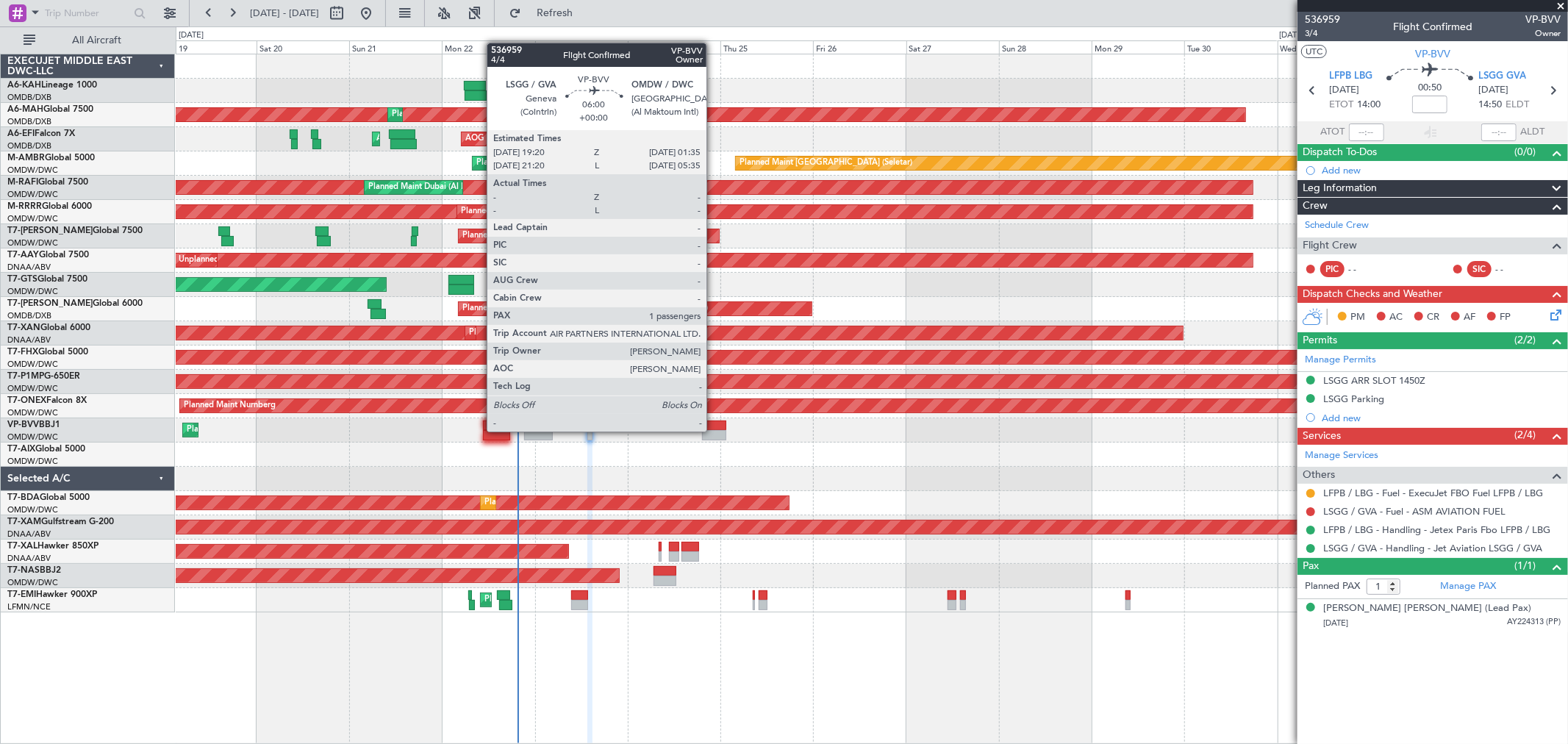
click at [714, 430] on div at bounding box center [714, 435] width 24 height 10
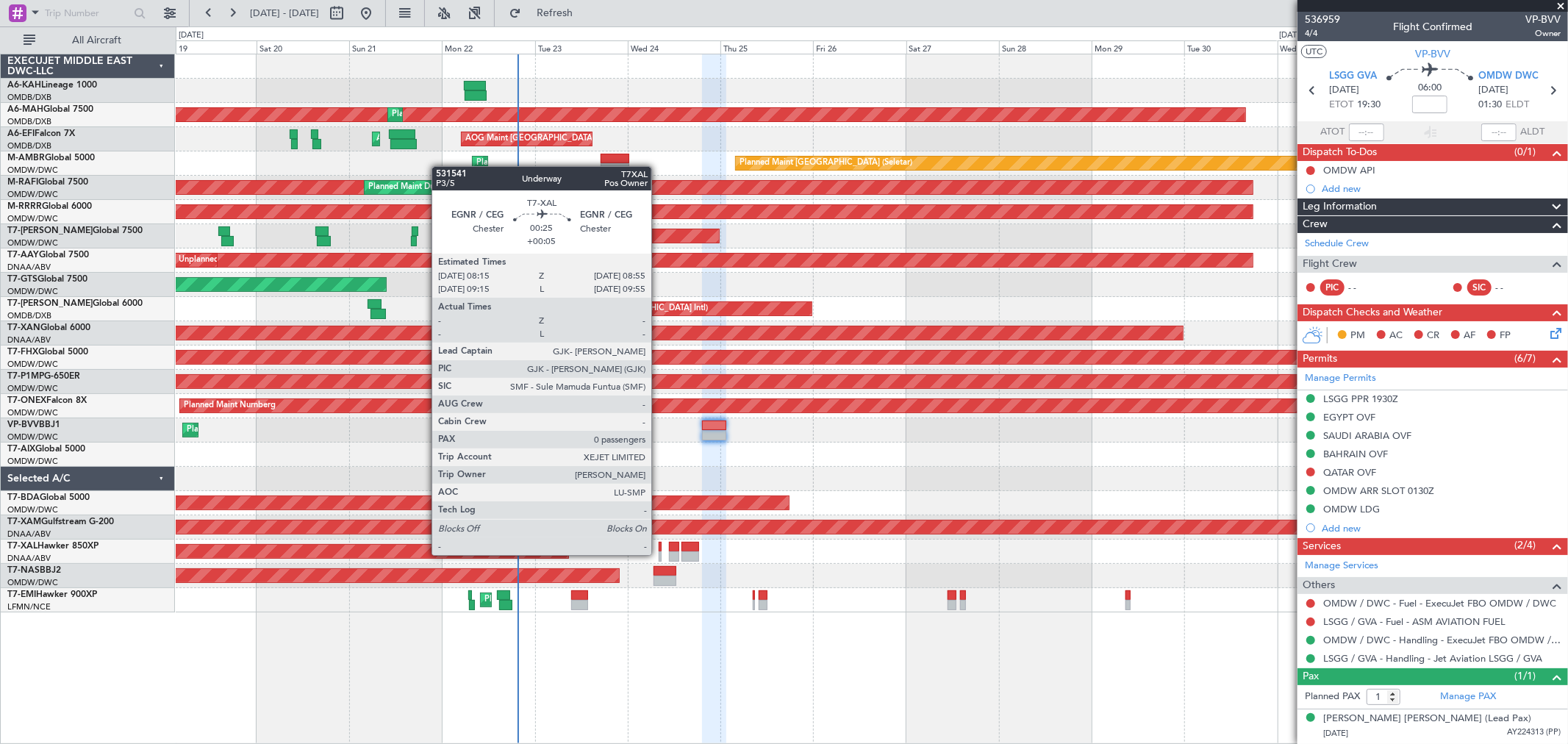
click at [658, 553] on div at bounding box center [660, 556] width 3 height 10
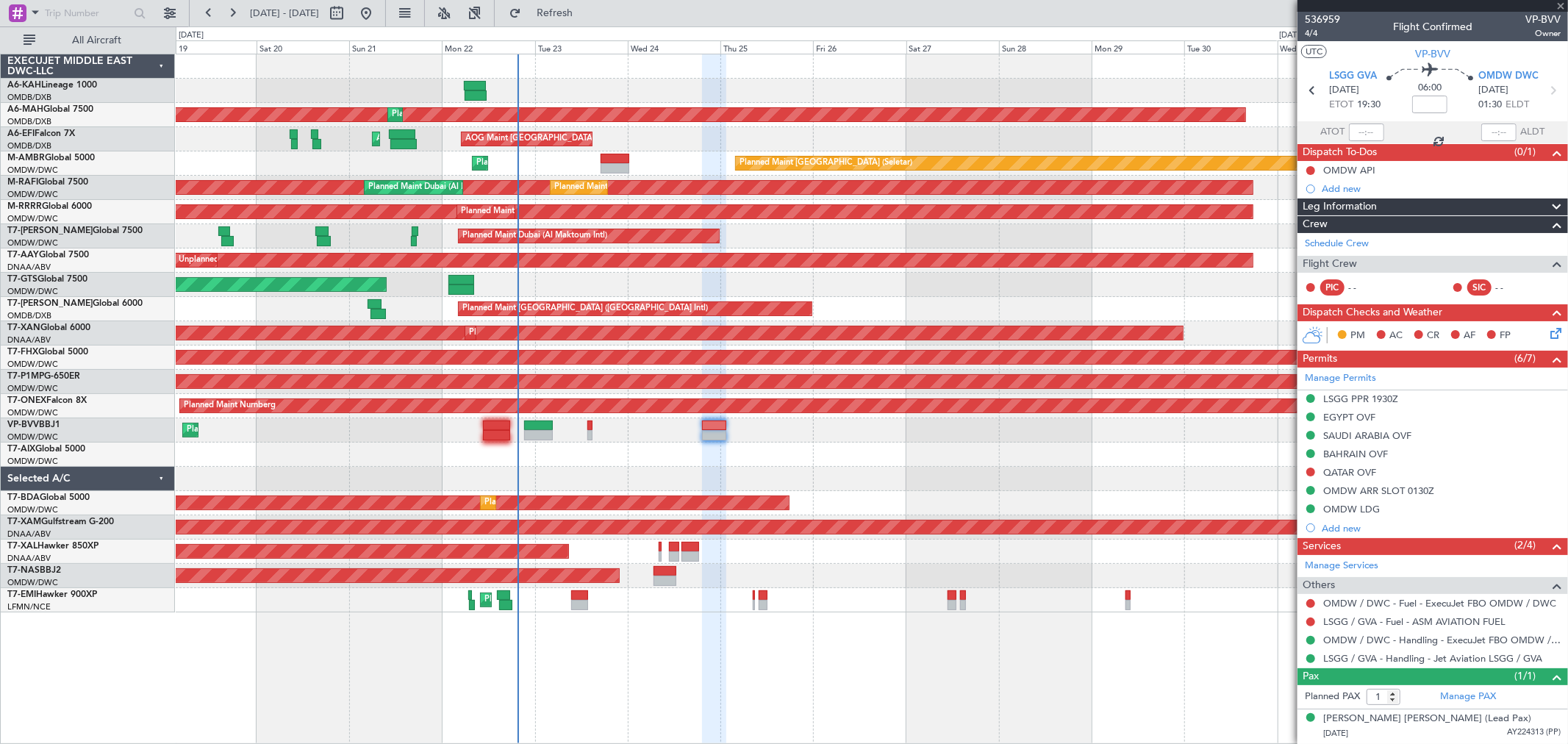
type input "+00:05"
type input "0"
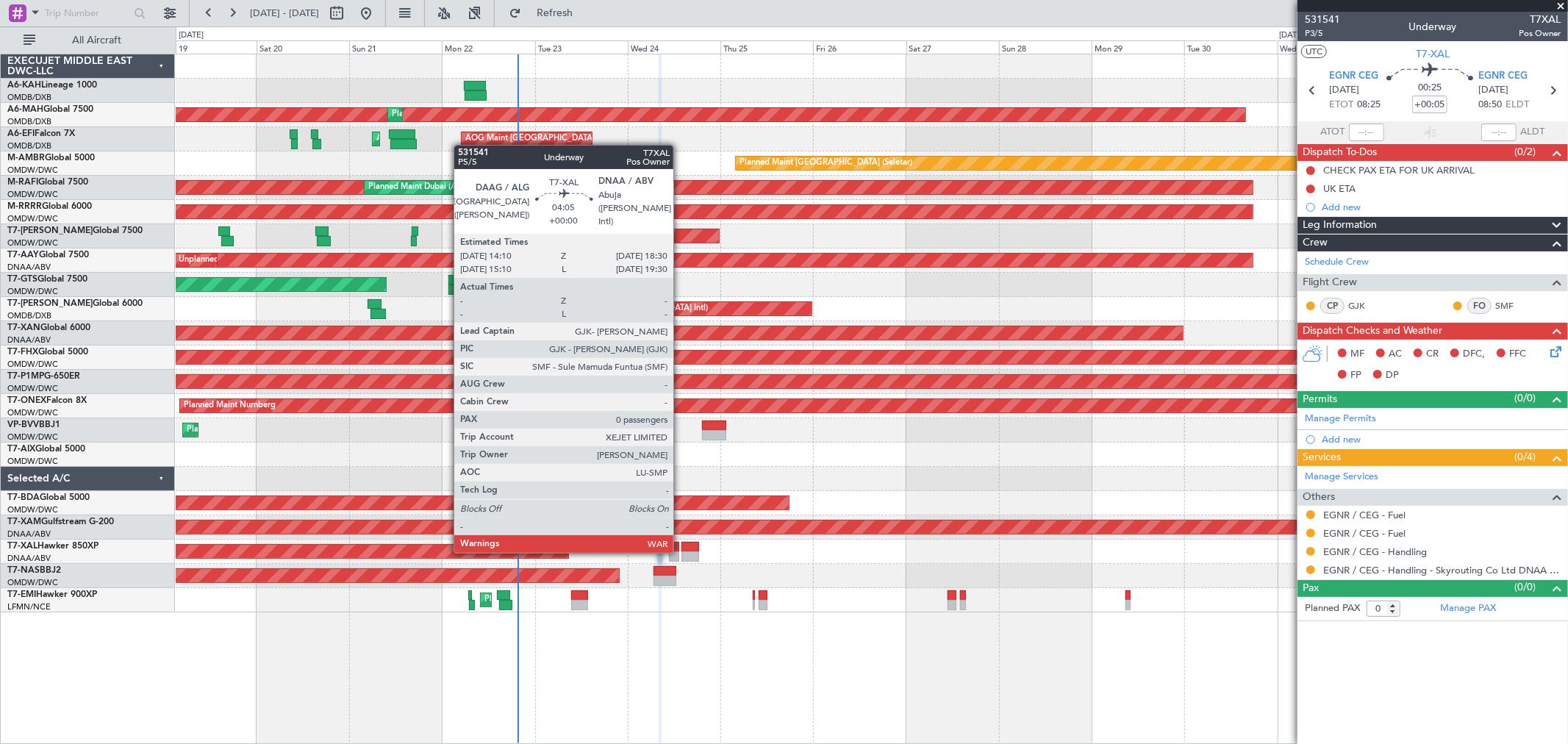
click at [681, 552] on div at bounding box center [690, 556] width 17 height 10
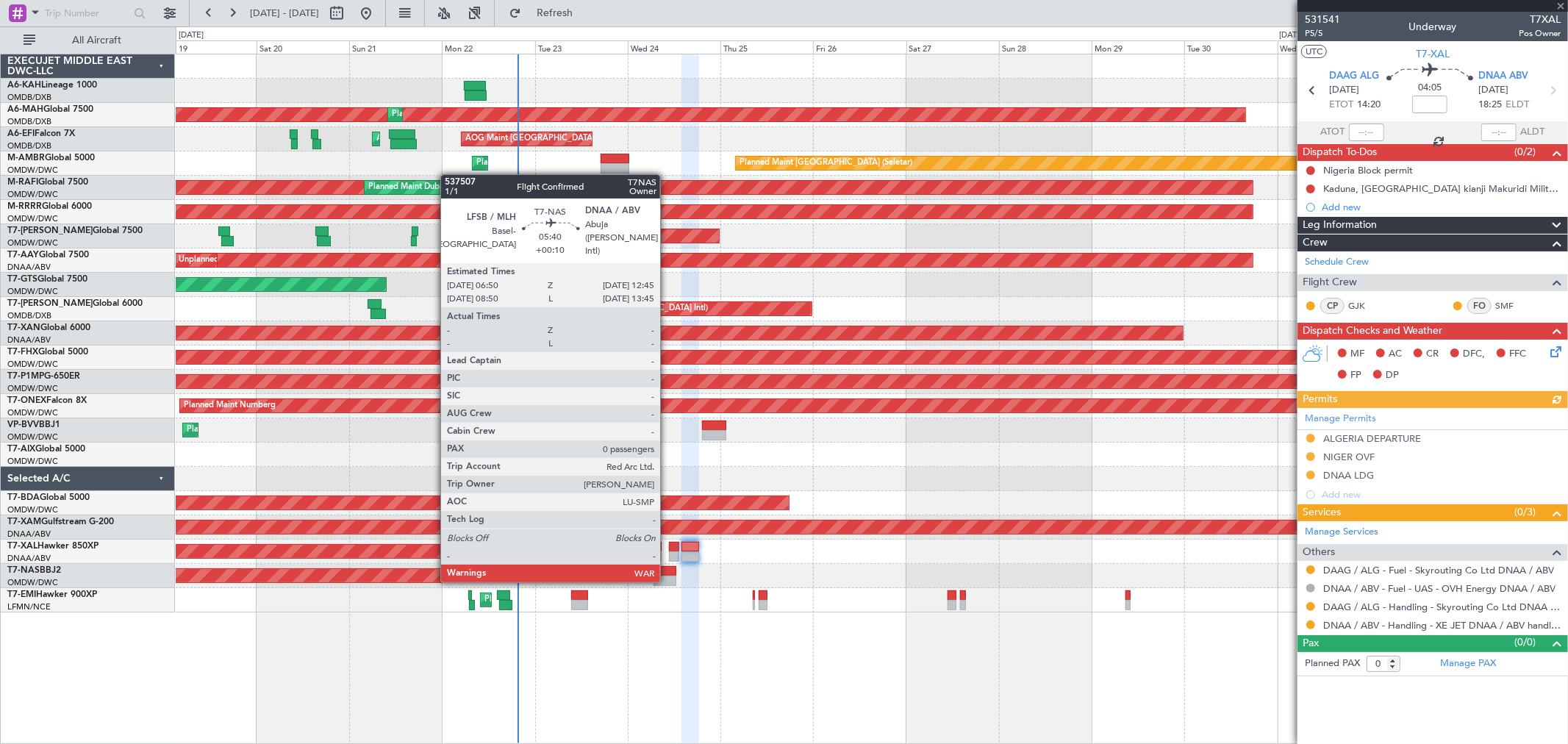
click at [668, 578] on div at bounding box center [665, 580] width 24 height 10
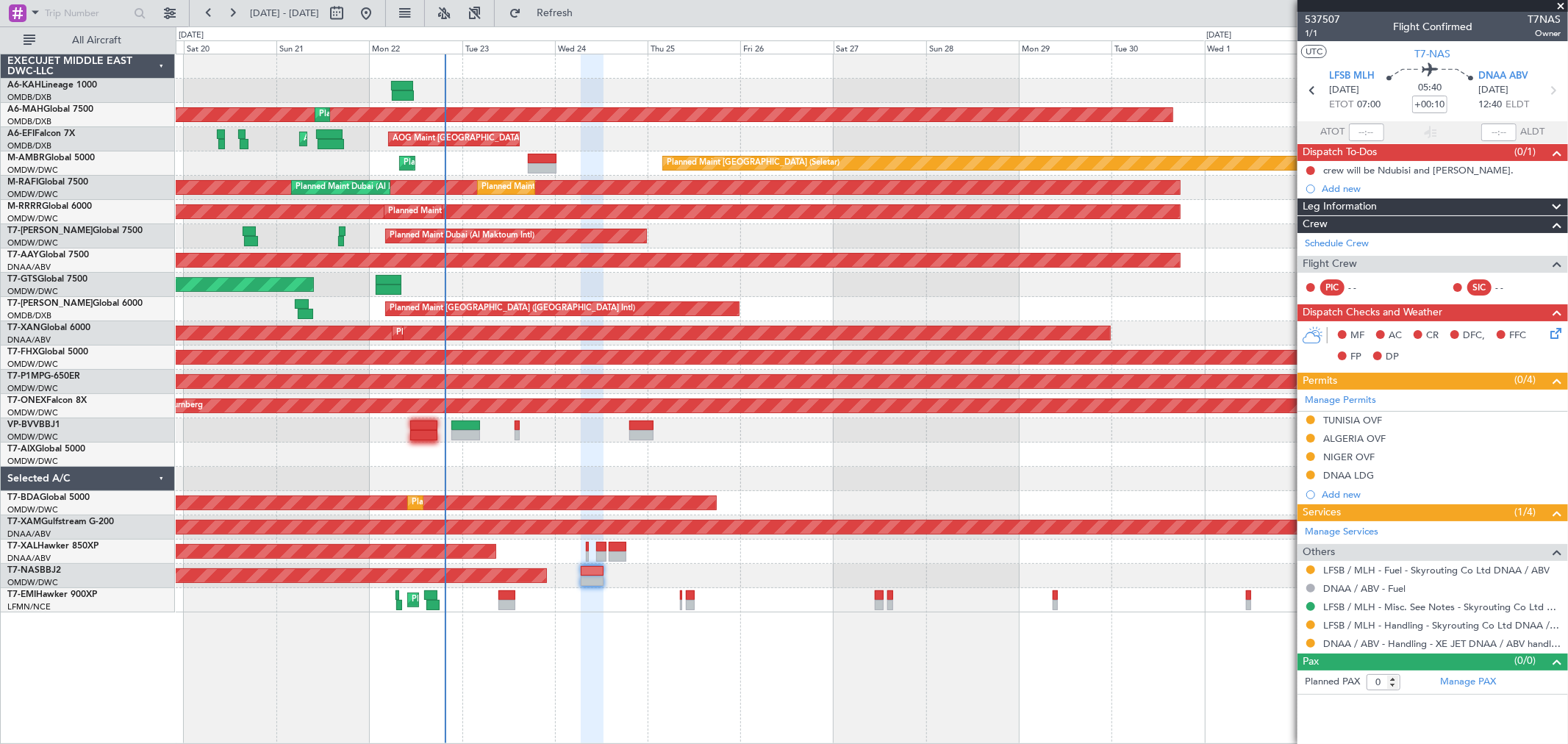
click at [804, 471] on div at bounding box center [871, 479] width 1391 height 24
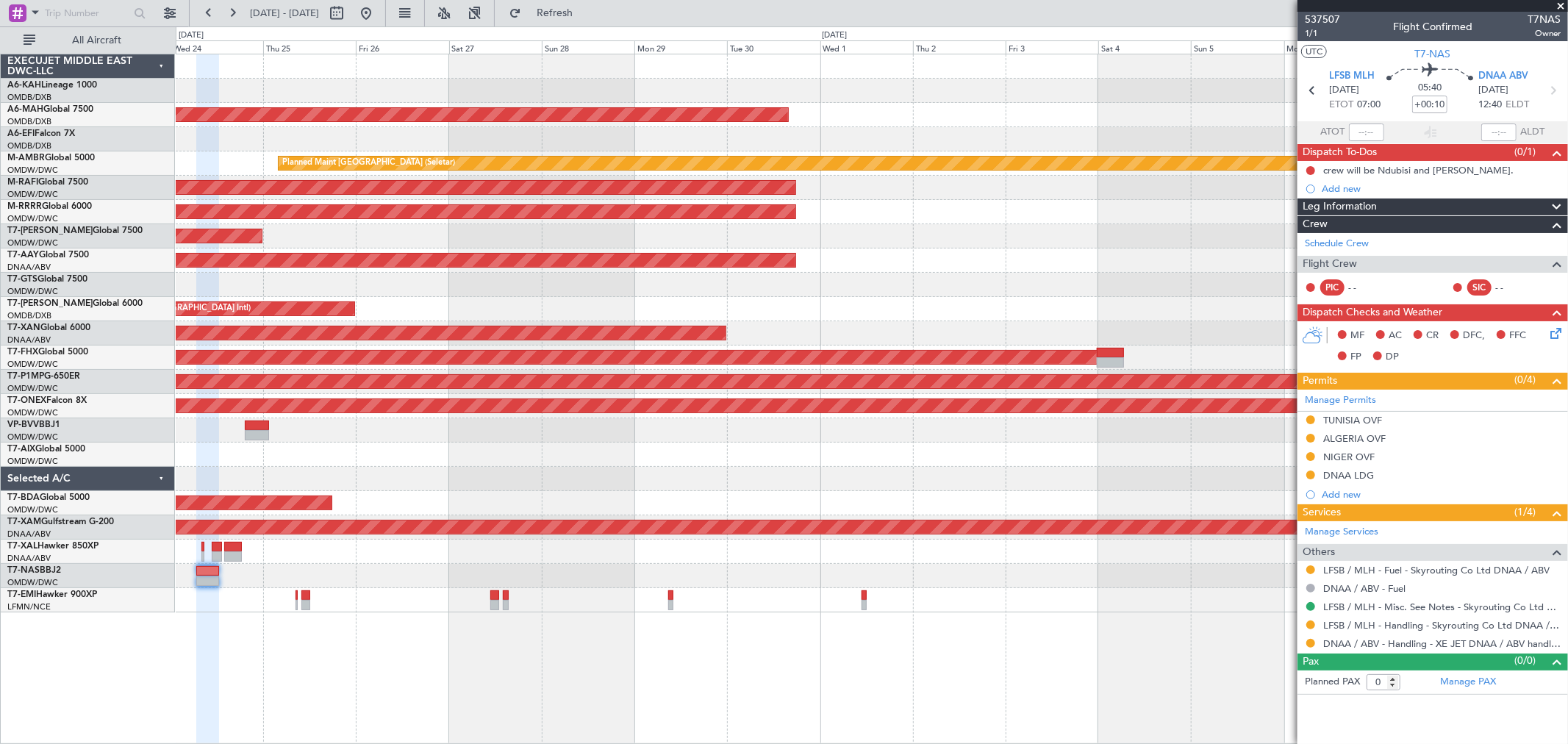
click at [471, 458] on div "Planned Maint [GEOGRAPHIC_DATA] ([GEOGRAPHIC_DATA] Intl) Planned Maint [GEOGRAP…" at bounding box center [871, 333] width 1391 height 558
click at [368, 494] on div "Planned Maint [GEOGRAPHIC_DATA] ([GEOGRAPHIC_DATA] Intl) Planned Maint [GEOGRAP…" at bounding box center [871, 333] width 1391 height 558
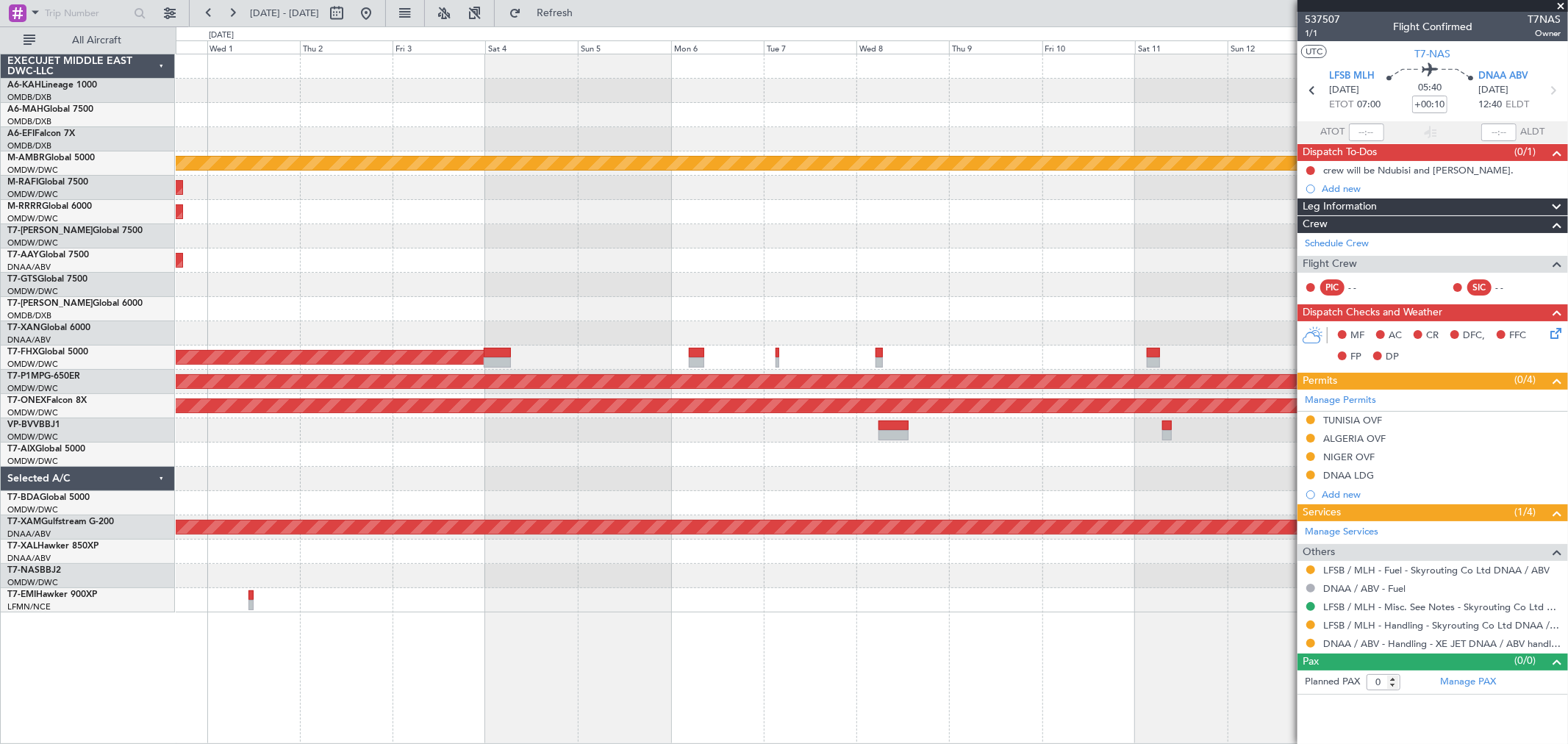
click at [690, 496] on div at bounding box center [871, 503] width 1391 height 24
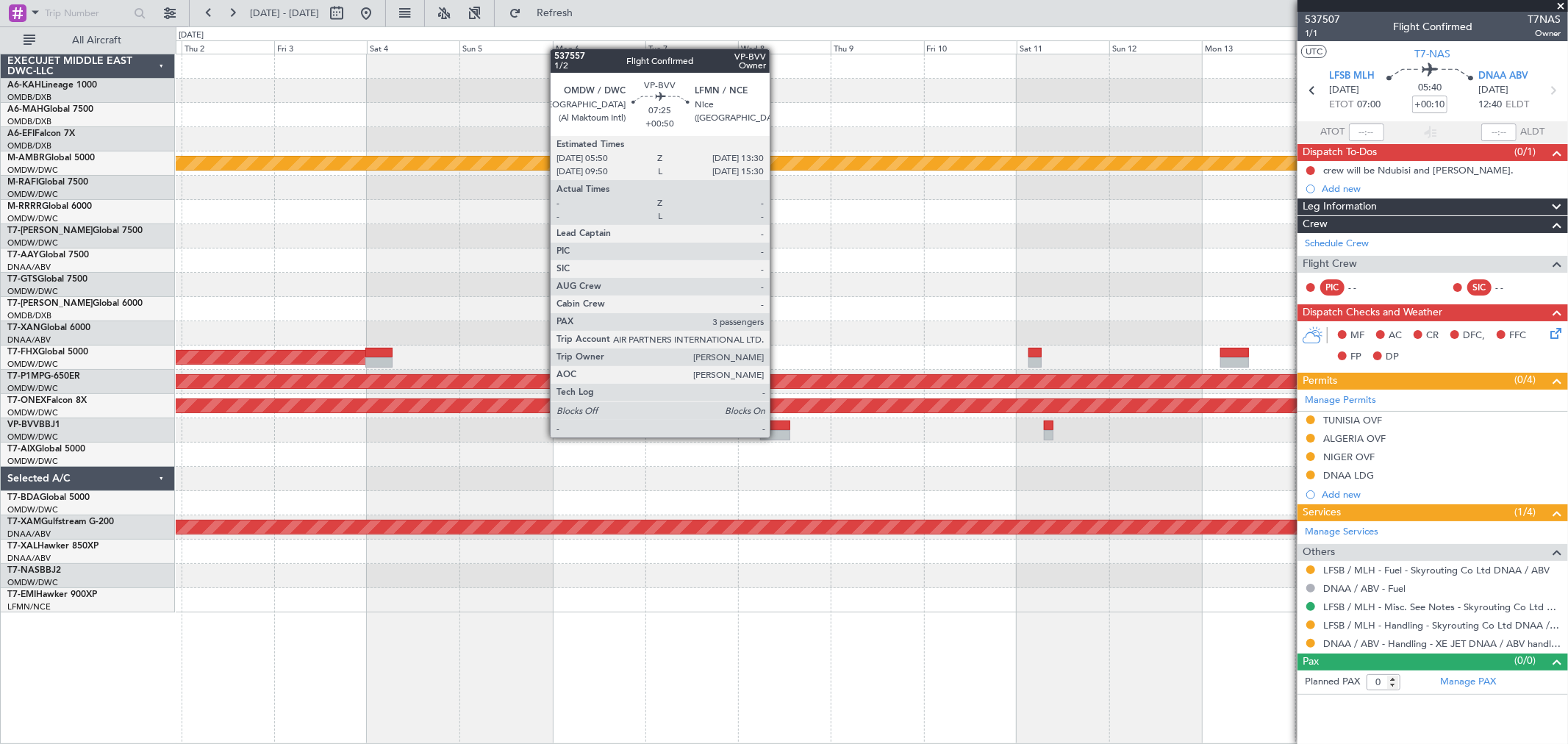
click at [777, 436] on div at bounding box center [775, 435] width 30 height 10
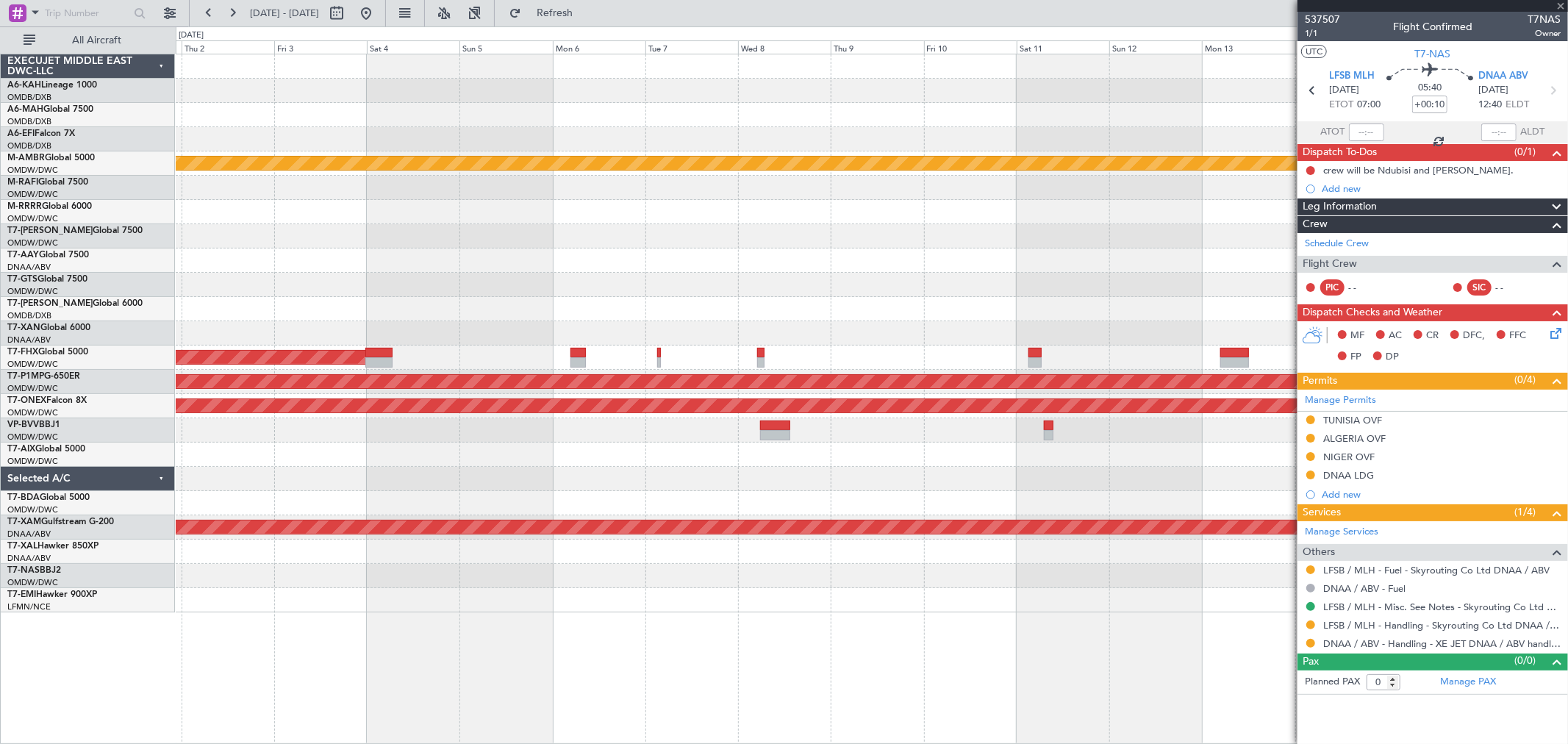
type input "+00:50"
type input "3"
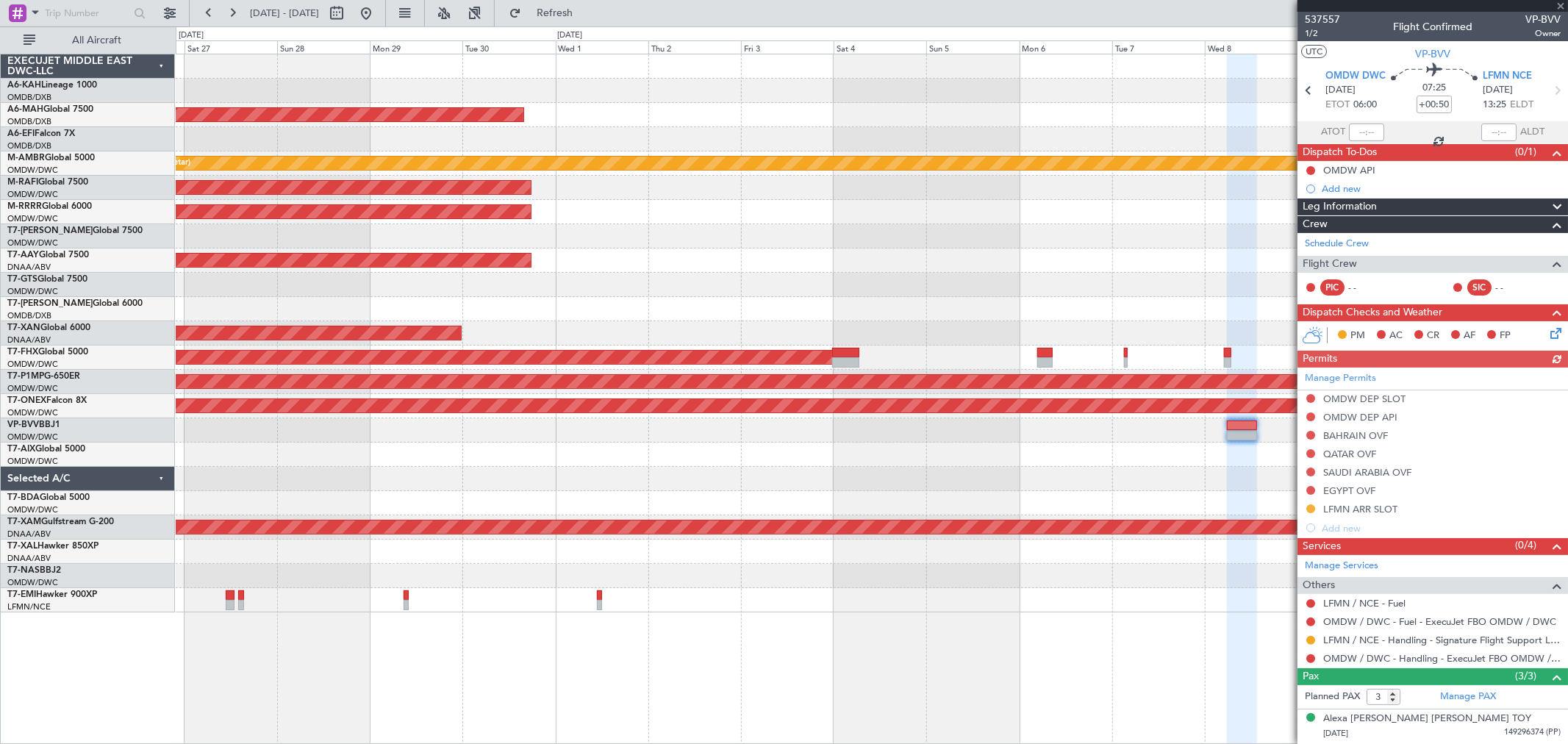
click at [1123, 224] on div "Planned Maint [GEOGRAPHIC_DATA] ([GEOGRAPHIC_DATA] Intl) AOG Maint [GEOGRAPHIC_…" at bounding box center [871, 333] width 1391 height 558
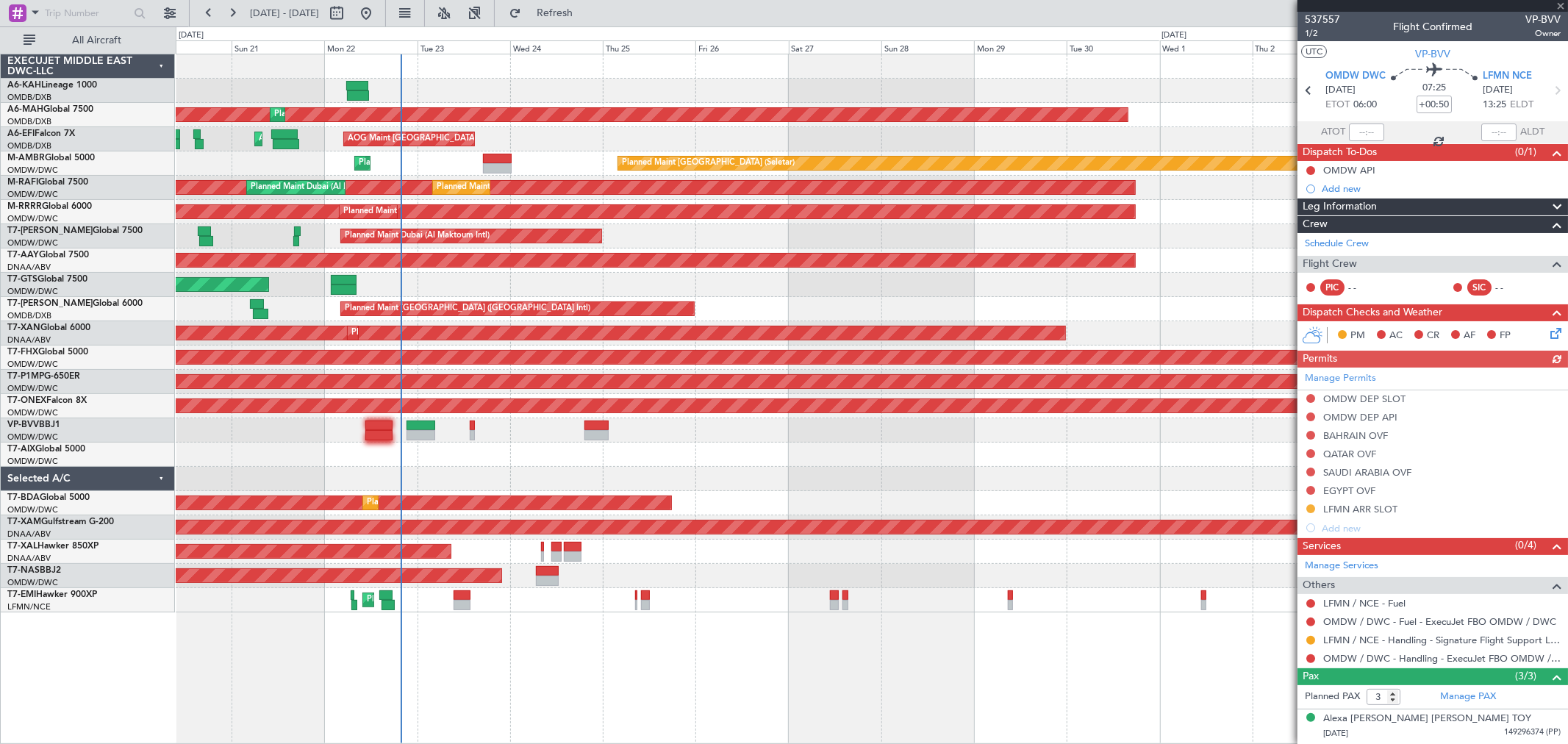
click at [1187, 243] on div "Planned Maint Dubai (Al Maktoum Intl)" at bounding box center [871, 236] width 1391 height 24
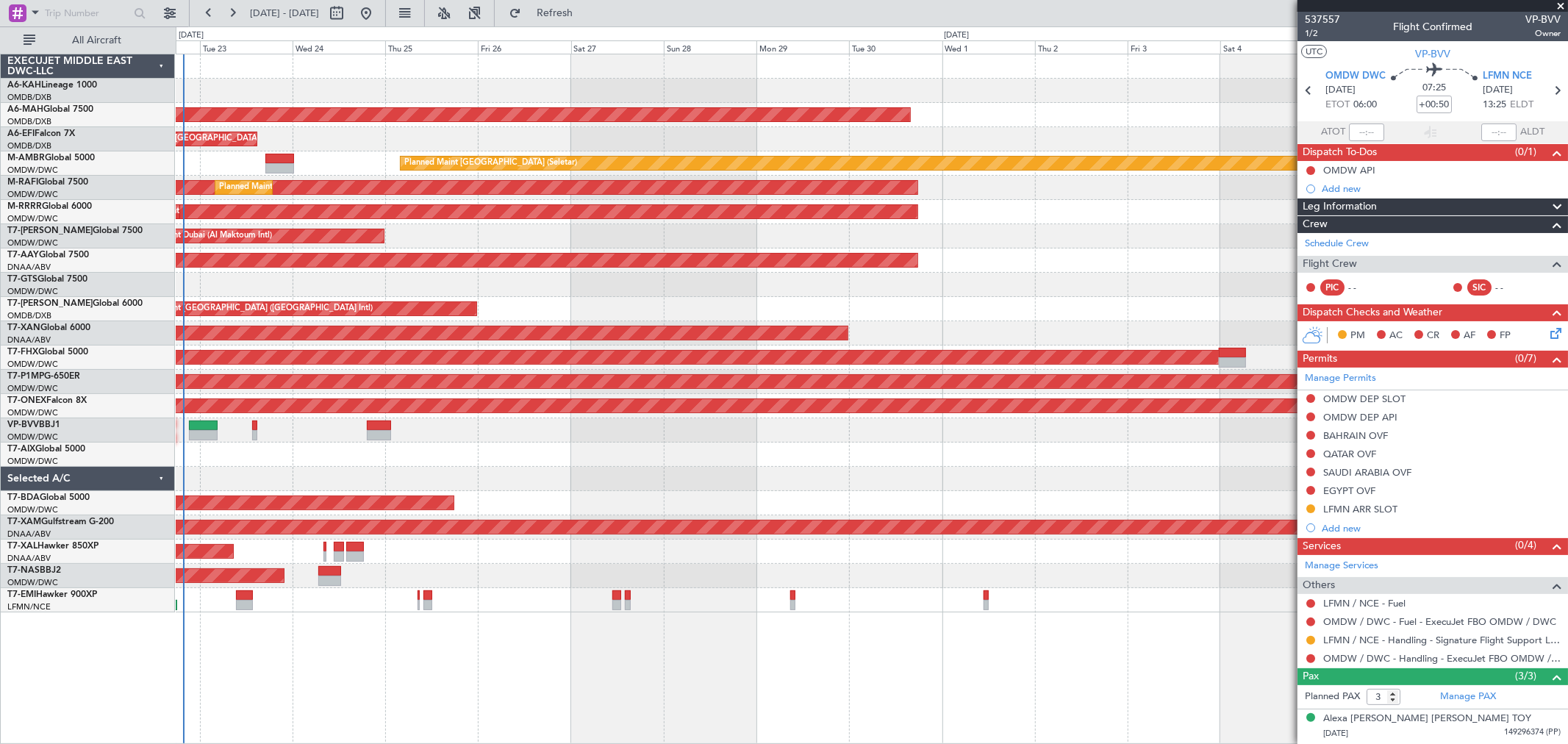
click at [584, 273] on div "AOG Maint [GEOGRAPHIC_DATA] (Seletar)" at bounding box center [871, 285] width 1391 height 24
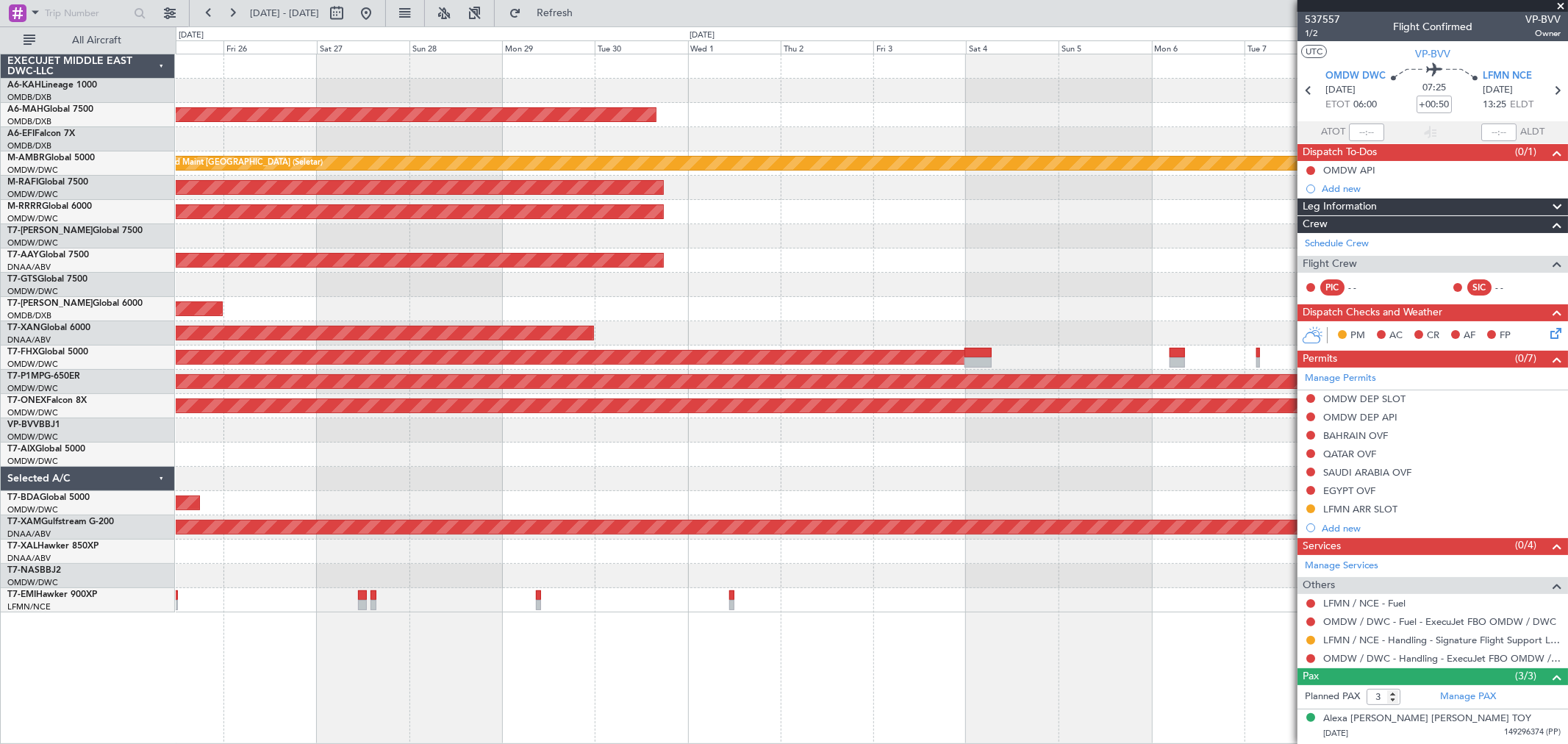
click at [994, 278] on div at bounding box center [871, 285] width 1391 height 24
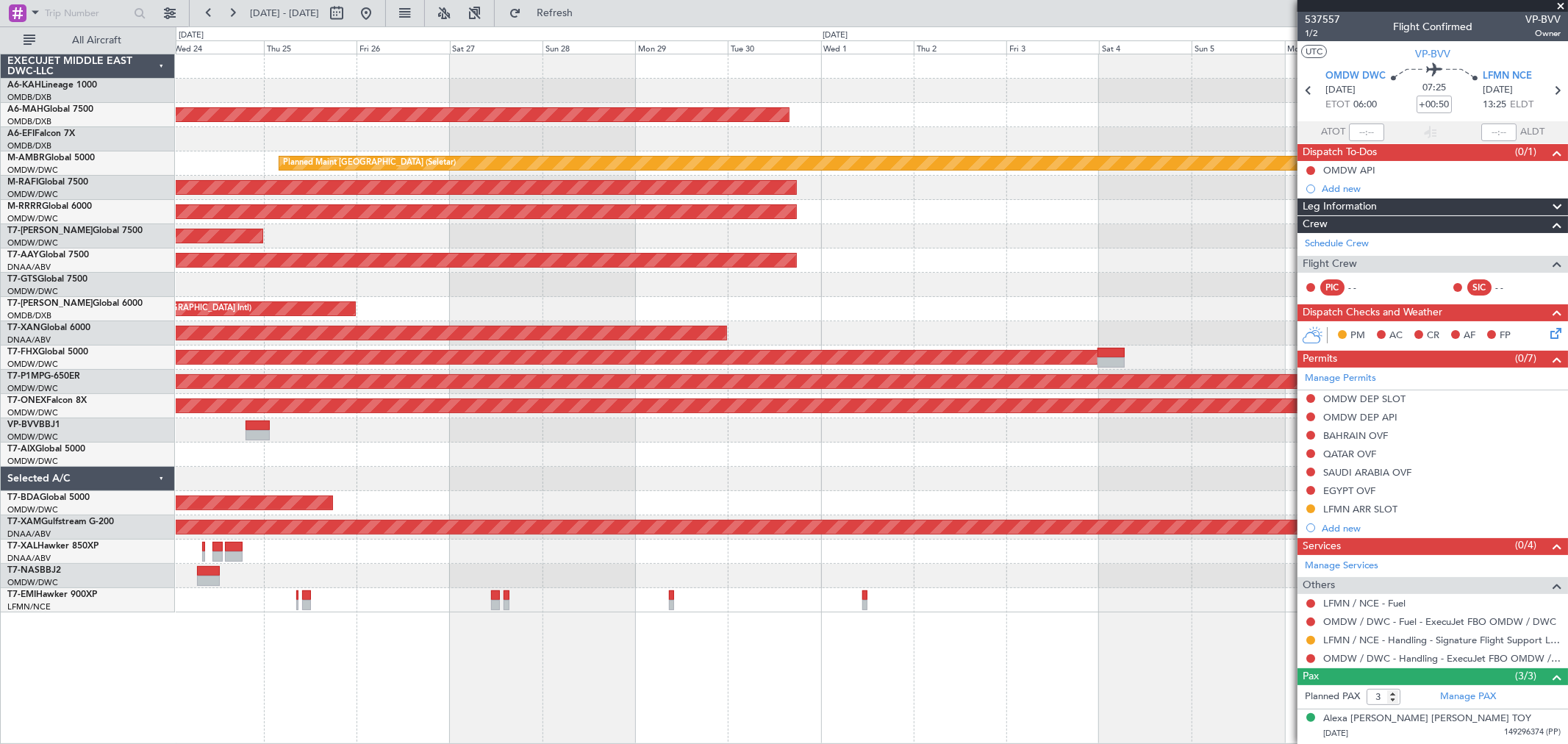
click at [1101, 301] on div "Planned Maint [GEOGRAPHIC_DATA] ([GEOGRAPHIC_DATA] Intl)" at bounding box center [871, 308] width 1391 height 24
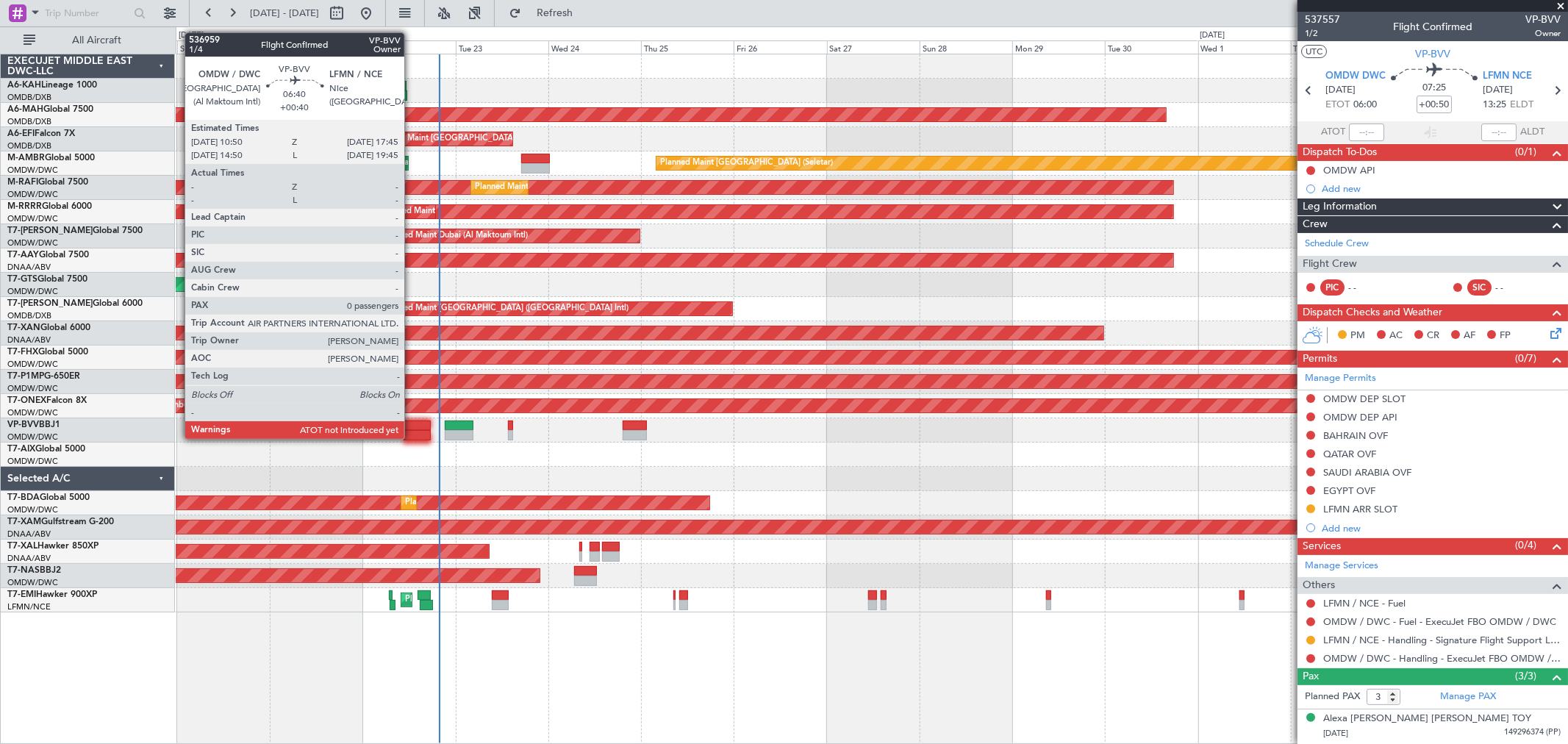
click at [412, 437] on div at bounding box center [417, 435] width 27 height 10
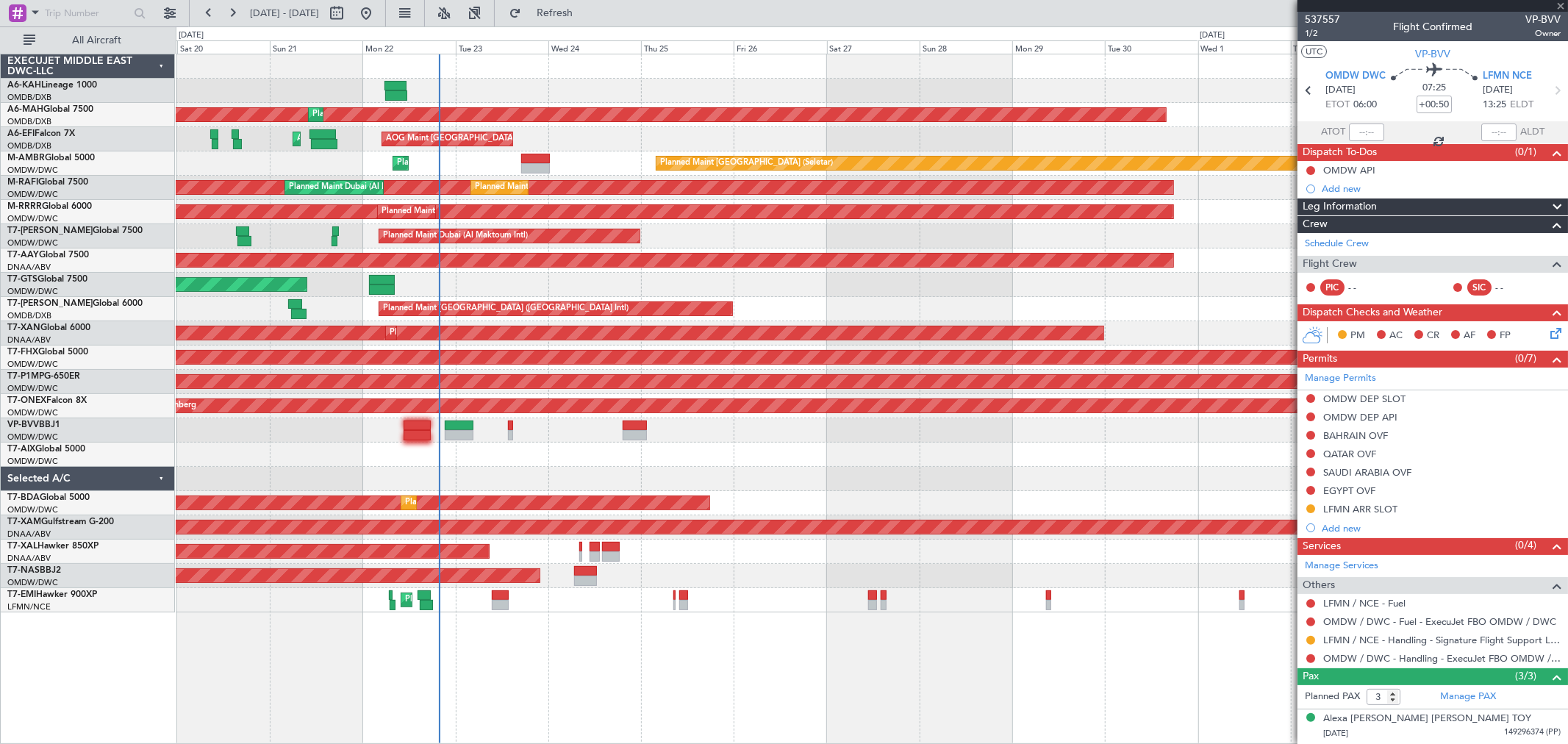
type input "+00:40"
type input "0"
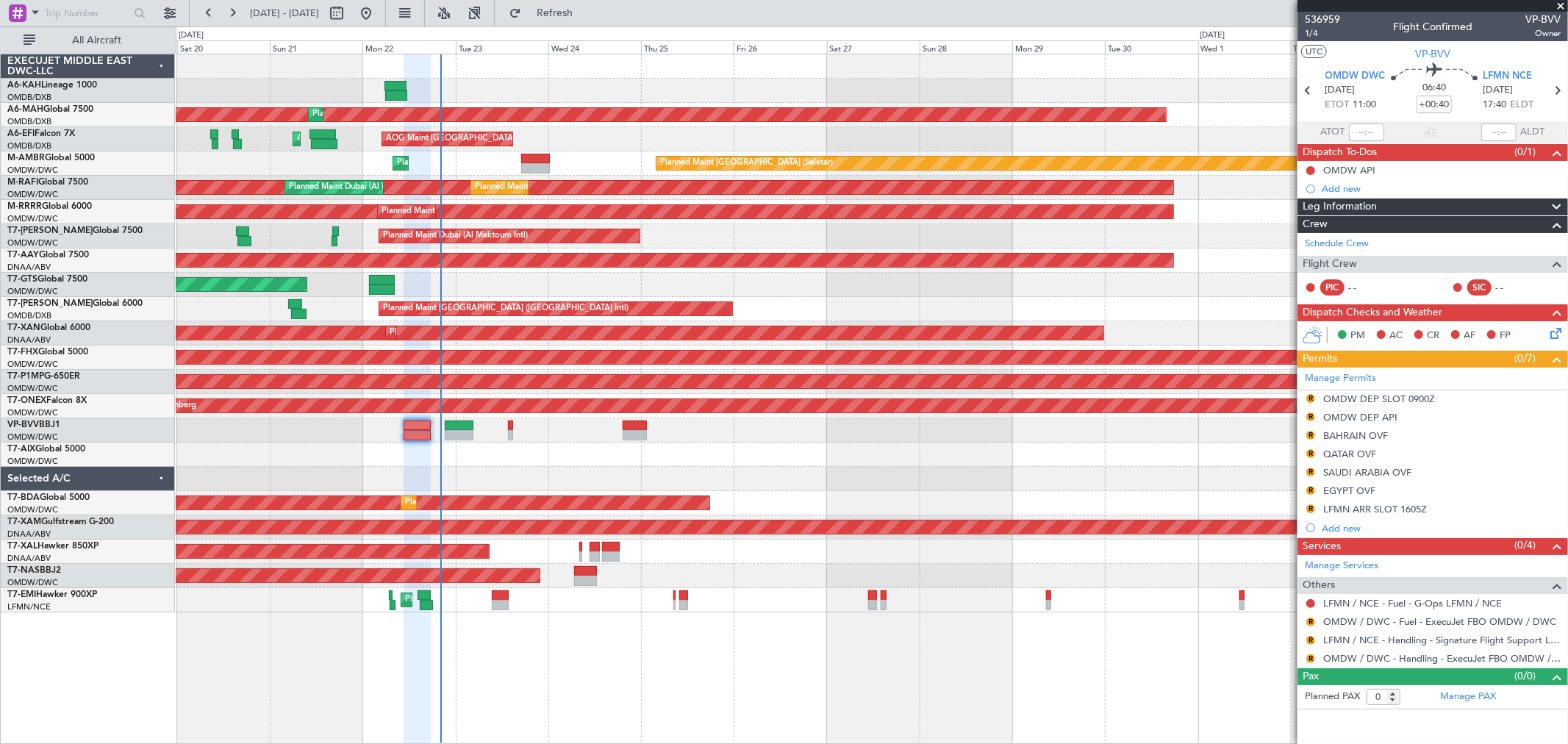
click at [1563, 5] on span at bounding box center [1560, 6] width 15 height 13
